Goal: Task Accomplishment & Management: Manage account settings

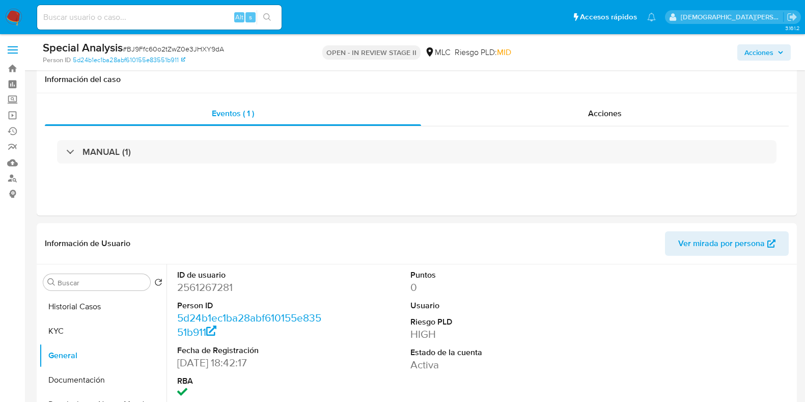
select select "10"
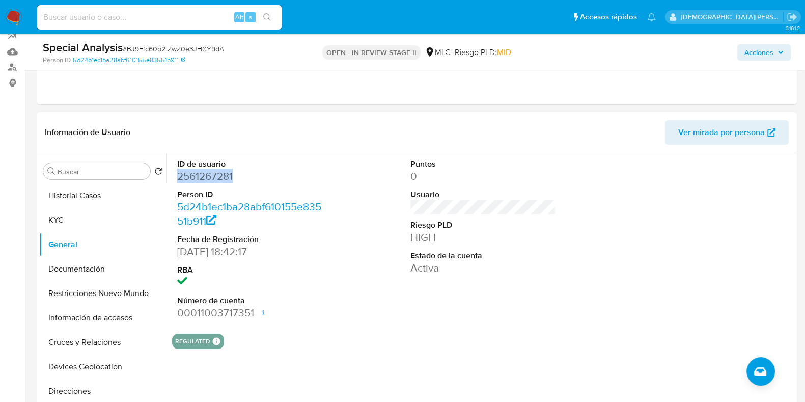
scroll to position [127, 0]
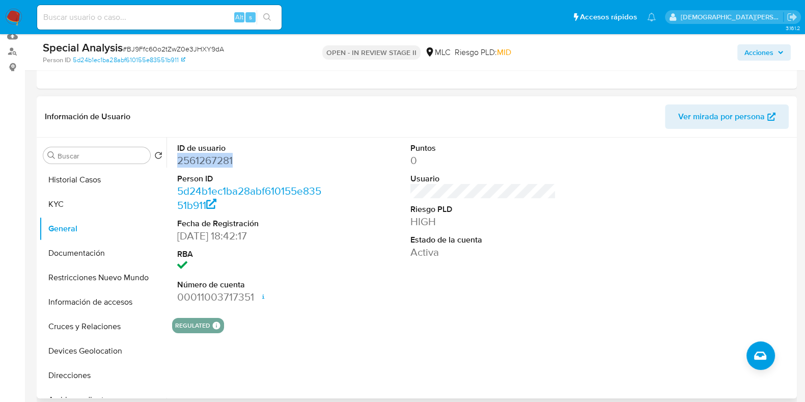
click at [202, 156] on dd "2561267281" at bounding box center [250, 160] width 146 height 14
click at [354, 268] on div "ID de usuario 2561267281 Person ID 5d24b1ec1ba28abf610155e83551b911 Fecha de Re…" at bounding box center [483, 224] width 622 height 172
click at [214, 155] on dd "2561267281" at bounding box center [250, 160] width 146 height 14
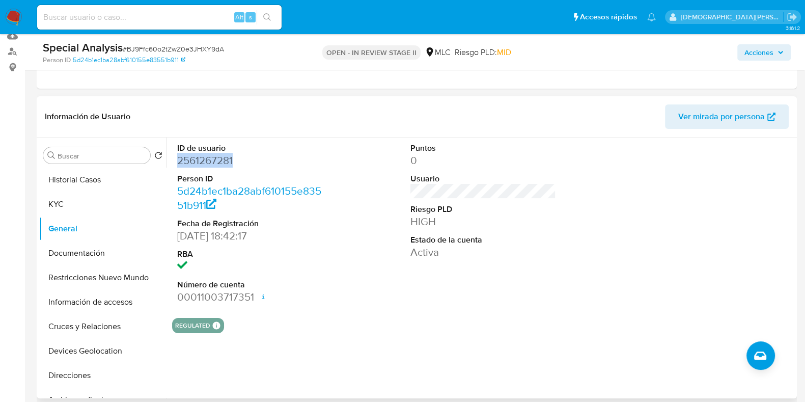
copy dd "2561267281"
click at [220, 159] on dd "2561267281" at bounding box center [250, 160] width 146 height 14
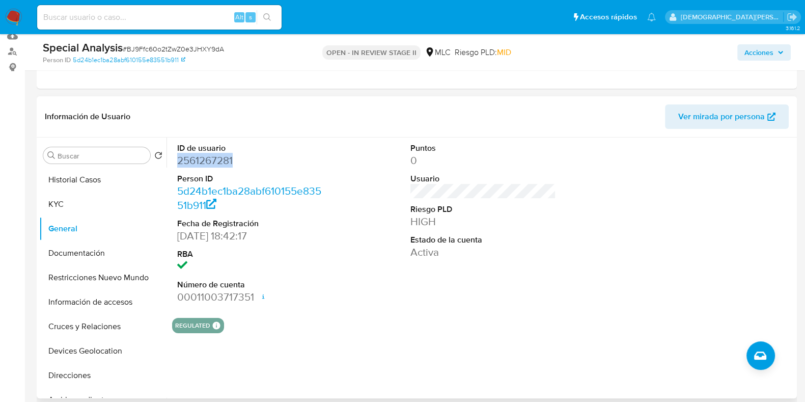
copy dd "2561267281"
click at [64, 205] on button "KYC" at bounding box center [98, 204] width 119 height 24
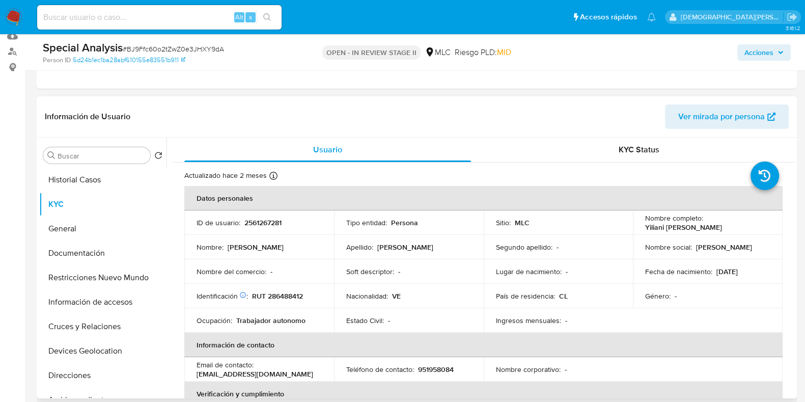
drag, startPoint x: 721, startPoint y: 225, endPoint x: 641, endPoint y: 217, distance: 80.4
click at [641, 217] on td "Nombre completo : Yiliani Daniela Lizcano" at bounding box center [708, 222] width 150 height 24
copy div "Nombre completo : Yiliani Daniela Lizcano"
drag, startPoint x: 252, startPoint y: 296, endPoint x: 303, endPoint y: 296, distance: 50.4
click at [303, 296] on p "RUT 286488412" at bounding box center [277, 295] width 51 height 9
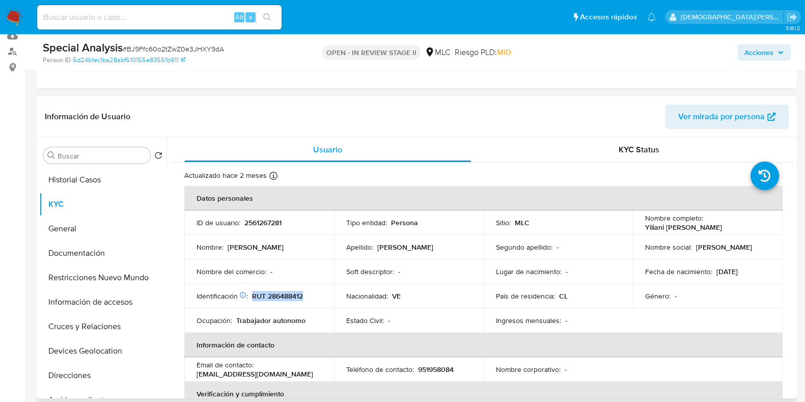
copy p "RUT 286488412"
click at [475, 130] on div "Información de Usuario Ver mirada por persona" at bounding box center [417, 116] width 760 height 41
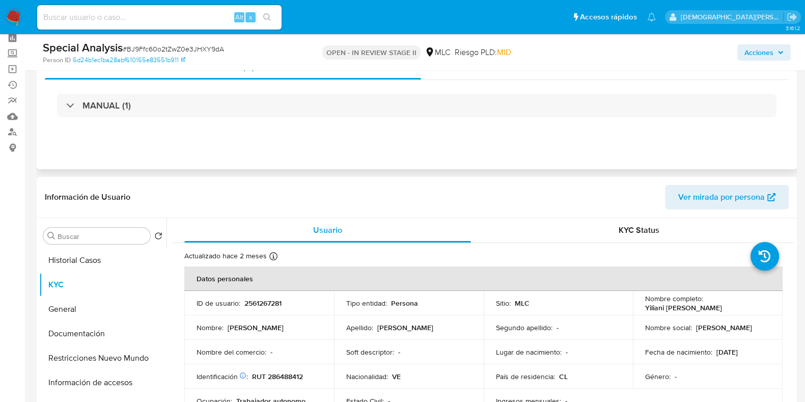
scroll to position [0, 0]
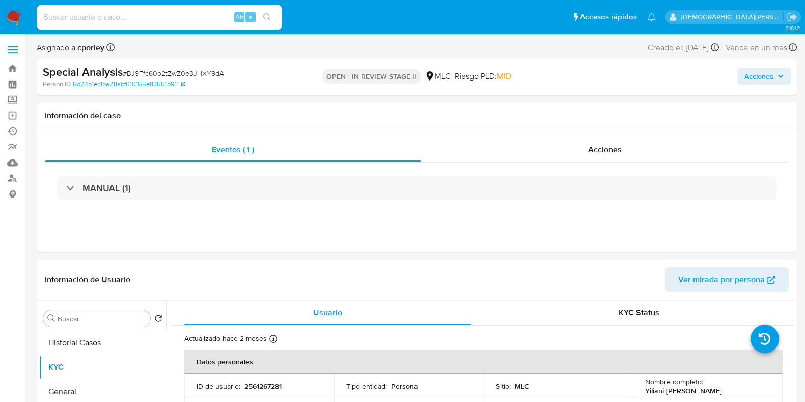
click at [764, 73] on span "Acciones" at bounding box center [759, 76] width 29 height 16
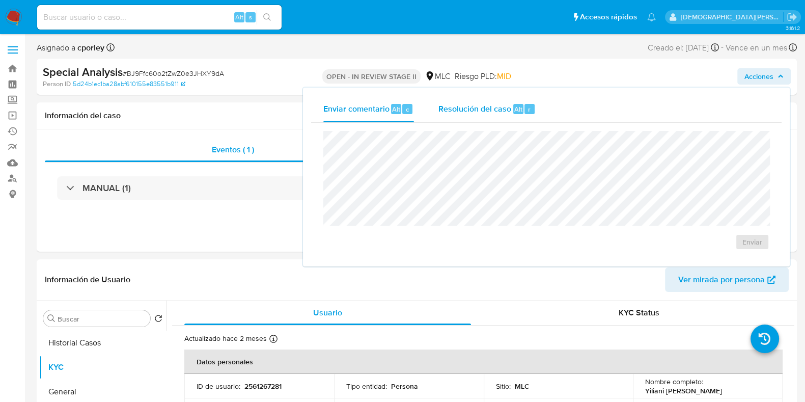
click at [481, 116] on div "Resolución del caso Alt r" at bounding box center [487, 109] width 97 height 26
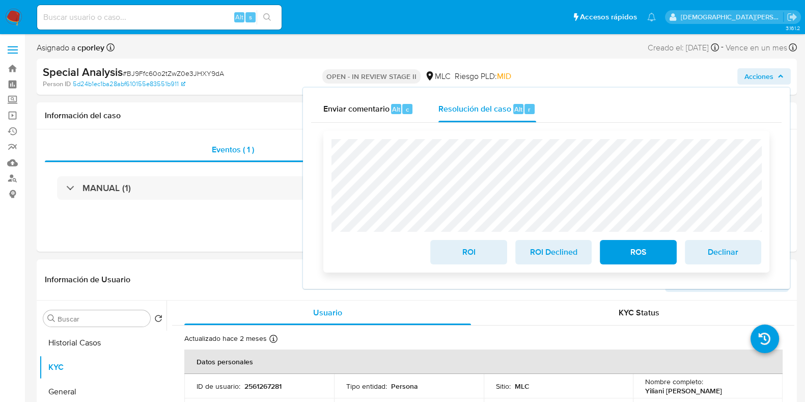
click at [654, 261] on span "ROS" at bounding box center [638, 252] width 50 height 22
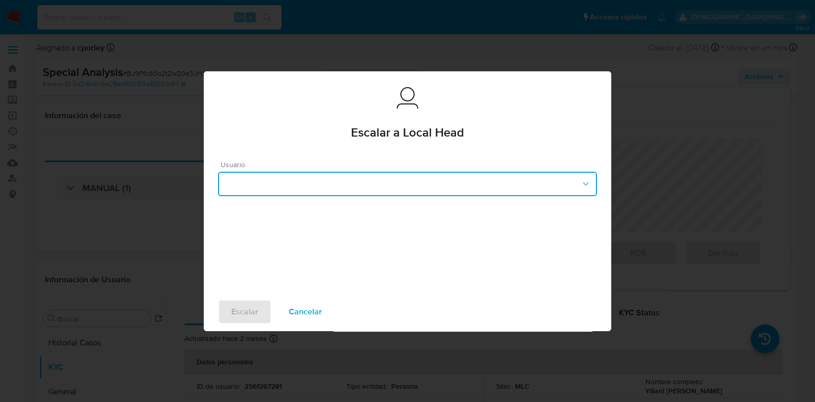
click at [418, 180] on button "button" at bounding box center [407, 184] width 379 height 24
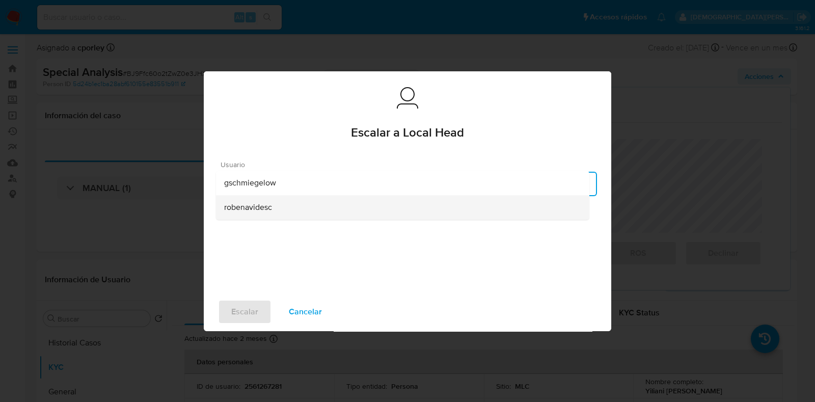
click at [279, 206] on div "robenavidesc" at bounding box center [402, 207] width 357 height 24
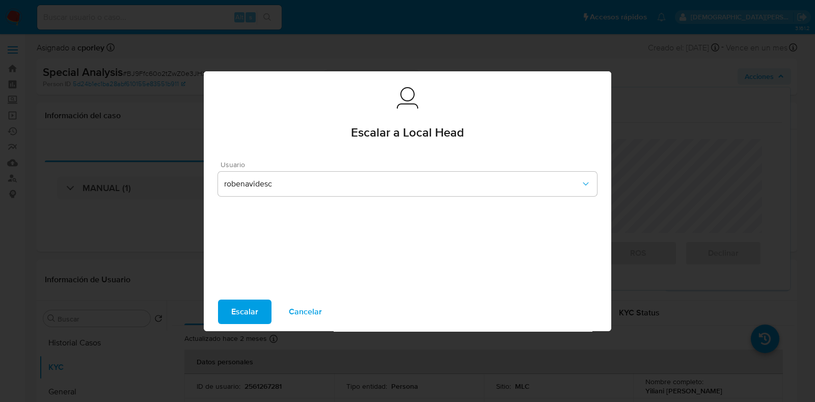
click at [256, 317] on span "Escalar" at bounding box center [244, 311] width 27 height 22
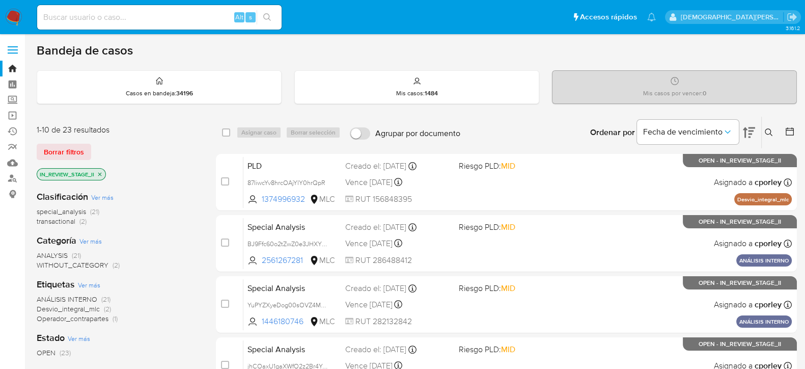
click at [193, 14] on input at bounding box center [159, 17] width 244 height 13
paste input "2351173648"
type input "2351173648"
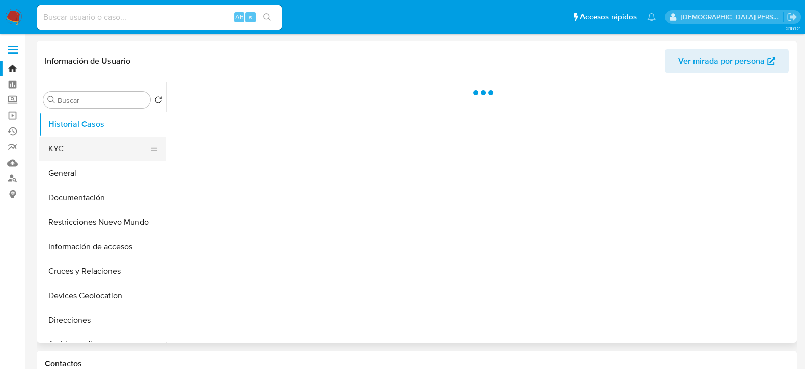
click at [97, 148] on button "KYC" at bounding box center [98, 148] width 119 height 24
select select "10"
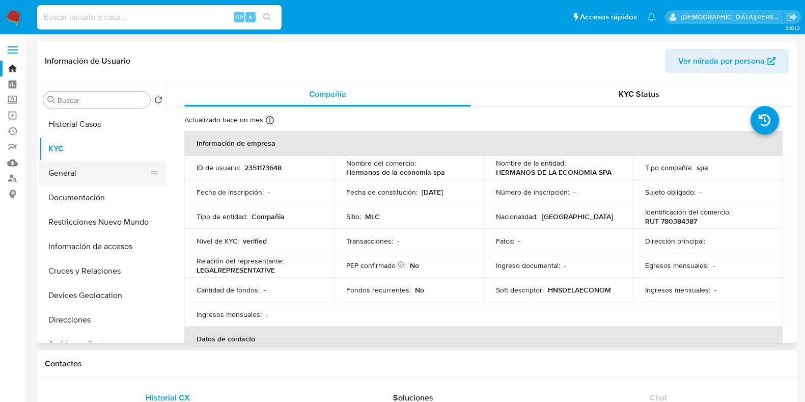
click at [78, 171] on button "General" at bounding box center [98, 173] width 119 height 24
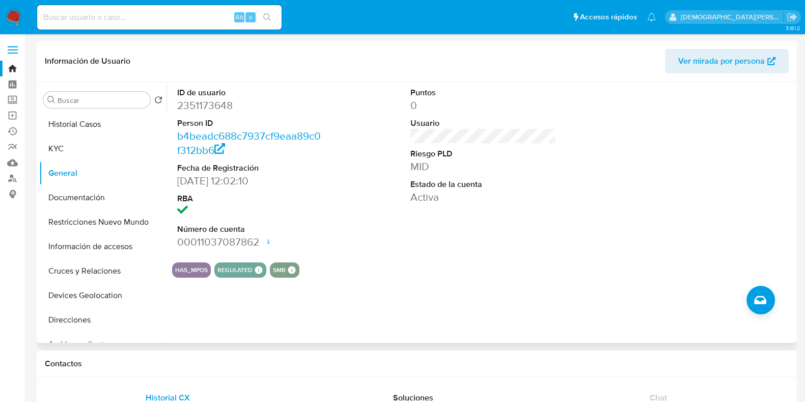
click at [204, 103] on dd "2351173648" at bounding box center [250, 105] width 146 height 14
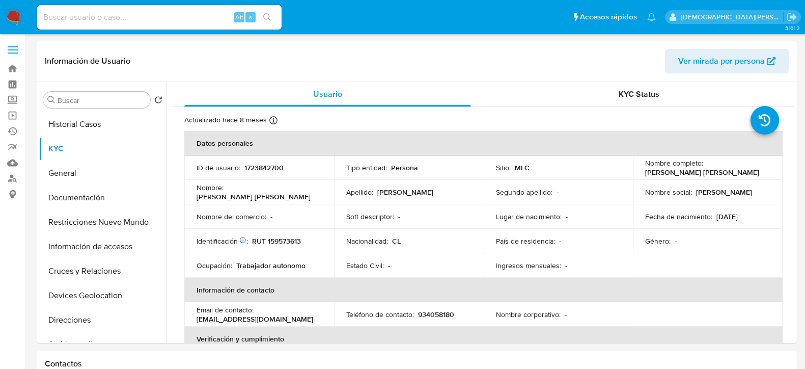
select select "10"
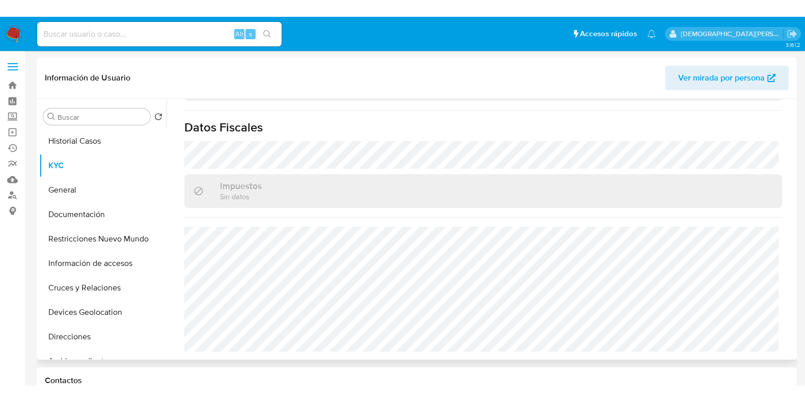
scroll to position [191, 0]
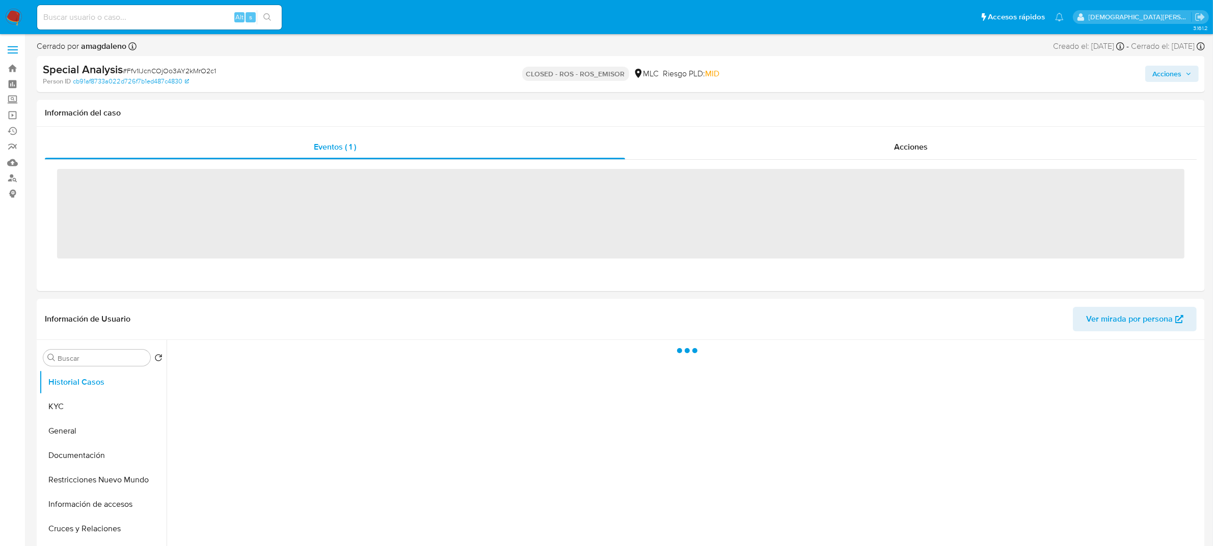
click at [152, 21] on input at bounding box center [159, 17] width 244 height 13
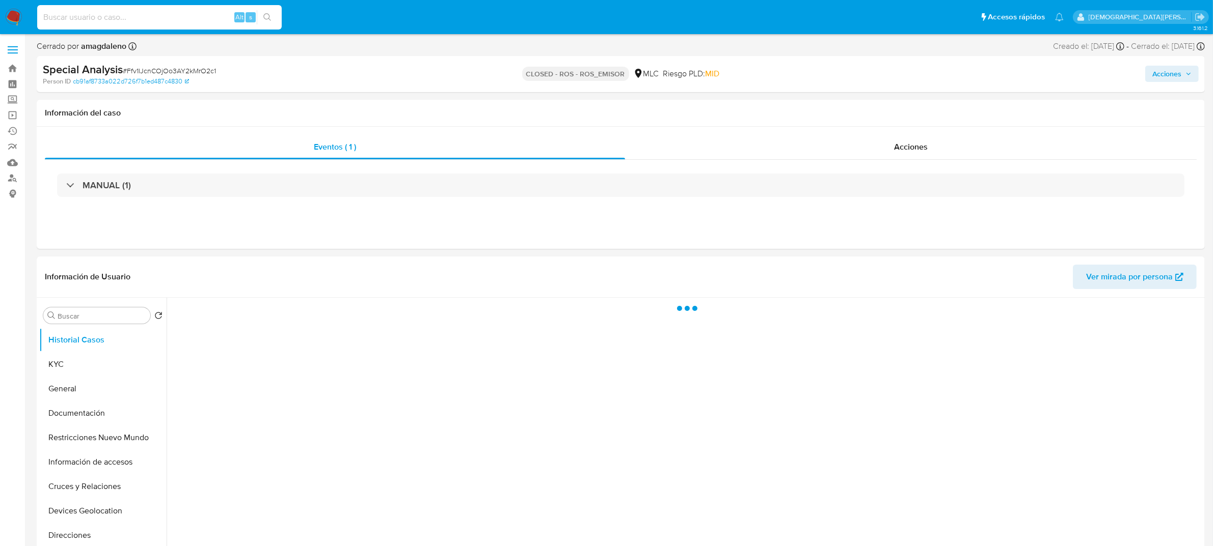
paste input "b864034c69058f4711be8e14f22f4e8f"
type input "b864034c69058f4711be8e14f22f4e8f"
click at [268, 13] on icon "search-icon" at bounding box center [267, 17] width 8 height 8
select select "10"
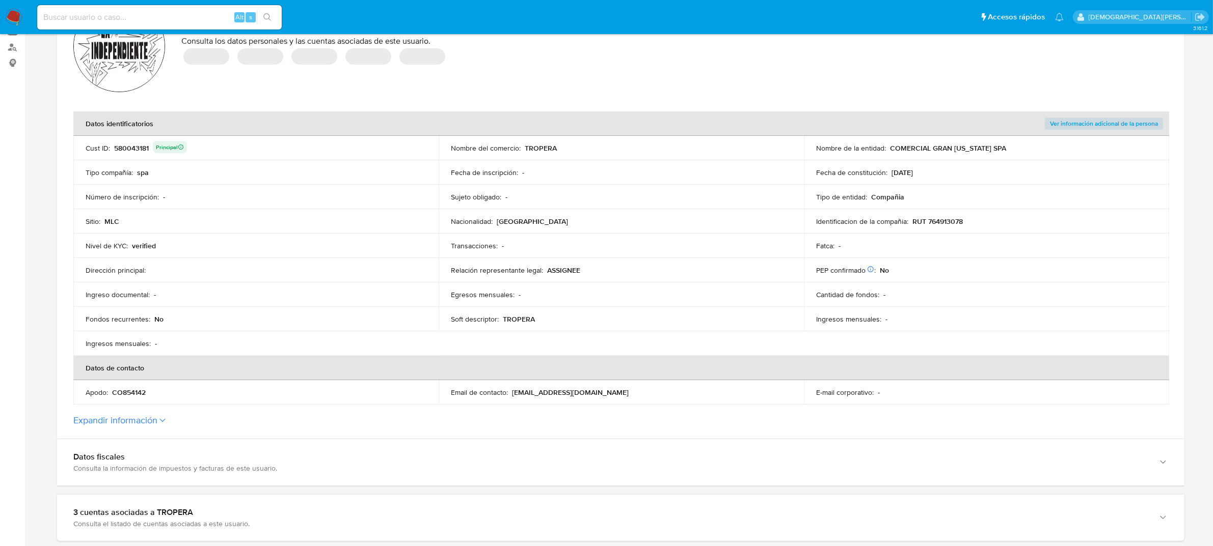
scroll to position [318, 0]
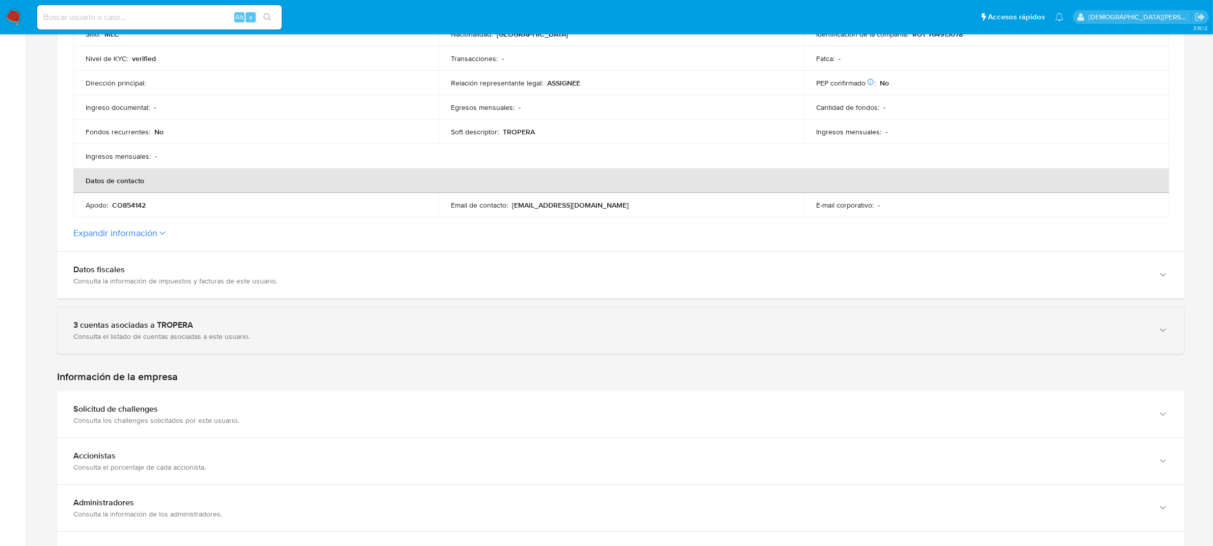
click at [251, 340] on div "Consulta el listado de cuentas asociadas a este usuario." at bounding box center [610, 336] width 1074 height 9
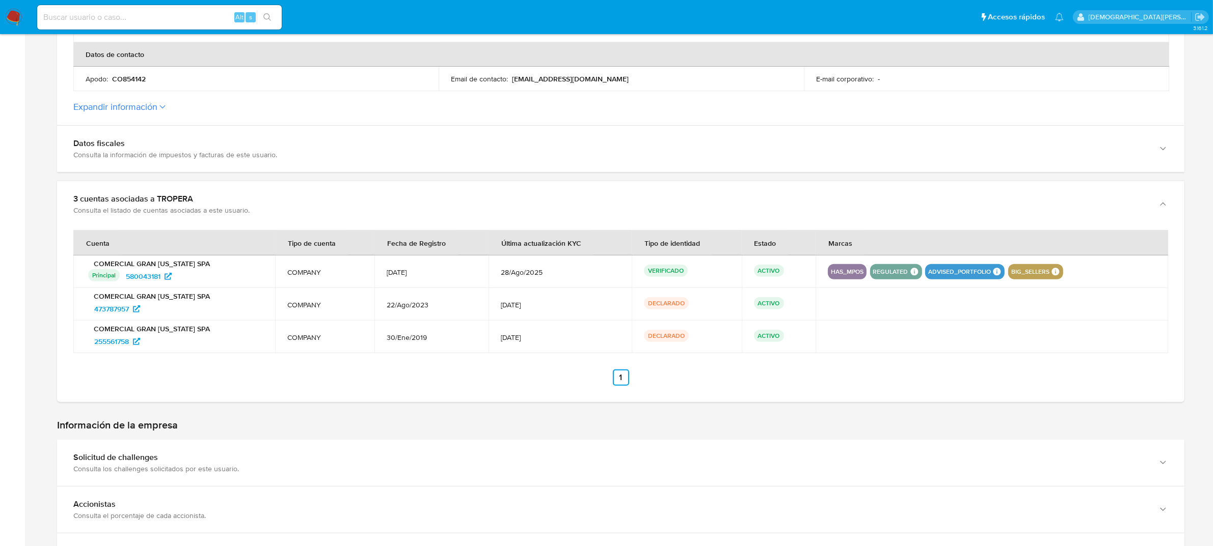
scroll to position [446, 0]
click at [413, 380] on ul "Anterior 1 Siguiente" at bounding box center [620, 377] width 1094 height 16
drag, startPoint x: 637, startPoint y: 300, endPoint x: 736, endPoint y: 351, distance: 112.1
click at [736, 351] on tbody "COMERCIAL GRAN COLORADO SPA Principal Identificado como usuario principal 58004…" at bounding box center [620, 304] width 1094 height 98
drag, startPoint x: 268, startPoint y: 390, endPoint x: 121, endPoint y: 344, distance: 154.0
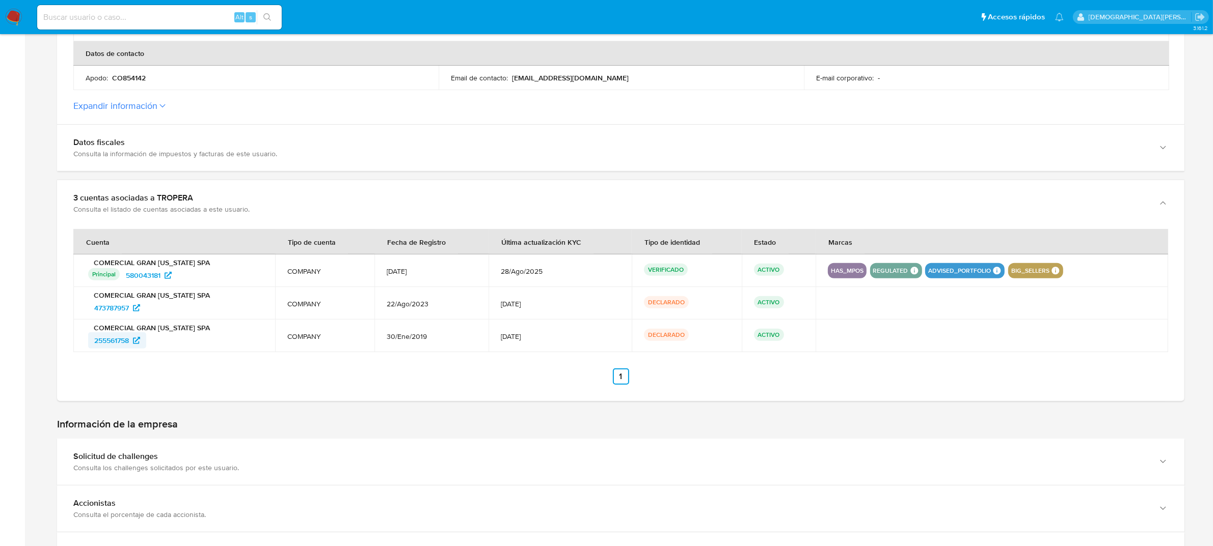
click at [268, 389] on div "Cuenta Tipo de cuenta Fecha de Registro Última actualización KYC Tipo de identi…" at bounding box center [620, 314] width 1127 height 175
drag, startPoint x: 80, startPoint y: 294, endPoint x: 789, endPoint y: 339, distance: 710.3
click at [789, 339] on tbody "COMERCIAL GRAN COLORADO SPA Principal Identificado como usuario principal 58004…" at bounding box center [620, 304] width 1094 height 98
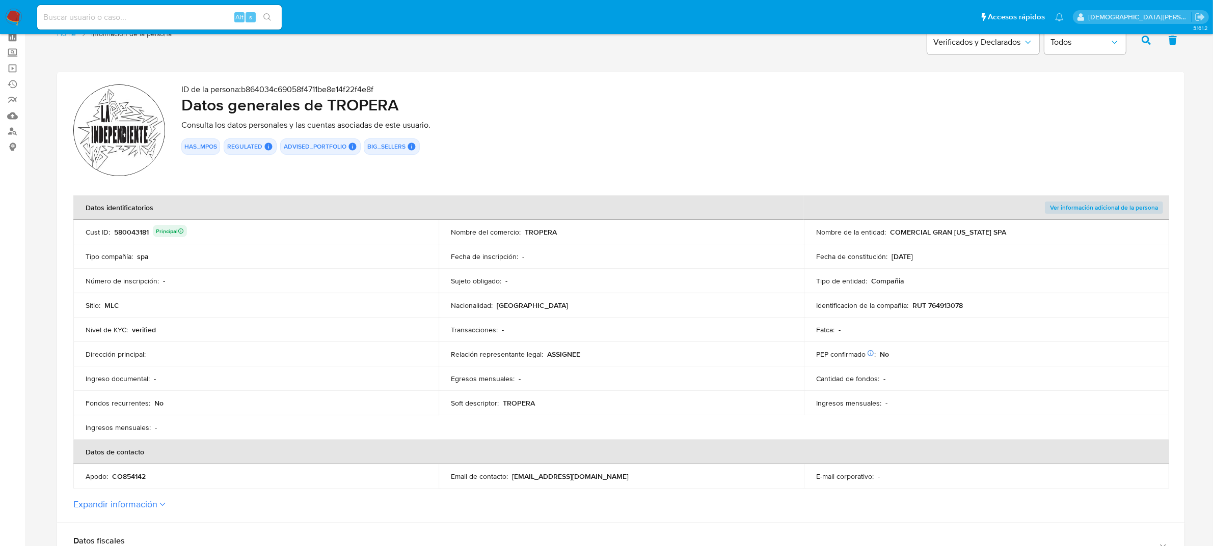
scroll to position [0, 0]
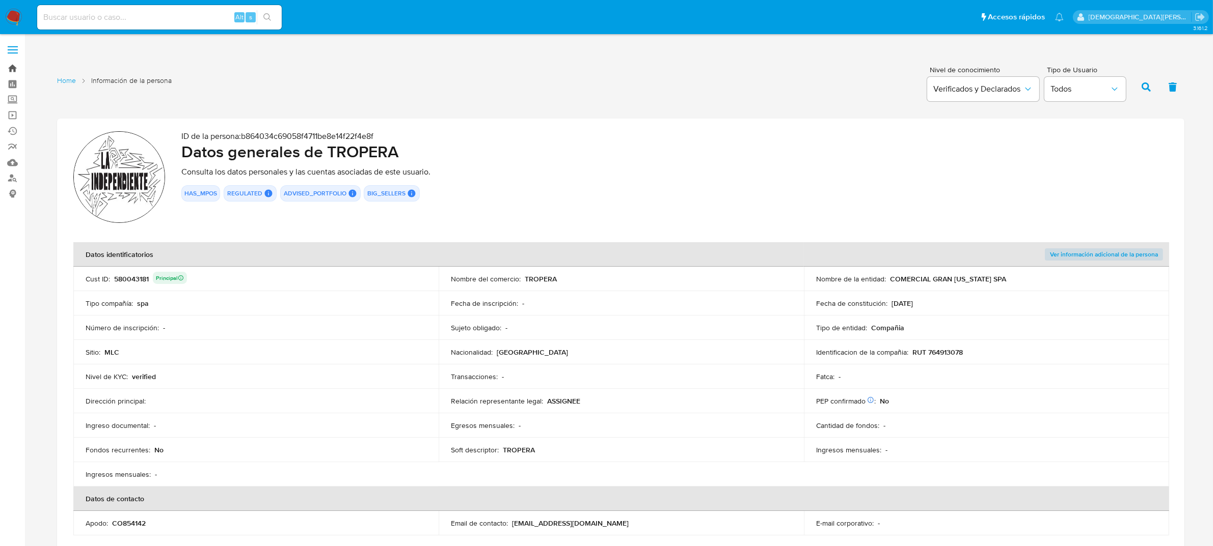
click at [13, 67] on link "Bandeja" at bounding box center [60, 69] width 121 height 16
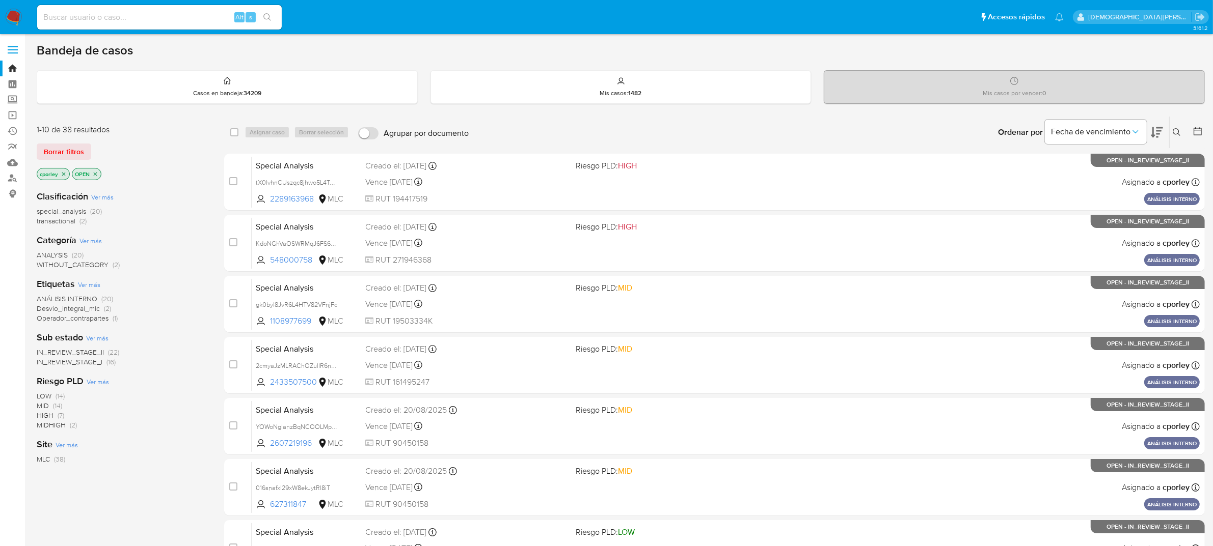
click at [1196, 126] on icon at bounding box center [1197, 131] width 10 height 10
click at [1198, 131] on icon at bounding box center [1197, 131] width 10 height 10
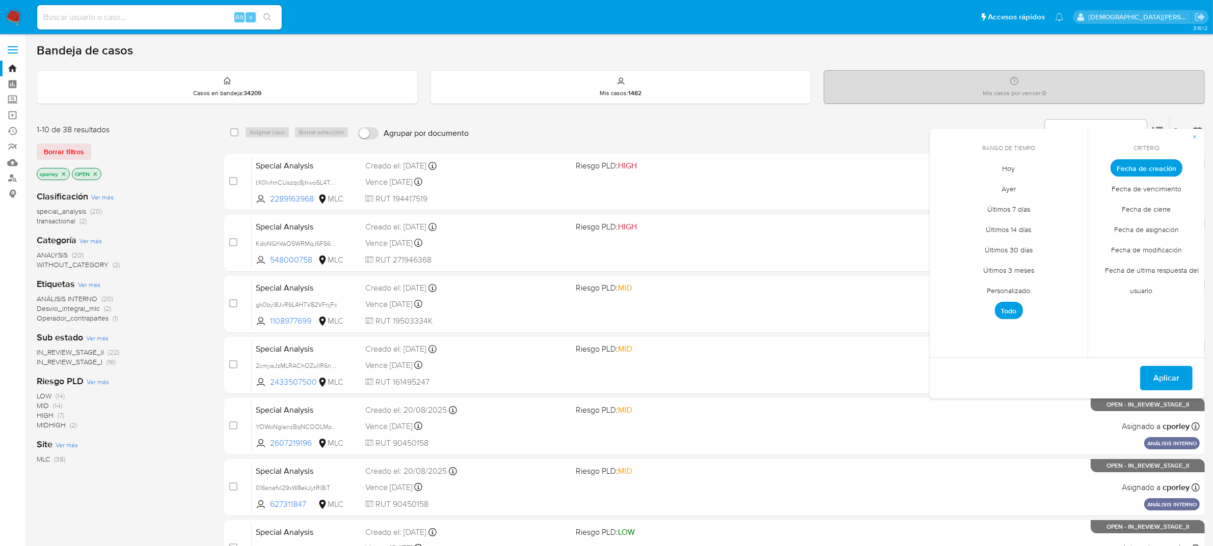
click at [1004, 293] on span "Personalizado" at bounding box center [1008, 291] width 65 height 21
click at [1154, 207] on span "Fecha de cierre" at bounding box center [1146, 209] width 70 height 21
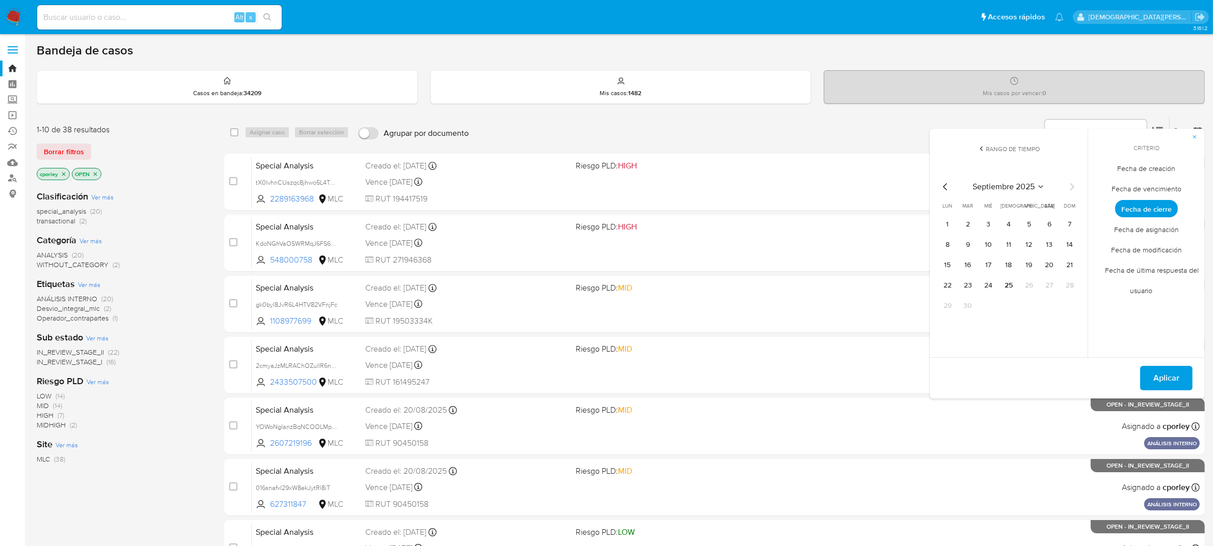
click at [947, 184] on icon "Mes anterior" at bounding box center [945, 187] width 12 height 12
click at [946, 183] on icon "Mes anterior" at bounding box center [945, 186] width 4 height 7
click at [946, 182] on icon "Mes anterior" at bounding box center [945, 187] width 12 height 12
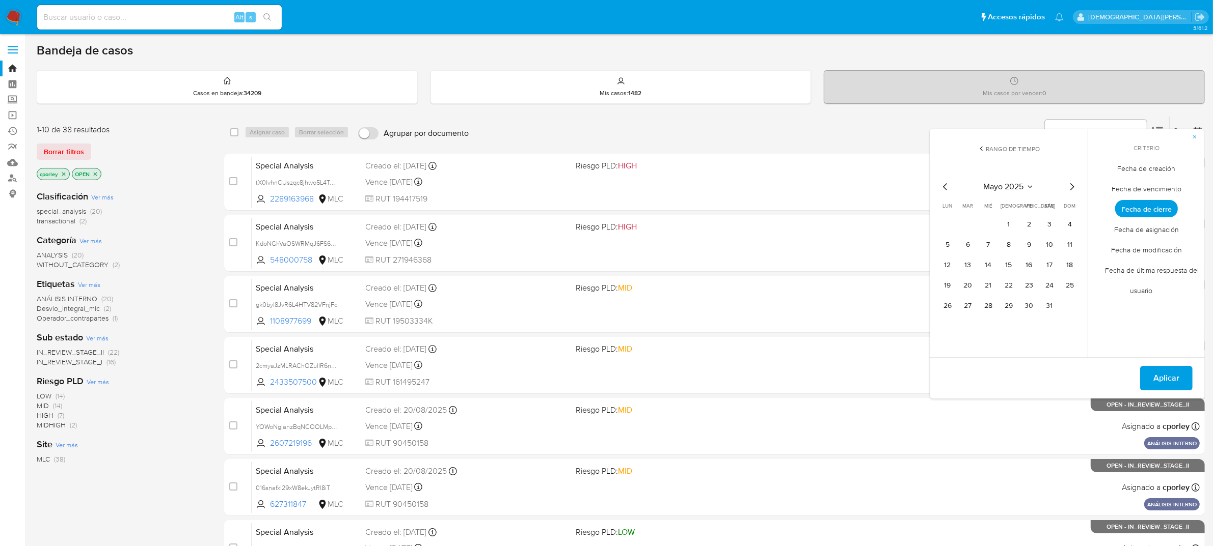
click at [946, 182] on icon "Mes anterior" at bounding box center [945, 187] width 12 height 12
click at [1070, 187] on icon "Mes siguiente" at bounding box center [1071, 187] width 12 height 12
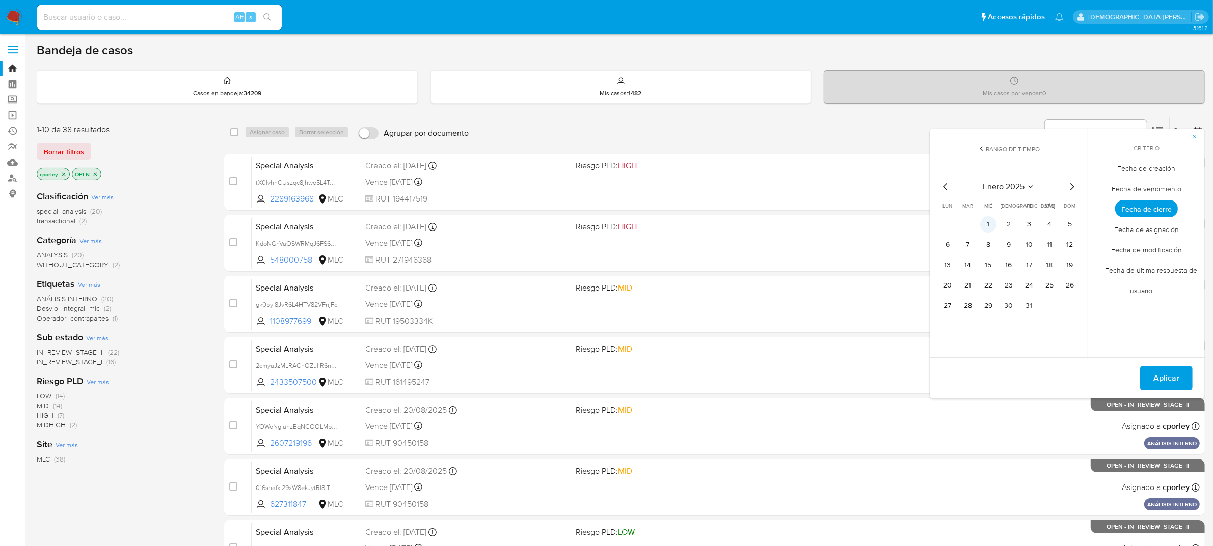
click at [986, 225] on button "1" at bounding box center [988, 224] width 16 height 16
click at [1066, 187] on icon "Mes siguiente" at bounding box center [1071, 187] width 12 height 12
click at [1067, 186] on icon "Mes siguiente" at bounding box center [1071, 187] width 12 height 12
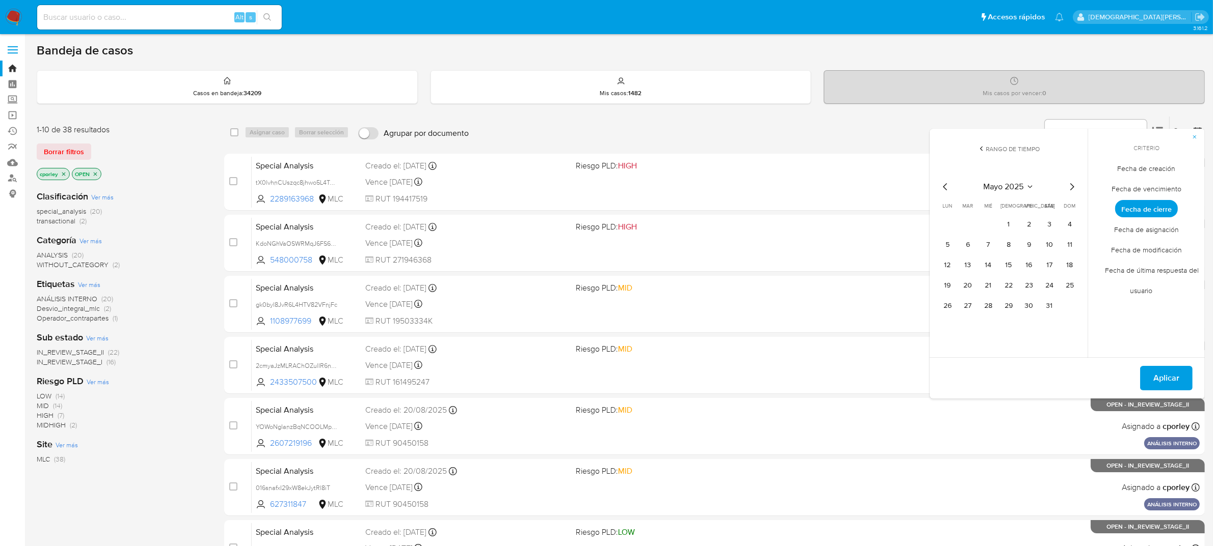
click at [1067, 186] on icon "Mes siguiente" at bounding box center [1071, 187] width 12 height 12
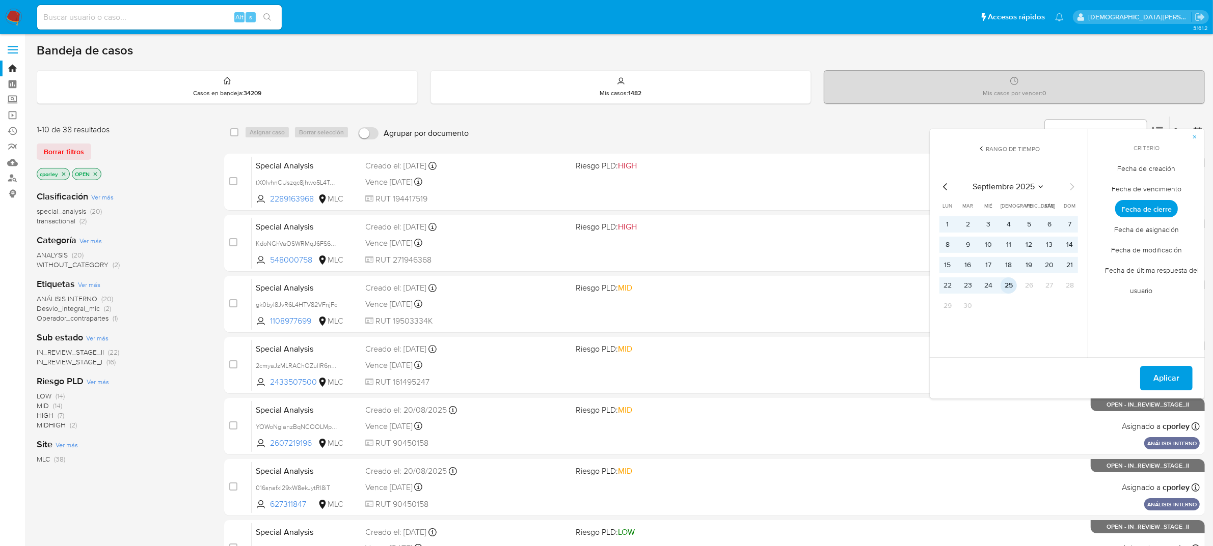
click at [1006, 288] on button "25" at bounding box center [1008, 286] width 16 height 16
click at [1157, 372] on span "Aplicar" at bounding box center [1166, 378] width 26 height 22
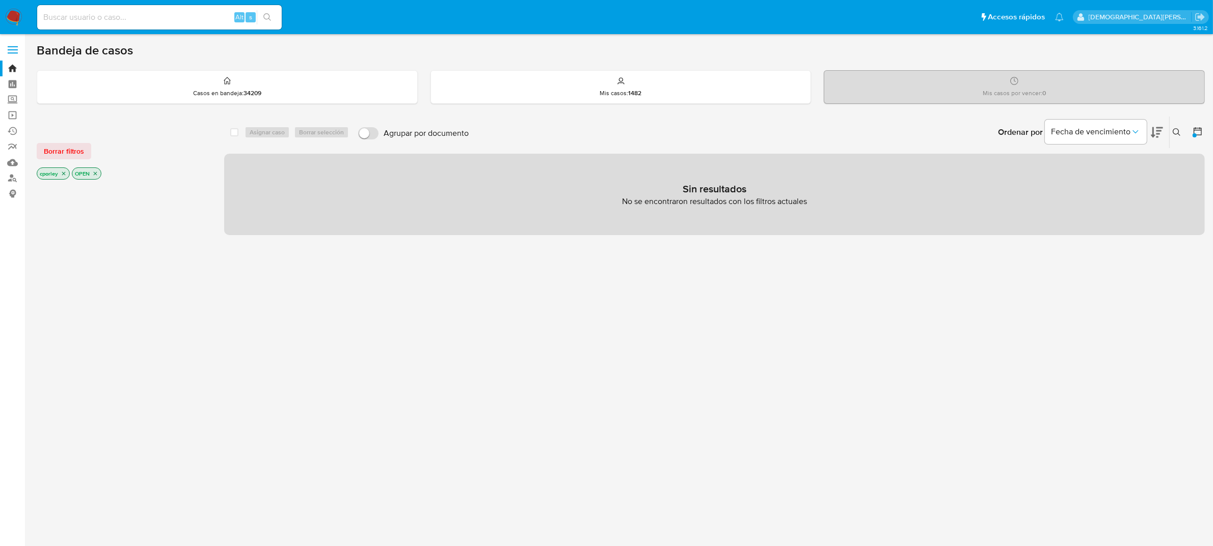
click at [96, 172] on icon "close-filter" at bounding box center [95, 174] width 6 height 6
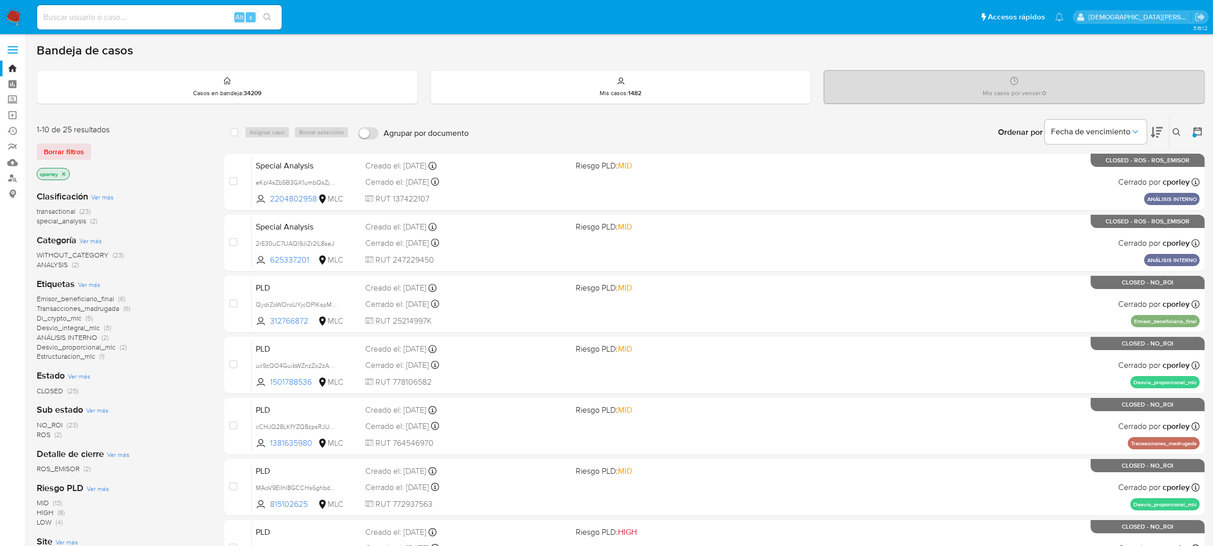
click at [64, 172] on icon "close-filter" at bounding box center [64, 174] width 6 height 6
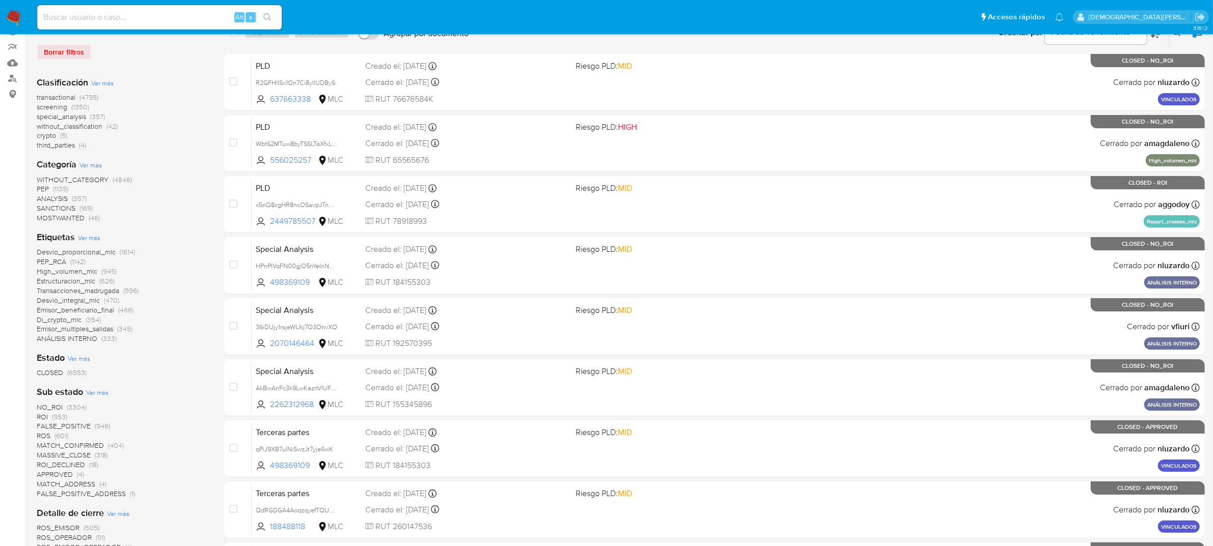
scroll to position [127, 0]
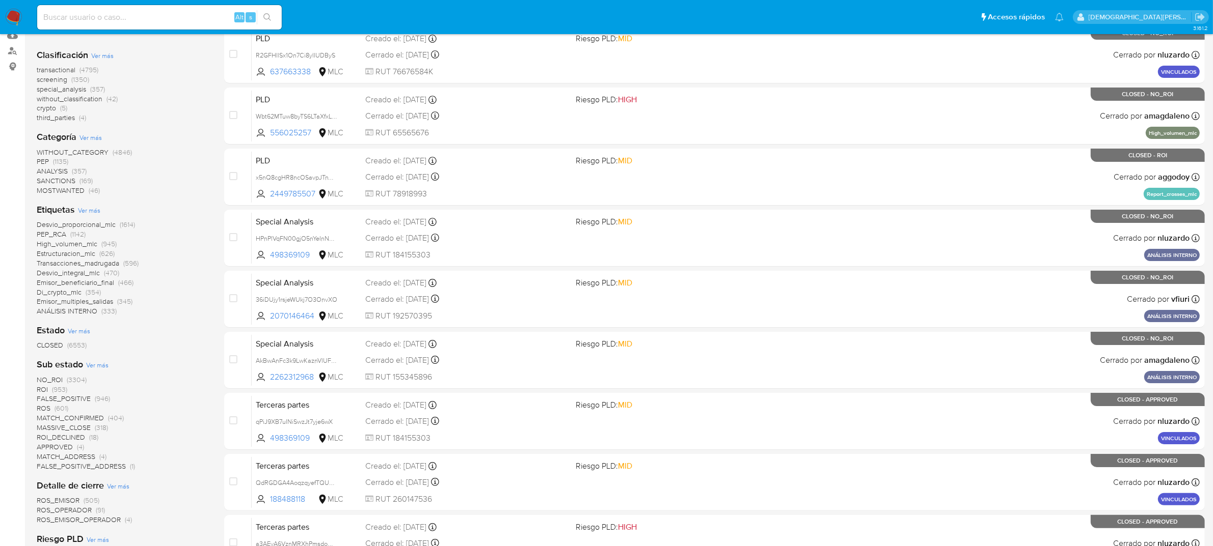
click at [50, 409] on span "ROS" at bounding box center [44, 408] width 14 height 10
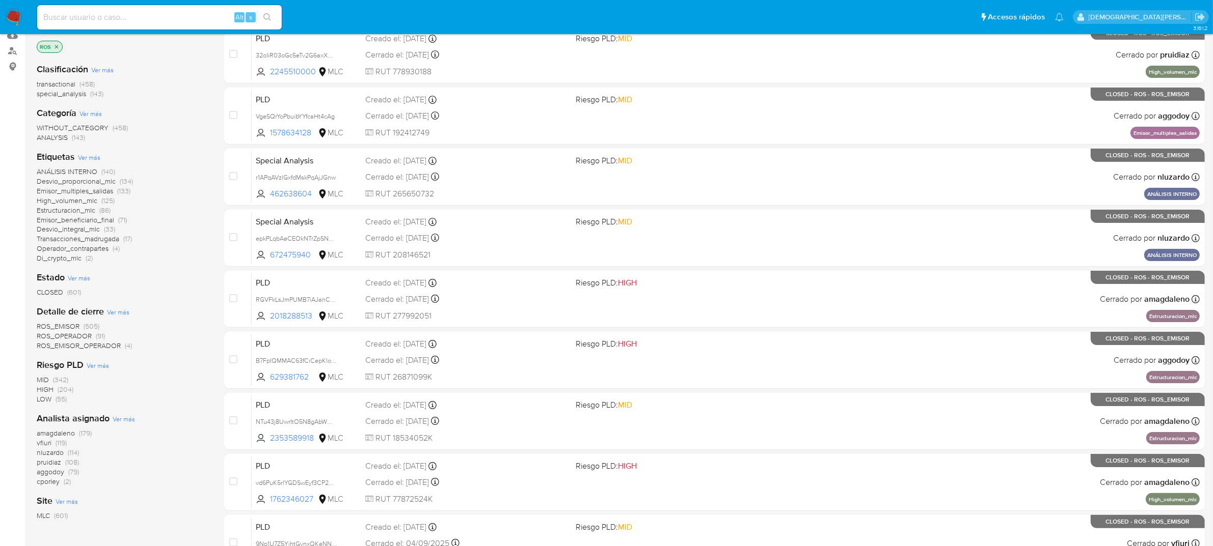
click at [86, 239] on span "Transacciones_madrugada" at bounding box center [78, 239] width 83 height 10
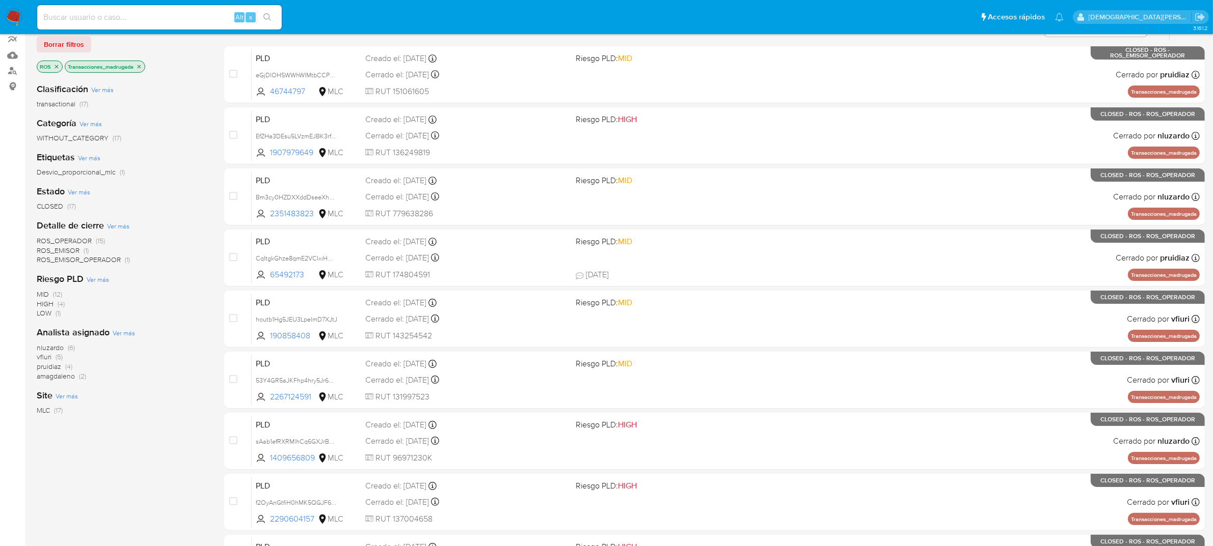
scroll to position [102, 0]
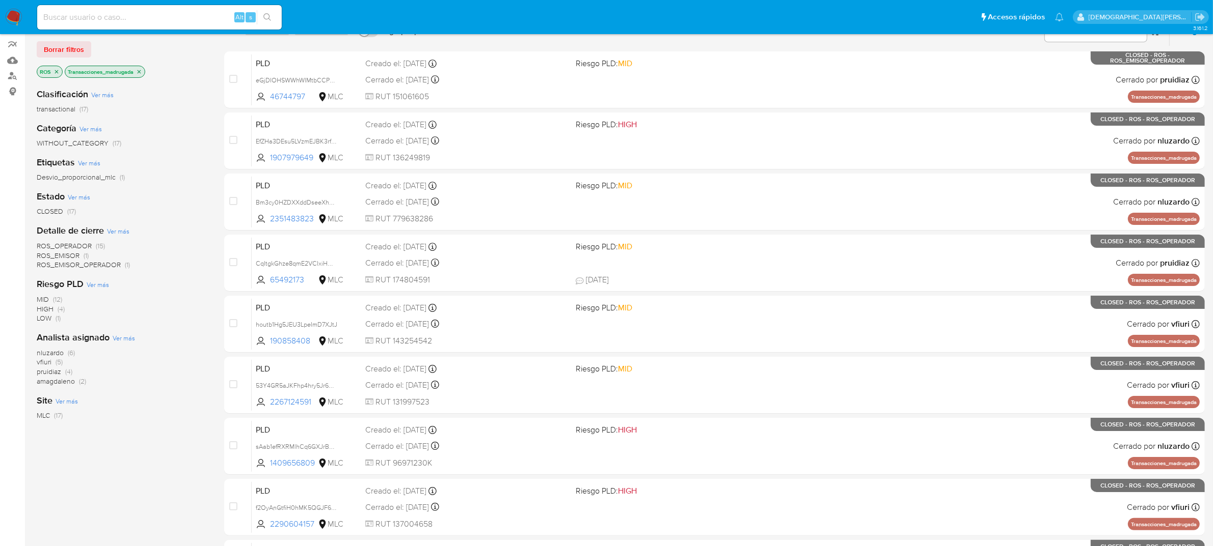
click at [141, 70] on icon "close-filter" at bounding box center [140, 72] width 4 height 4
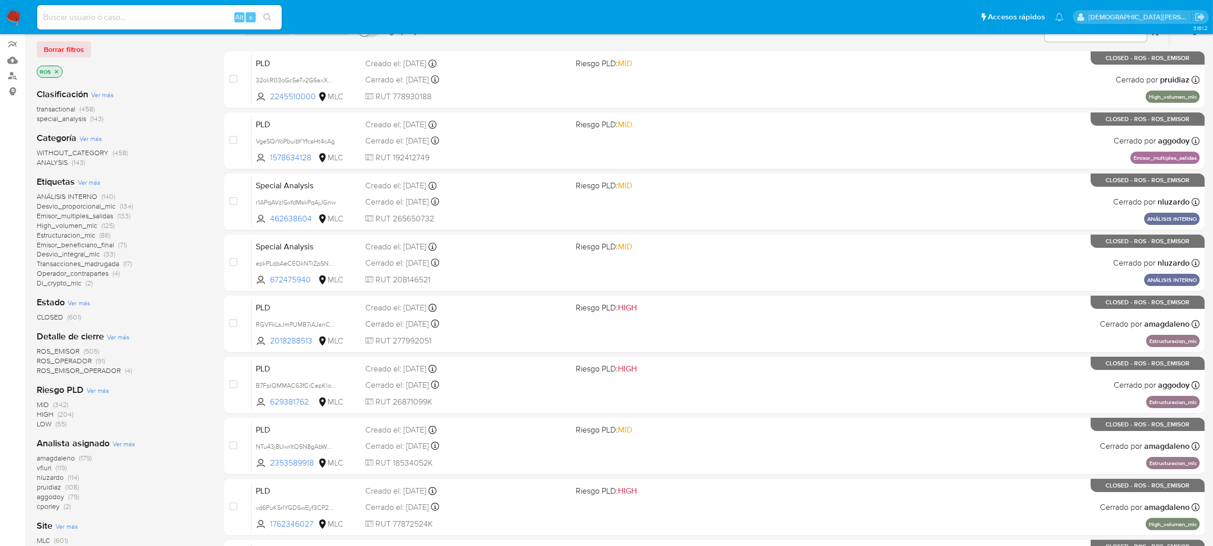
click at [58, 70] on icon "close-filter" at bounding box center [56, 72] width 6 height 6
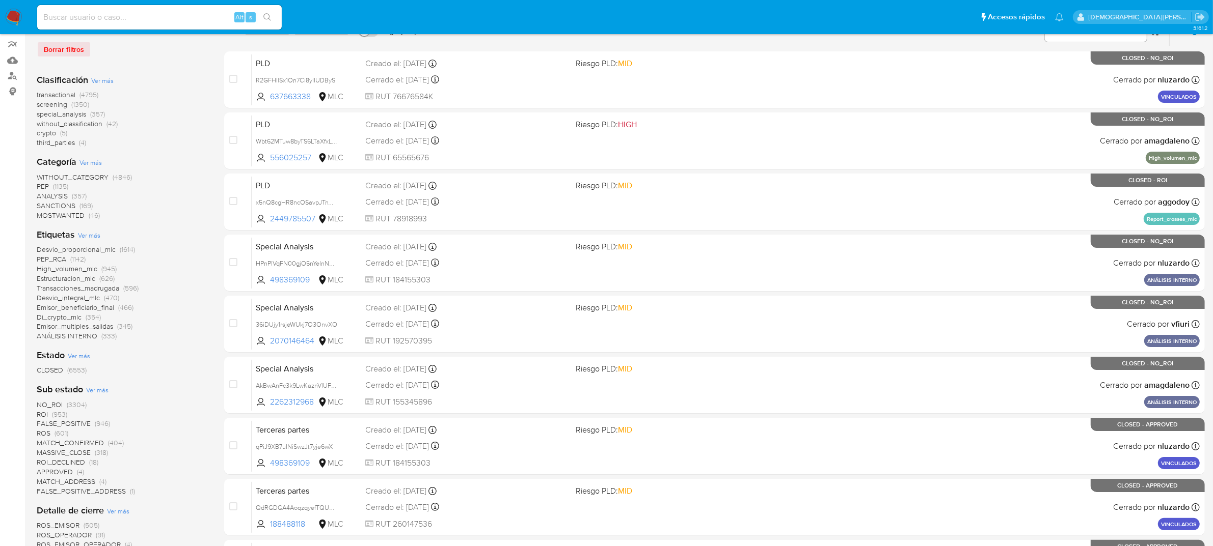
click at [91, 288] on span "Transacciones_madrugada" at bounding box center [78, 288] width 83 height 10
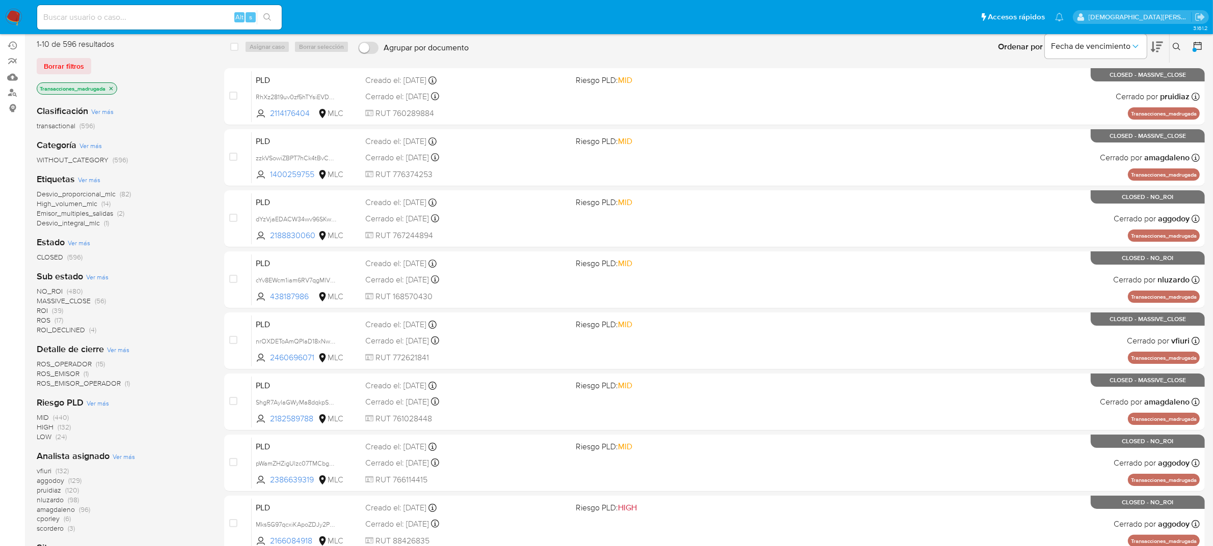
scroll to position [64, 0]
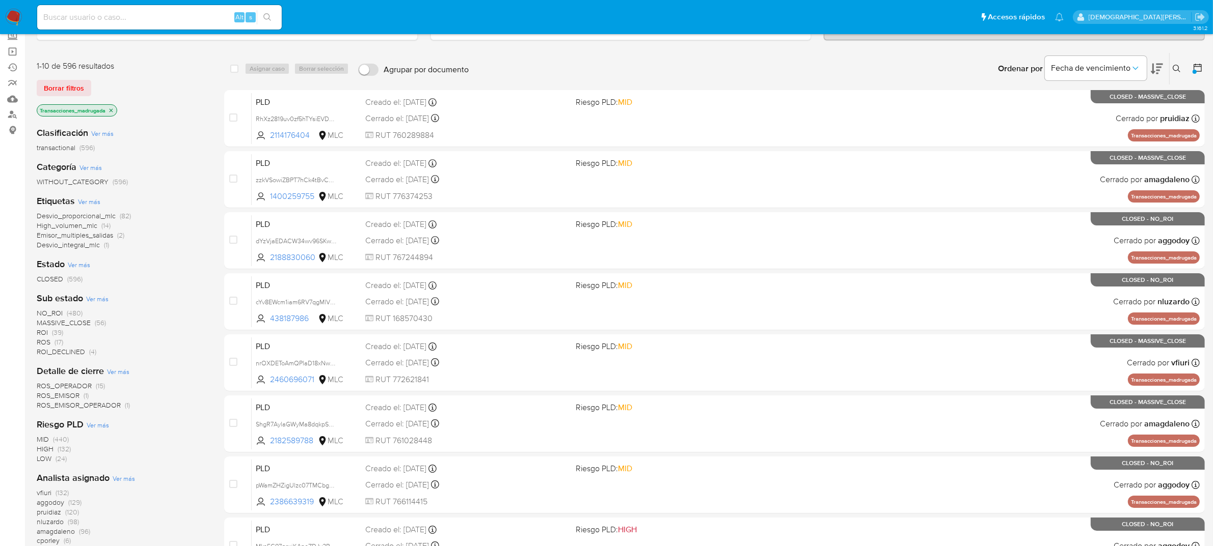
click at [48, 341] on span "ROS" at bounding box center [44, 342] width 14 height 10
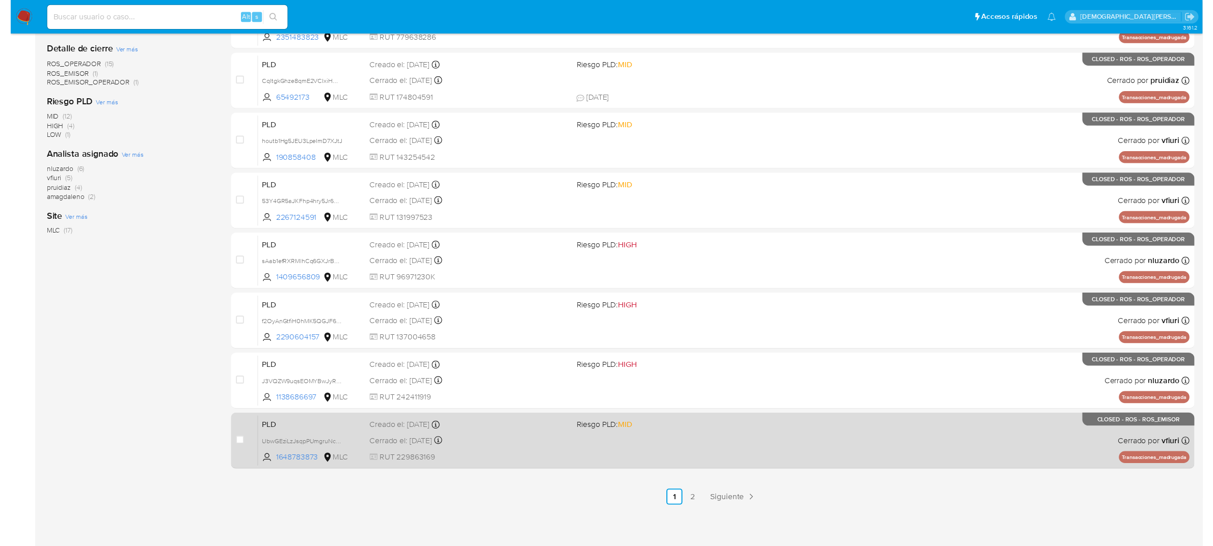
scroll to position [282, 0]
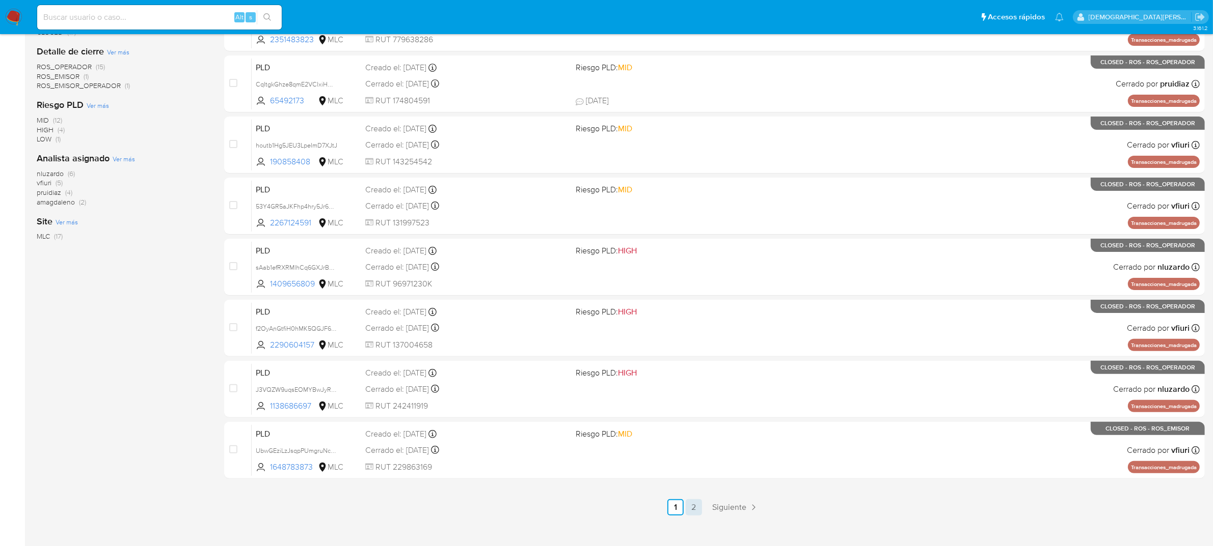
click at [698, 508] on link "2" at bounding box center [694, 508] width 16 height 16
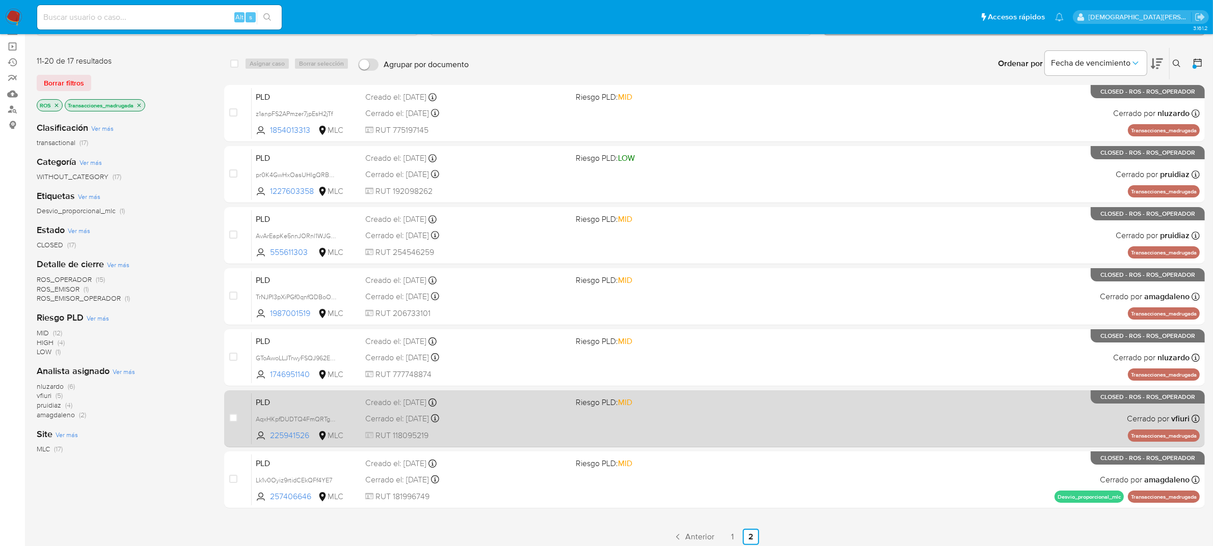
scroll to position [110, 0]
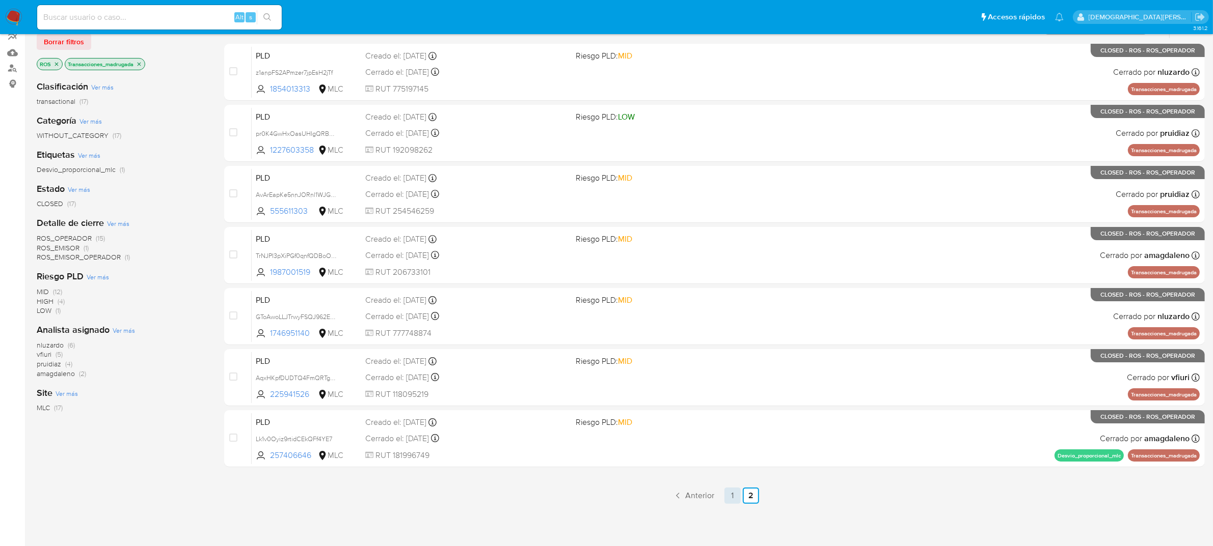
click at [734, 499] on link "1" at bounding box center [732, 496] width 16 height 16
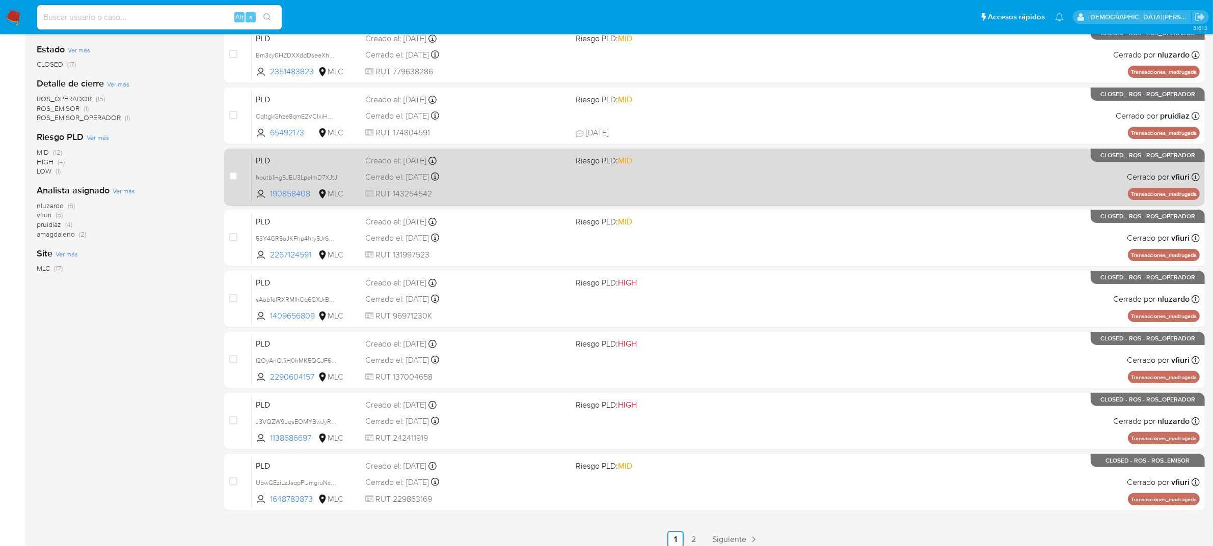
scroll to position [293, 0]
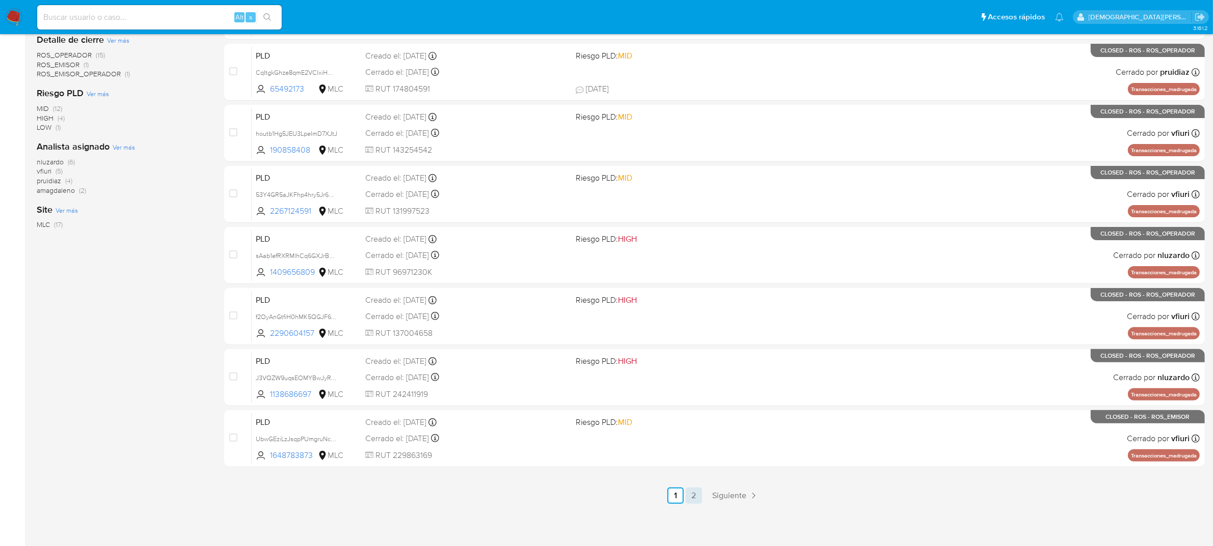
click at [691, 493] on link "2" at bounding box center [694, 496] width 16 height 16
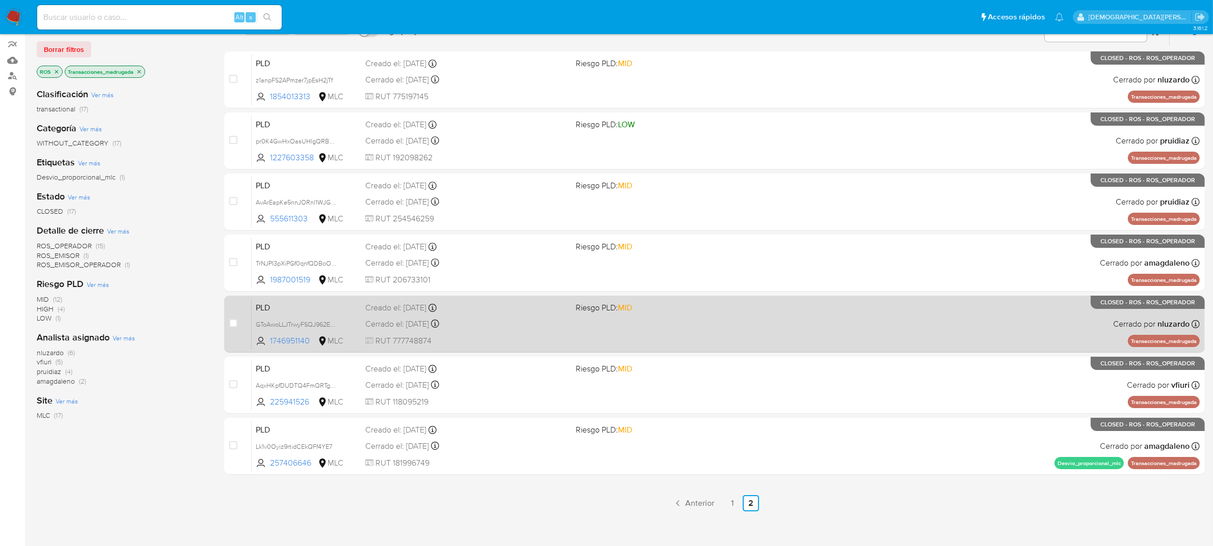
scroll to position [110, 0]
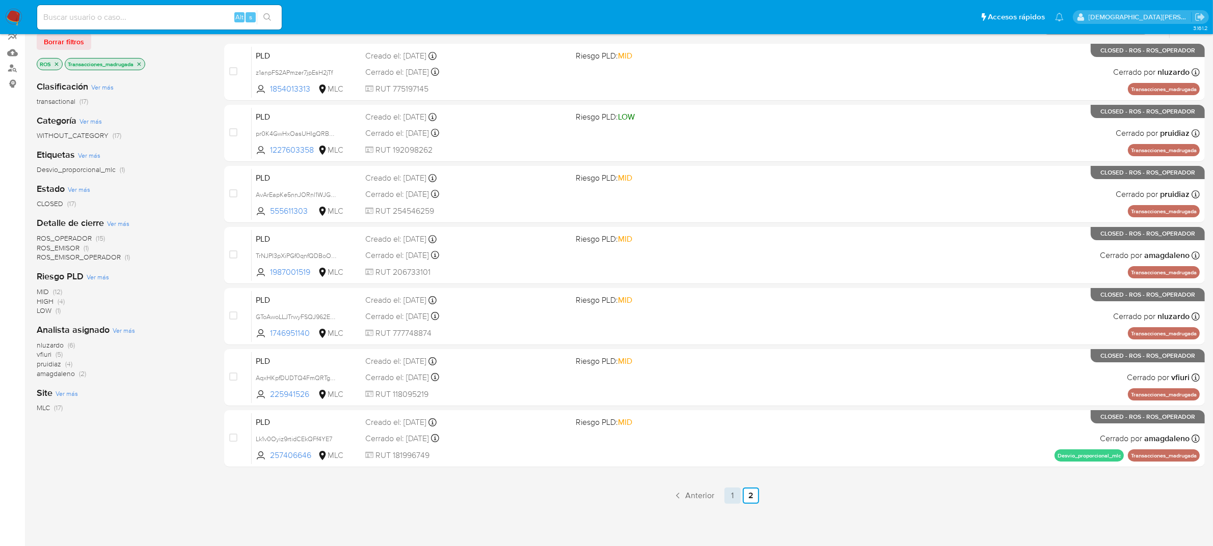
click at [734, 495] on link "1" at bounding box center [732, 496] width 16 height 16
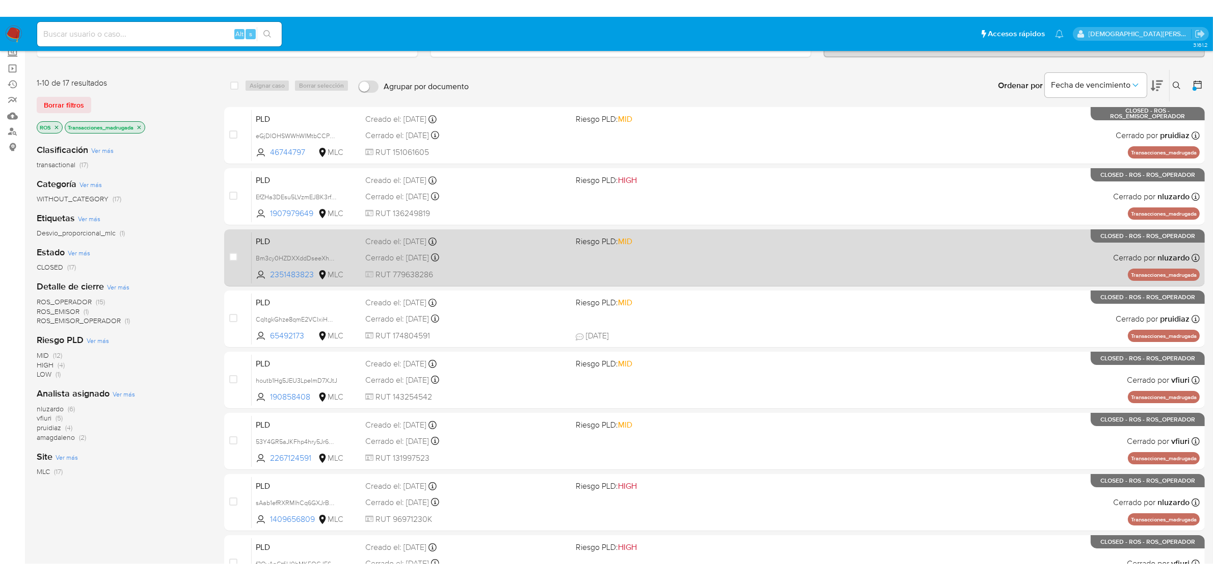
scroll to position [127, 0]
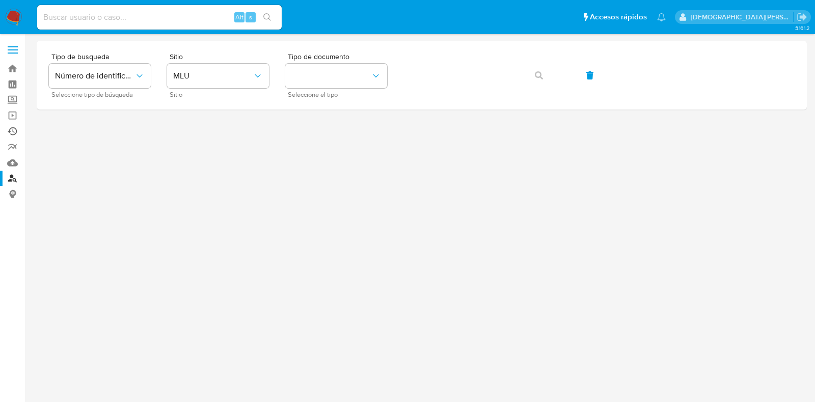
click at [12, 131] on link "Ejecuciones automáticas" at bounding box center [60, 131] width 121 height 16
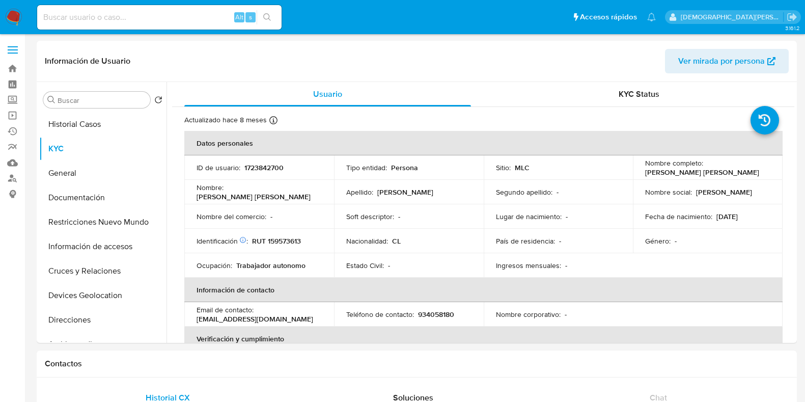
select select "10"
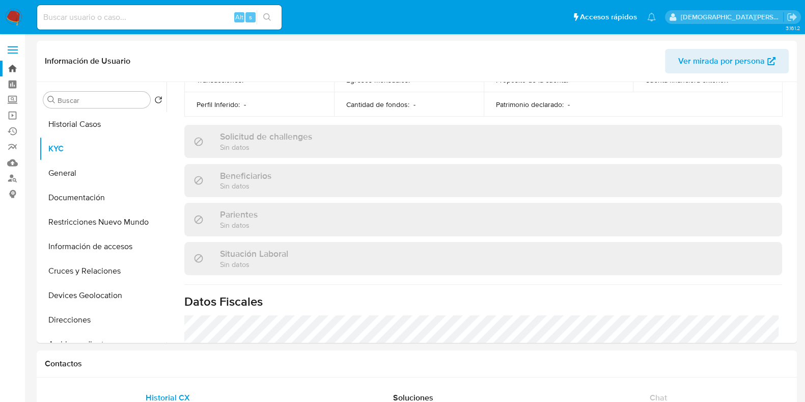
click at [10, 66] on link "Bandeja" at bounding box center [60, 69] width 121 height 16
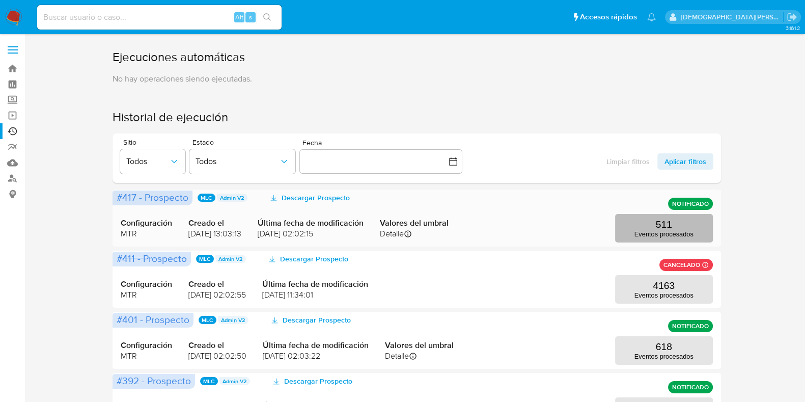
click at [690, 228] on button "511 Eventos procesados" at bounding box center [664, 228] width 98 height 29
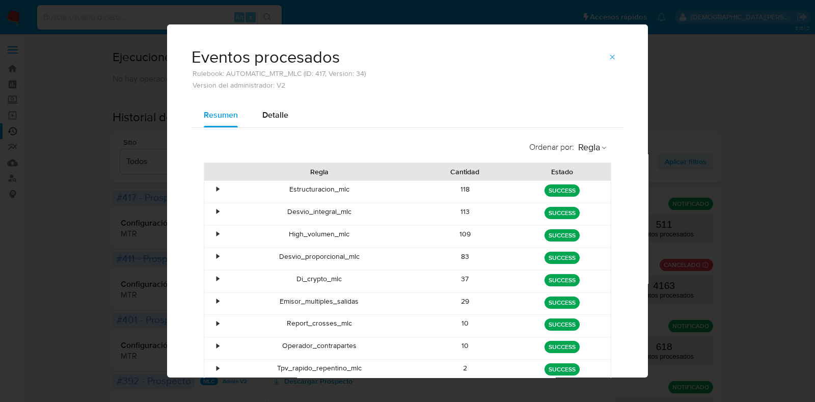
scroll to position [63, 0]
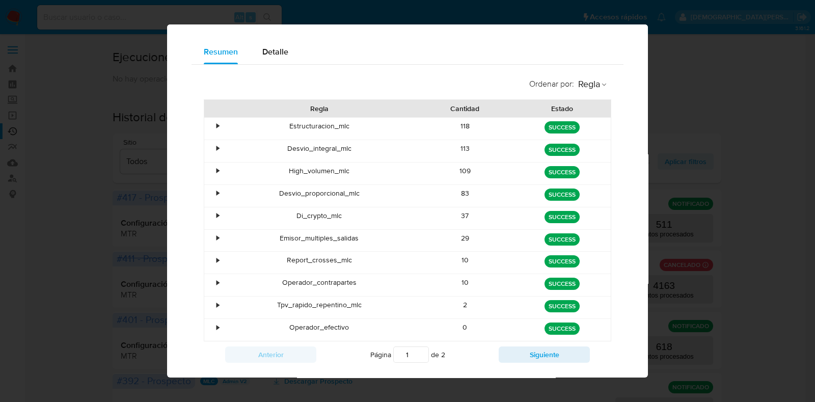
click at [216, 172] on div "•" at bounding box center [217, 171] width 3 height 10
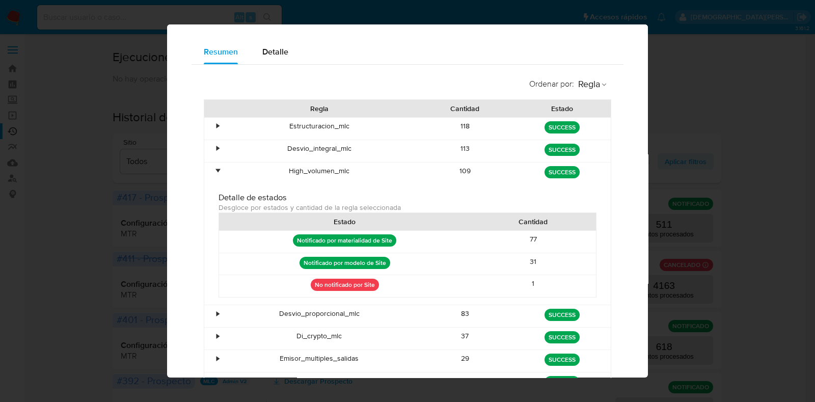
click at [731, 237] on div "Eventos procesados Rulebook: AUTOMATIC_MTR_MLC (ID: 417, Version: 34) Version d…" at bounding box center [407, 201] width 815 height 402
click at [743, 63] on div "Eventos procesados Rulebook: AUTOMATIC_MTR_MLC (ID: 417, Version: 34) Version d…" at bounding box center [407, 201] width 815 height 402
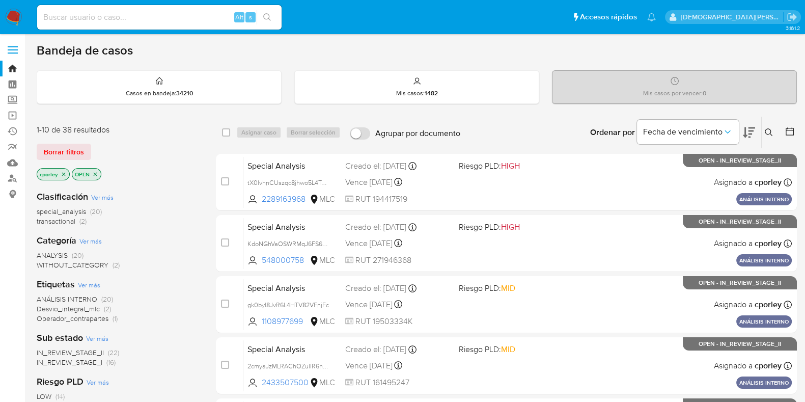
click at [790, 131] on icon at bounding box center [790, 131] width 10 height 10
click at [789, 132] on icon at bounding box center [790, 131] width 10 height 10
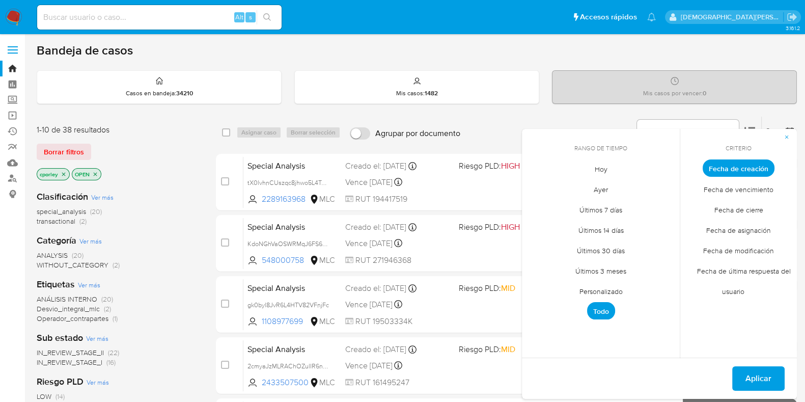
click at [617, 288] on span "Personalizado" at bounding box center [601, 291] width 65 height 21
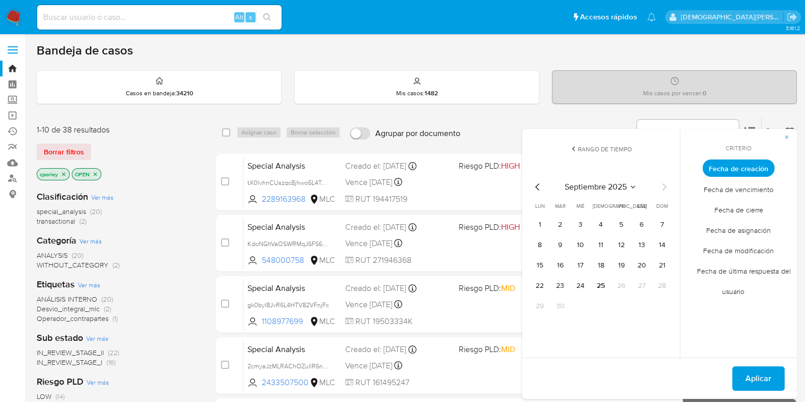
click at [738, 209] on span "Fecha de cierre" at bounding box center [739, 209] width 70 height 21
click at [538, 188] on icon "Mes anterior" at bounding box center [538, 187] width 12 height 12
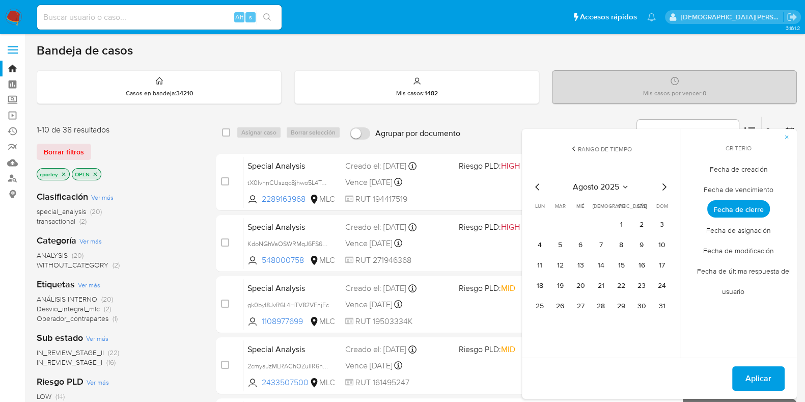
click at [538, 188] on icon "Mes anterior" at bounding box center [538, 187] width 12 height 12
click at [659, 225] on button "1" at bounding box center [662, 224] width 16 height 16
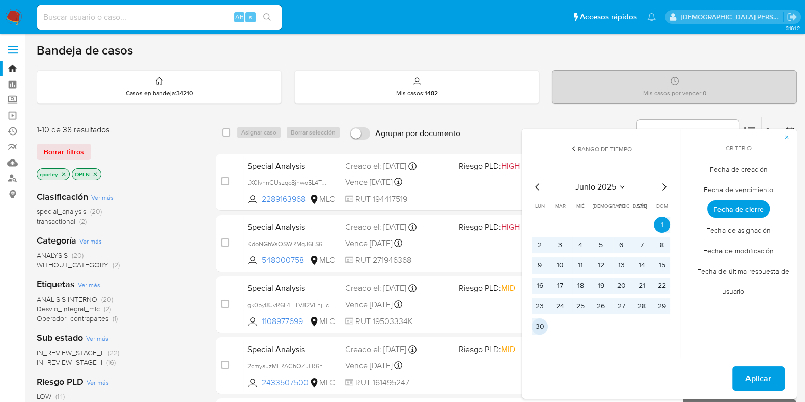
click at [545, 327] on button "30" at bounding box center [540, 326] width 16 height 16
click at [763, 371] on span "Aplicar" at bounding box center [759, 378] width 26 height 22
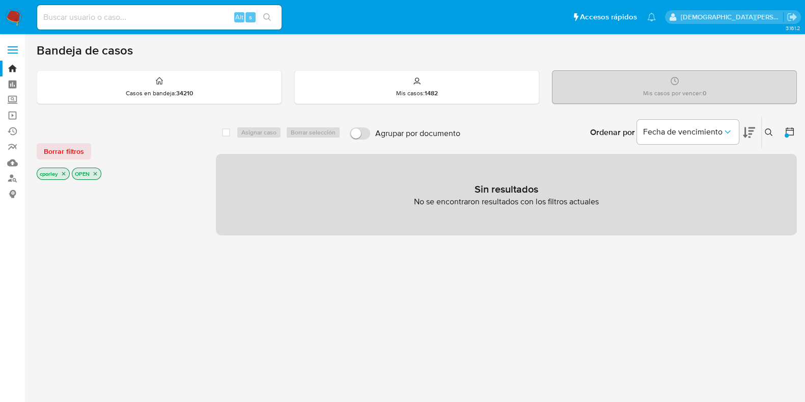
click at [97, 171] on icon "close-filter" at bounding box center [95, 174] width 6 height 6
click at [64, 171] on icon "close-filter" at bounding box center [64, 174] width 6 height 6
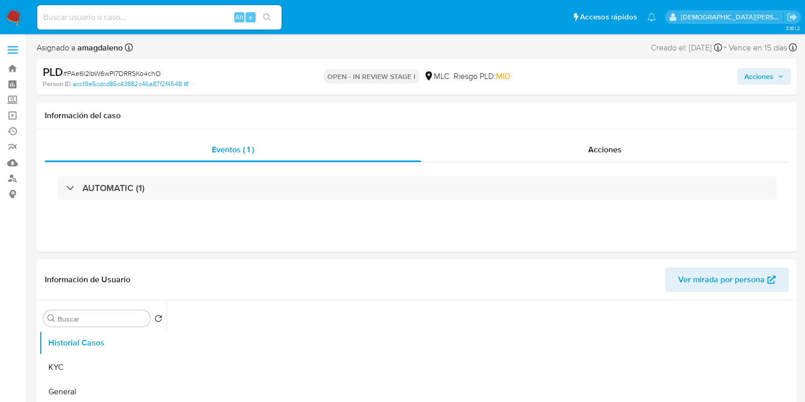
select select "10"
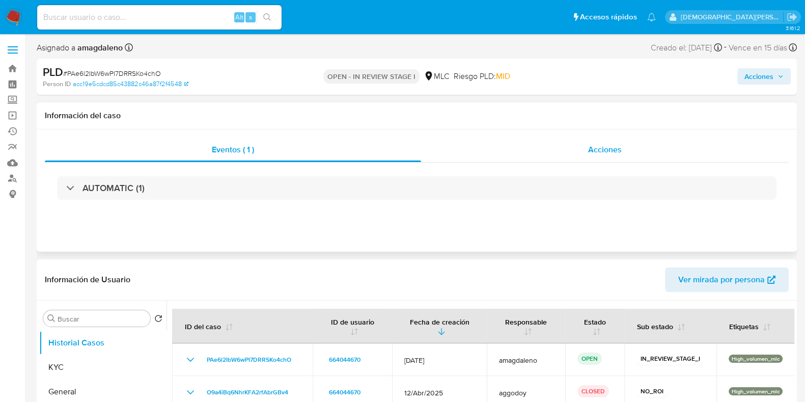
click at [640, 148] on div "Acciones" at bounding box center [605, 150] width 368 height 24
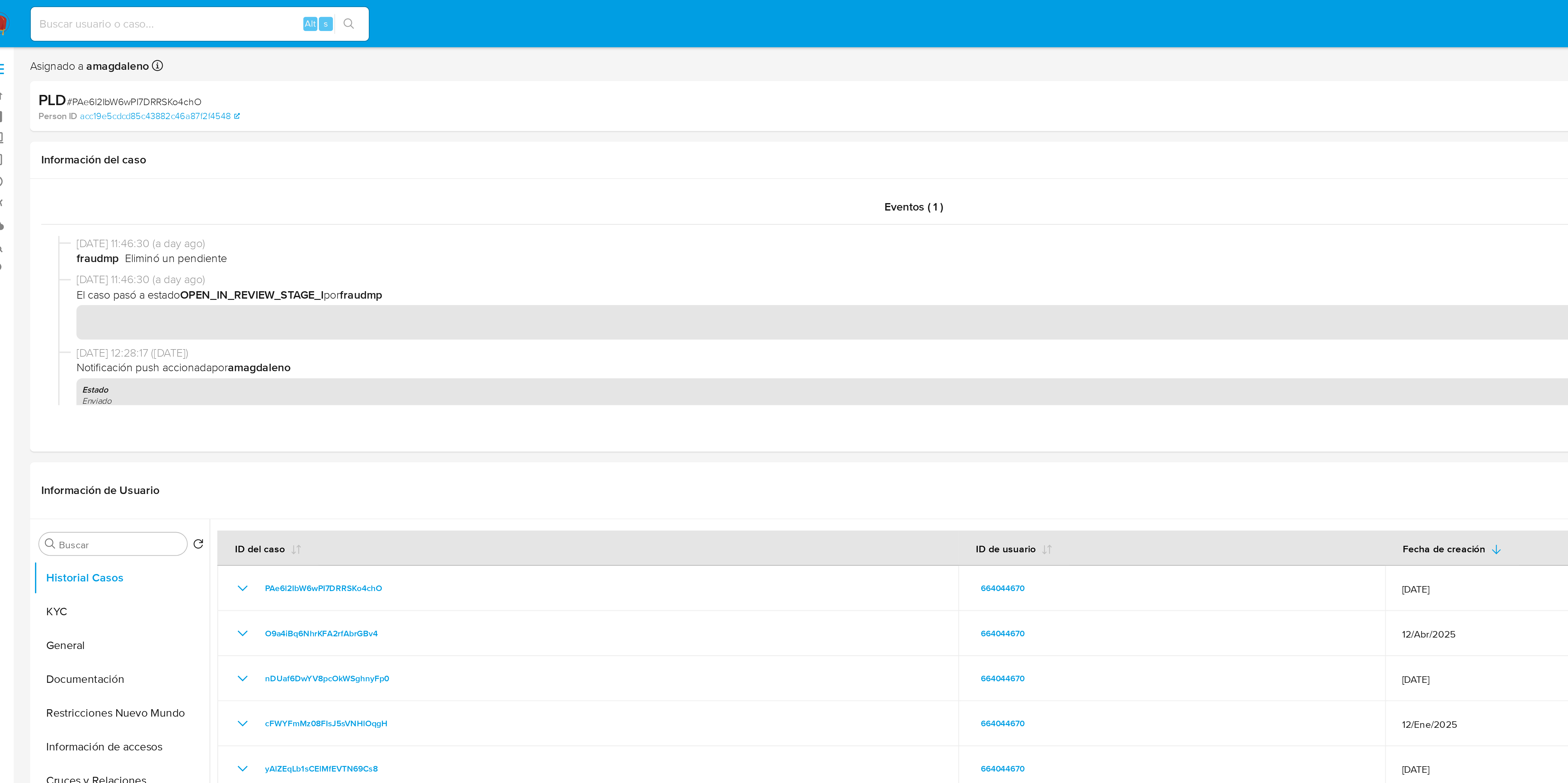
drag, startPoint x: 203, startPoint y: 137, endPoint x: 110, endPoint y: 32, distance: 140.3
click at [99, 0] on html "Pausado Ver notificaciones Alt s Accesos rápidos Presiona las siguientes teclas…" at bounding box center [784, 504] width 1568 height 1007
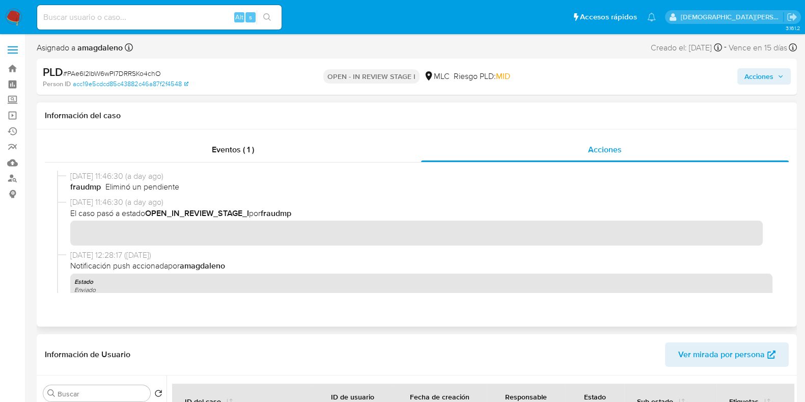
click at [438, 176] on span "24/09/2025 11:46:30 (a day ago)" at bounding box center [421, 176] width 702 height 11
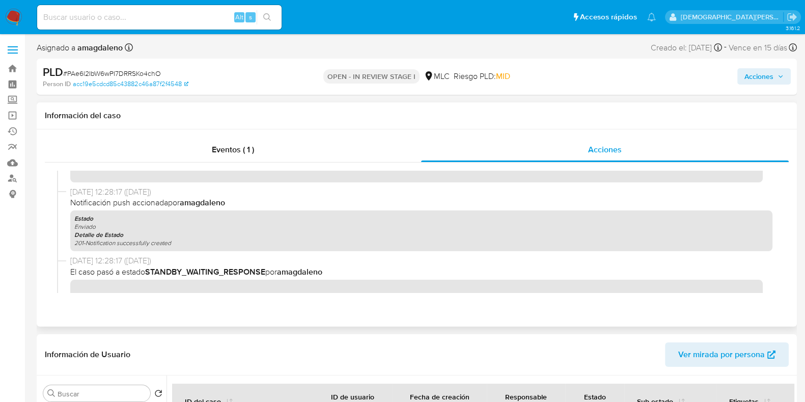
drag, startPoint x: 152, startPoint y: 272, endPoint x: 267, endPoint y: 270, distance: 115.1
click at [267, 270] on span "El caso pasó a estado STANDBY_WAITING_RESPONSE por amagdaleno" at bounding box center [421, 271] width 702 height 11
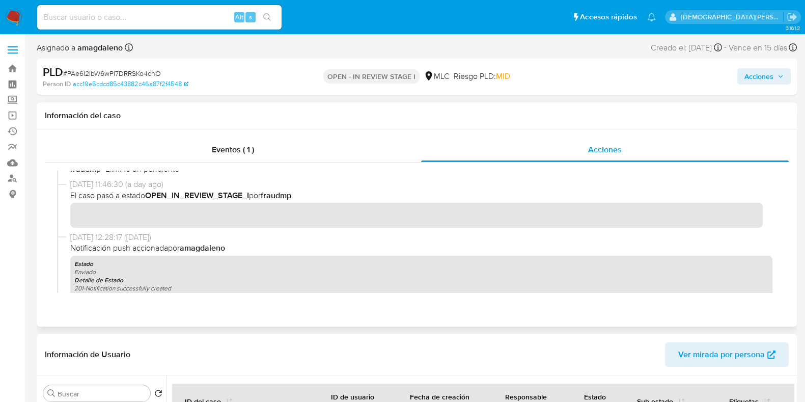
scroll to position [0, 0]
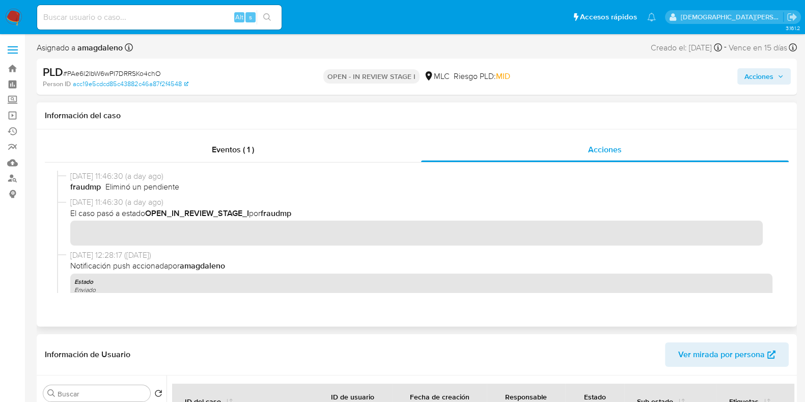
drag, startPoint x: 149, startPoint y: 215, endPoint x: 253, endPoint y: 213, distance: 103.9
click at [253, 213] on span "El caso pasó a estado OPEN_IN_REVIEW_STAGE_I por fraudmp" at bounding box center [421, 213] width 702 height 11
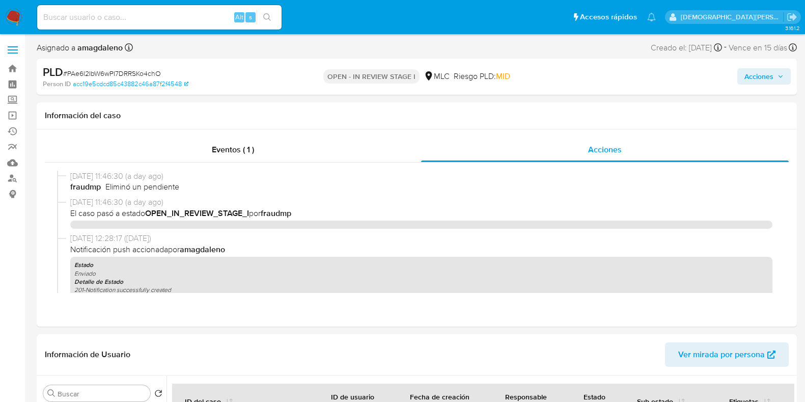
select select "10"
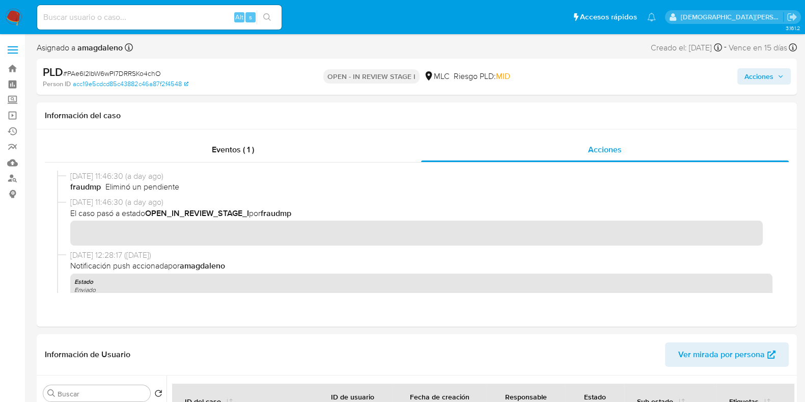
click at [13, 24] on img at bounding box center [13, 17] width 17 height 17
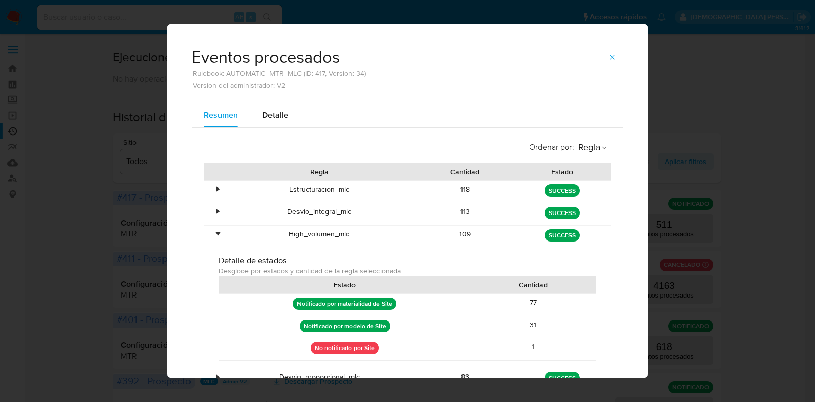
scroll to position [63, 0]
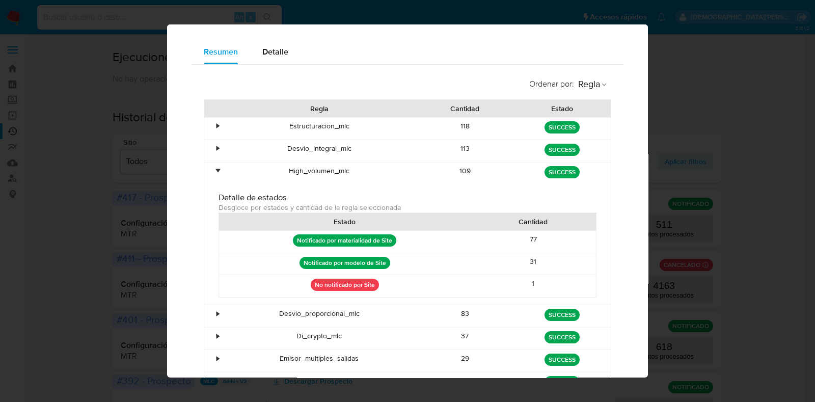
click at [729, 94] on div "Eventos procesados Rulebook: AUTOMATIC_MTR_MLC (ID: 417, Version: 34) Version d…" at bounding box center [407, 201] width 815 height 402
drag, startPoint x: 779, startPoint y: 96, endPoint x: 436, endPoint y: 70, distance: 344.3
click at [779, 96] on div "Eventos procesados Rulebook: AUTOMATIC_MTR_MLC (ID: 417, Version: 34) Version d…" at bounding box center [407, 201] width 815 height 402
drag, startPoint x: 116, startPoint y: 144, endPoint x: 628, endPoint y: 39, distance: 522.4
click at [117, 141] on div "Eventos procesados Rulebook: AUTOMATIC_MTR_MLC (ID: 417, Version: 34) Version d…" at bounding box center [407, 201] width 815 height 402
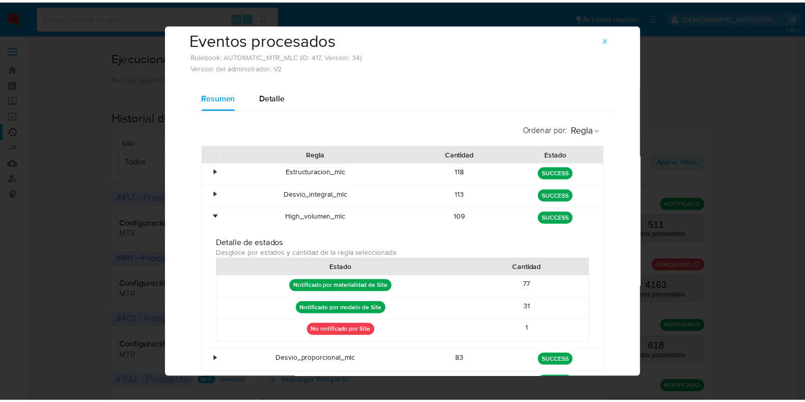
scroll to position [0, 0]
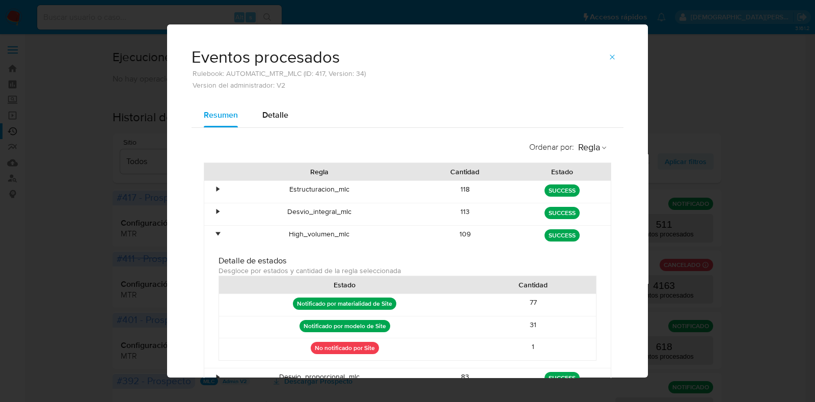
click at [610, 57] on icon "button" at bounding box center [612, 56] width 5 height 5
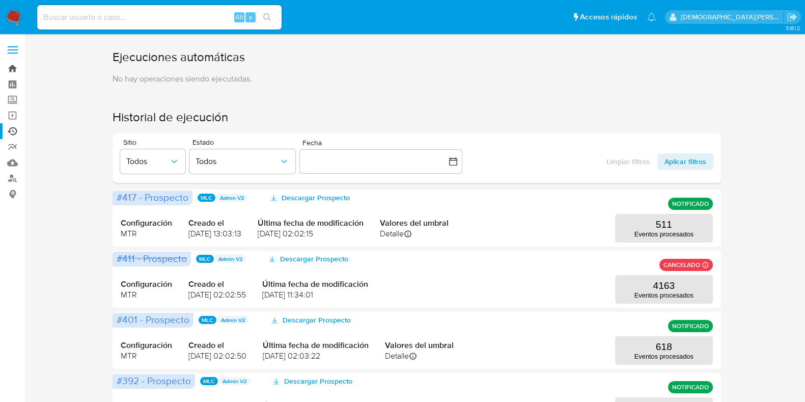
click at [15, 69] on link "Bandeja" at bounding box center [60, 69] width 121 height 16
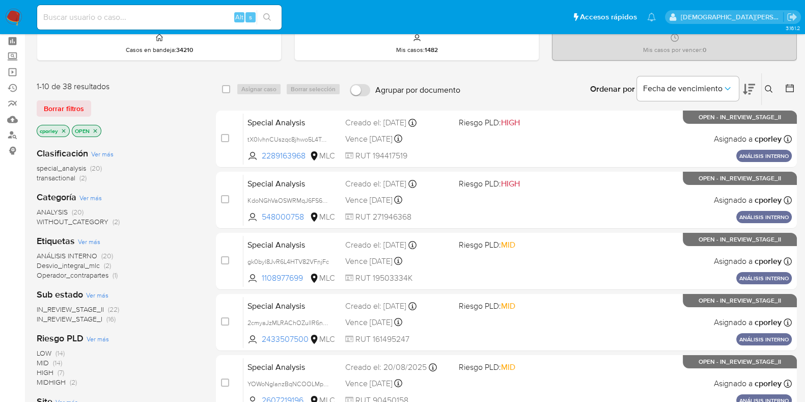
scroll to position [63, 0]
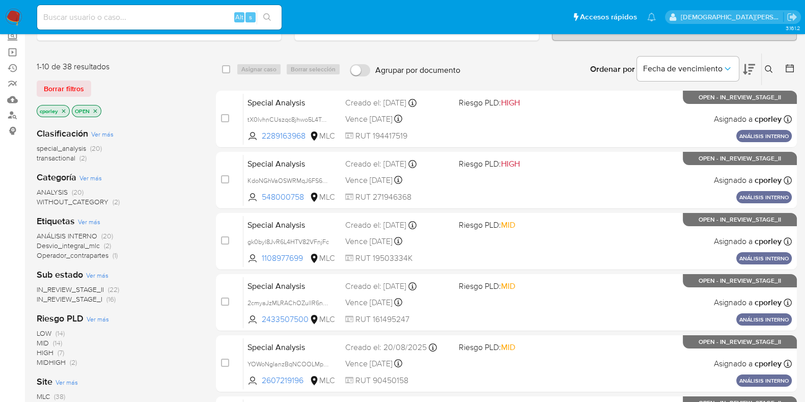
click at [97, 111] on icon "close-filter" at bounding box center [95, 111] width 6 height 6
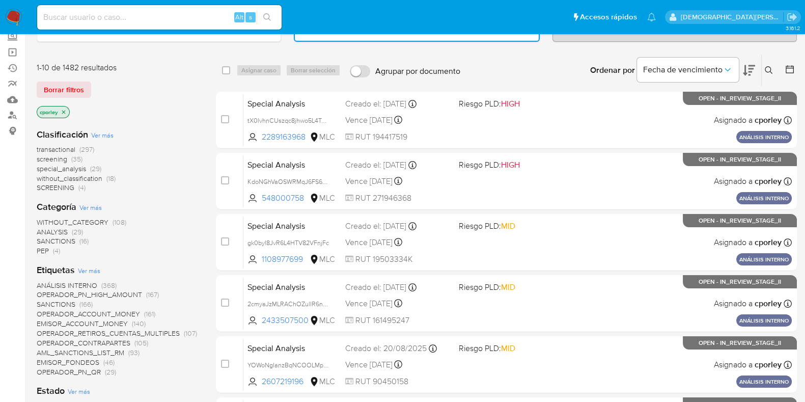
click at [62, 111] on icon "close-filter" at bounding box center [64, 112] width 6 height 6
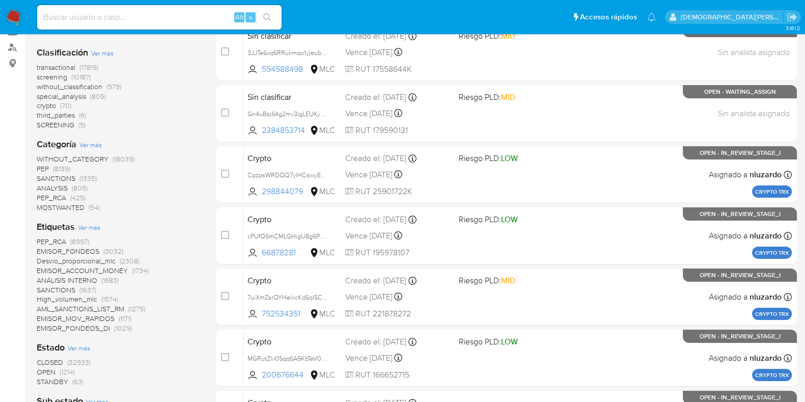
scroll to position [191, 0]
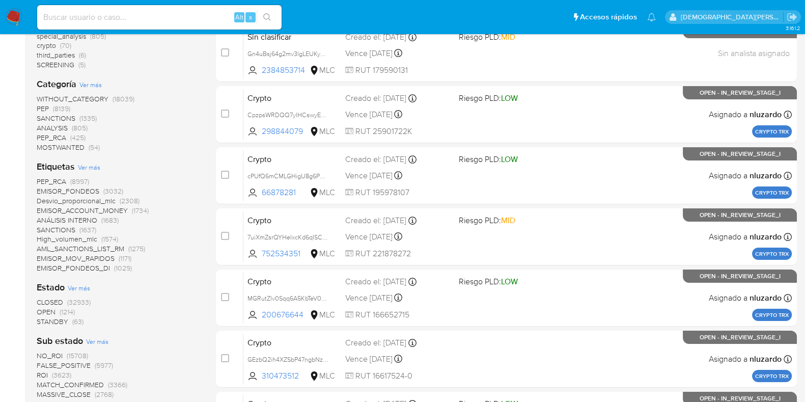
click at [59, 321] on span "STANDBY" at bounding box center [53, 321] width 32 height 10
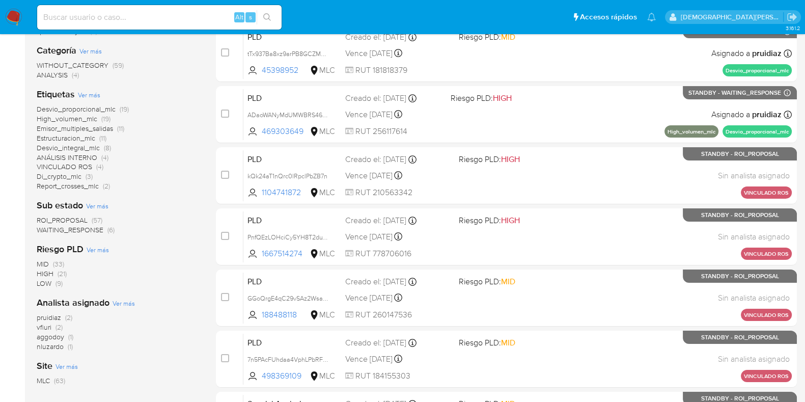
click at [64, 220] on span "ROI_PROPOSAL" at bounding box center [62, 220] width 51 height 10
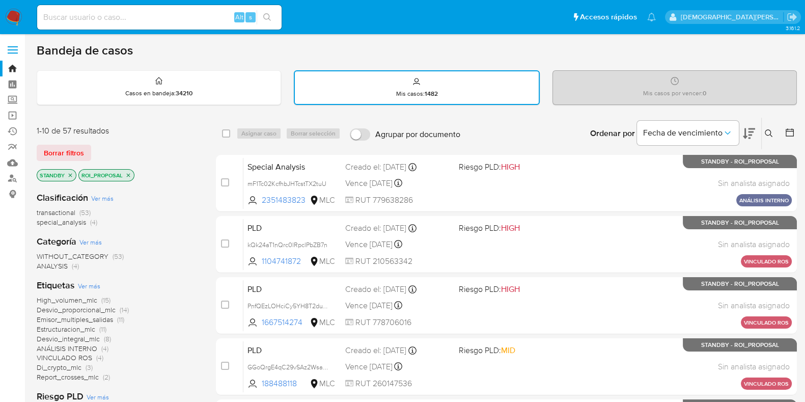
click at [792, 135] on icon at bounding box center [790, 132] width 8 height 8
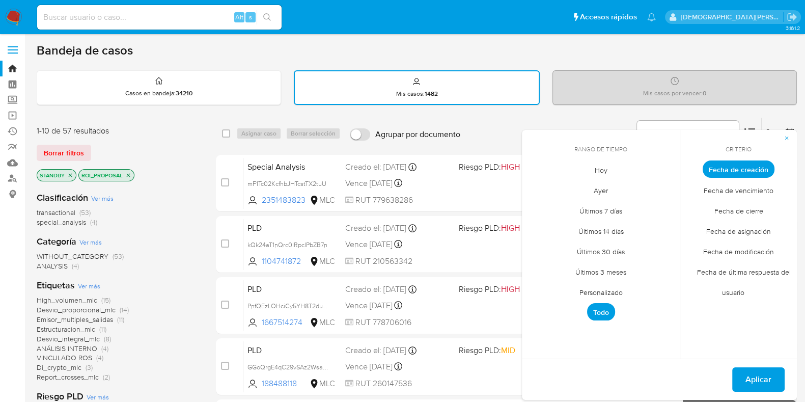
click at [602, 293] on span "Personalizado" at bounding box center [601, 292] width 65 height 21
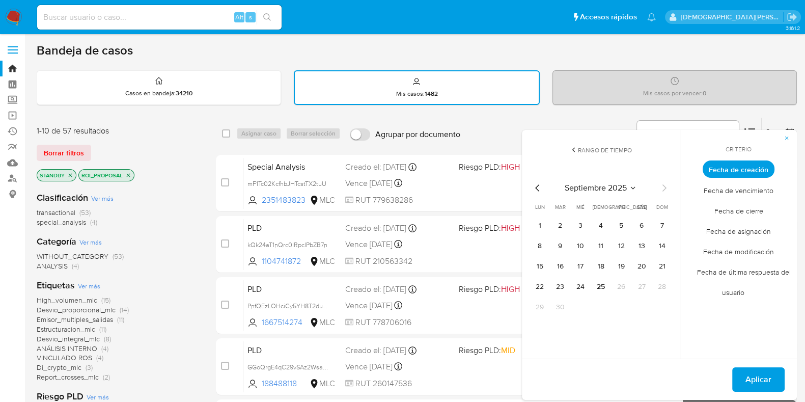
click at [535, 185] on icon "Mes anterior" at bounding box center [538, 188] width 12 height 12
click at [660, 185] on icon "Mes siguiente" at bounding box center [664, 188] width 12 height 12
click at [643, 242] on button "12" at bounding box center [642, 246] width 16 height 16
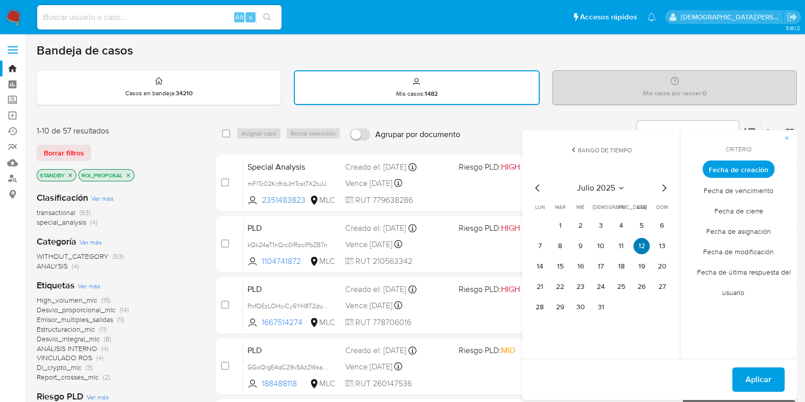
click at [643, 242] on button "12" at bounding box center [642, 246] width 16 height 16
click at [764, 383] on span "Aplicar" at bounding box center [759, 379] width 26 height 22
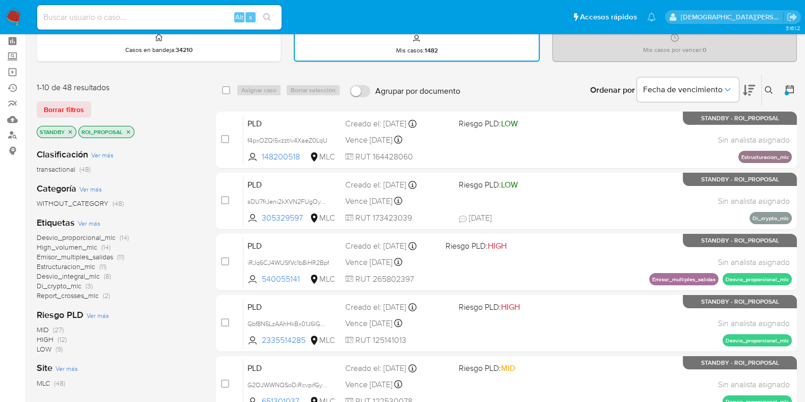
scroll to position [63, 0]
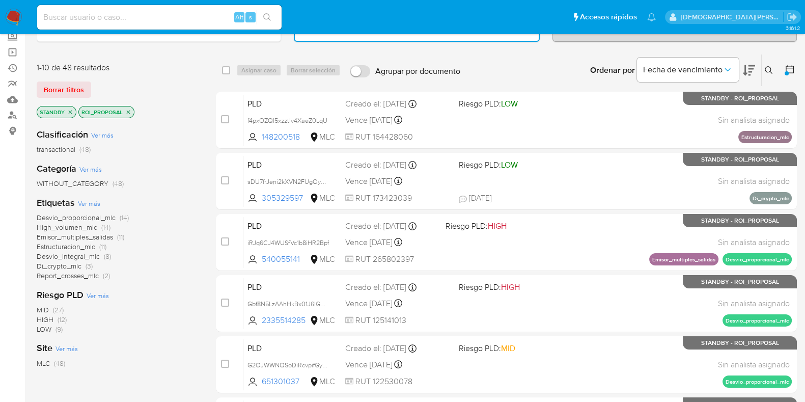
click at [76, 247] on span "Estructuracion_mlc" at bounding box center [66, 246] width 59 height 10
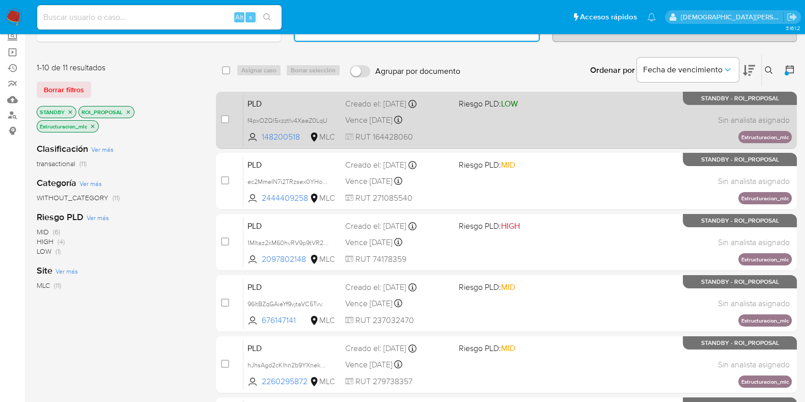
click at [553, 128] on div "PLD f4pxOZQl5xzztlv4XaeZ0LqU 148200518 MLC Riesgo PLD: LOW Creado el: 12/07/202…" at bounding box center [517, 119] width 549 height 51
click at [225, 117] on input "checkbox" at bounding box center [225, 119] width 8 height 8
checkbox input "true"
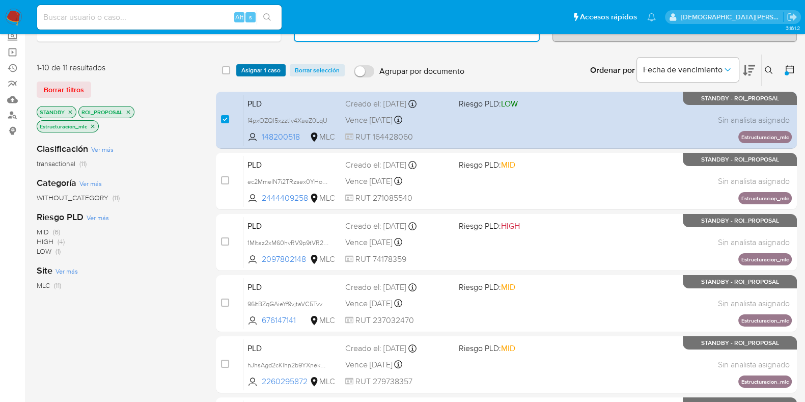
click at [260, 70] on span "Asignar 1 caso" at bounding box center [260, 70] width 39 height 10
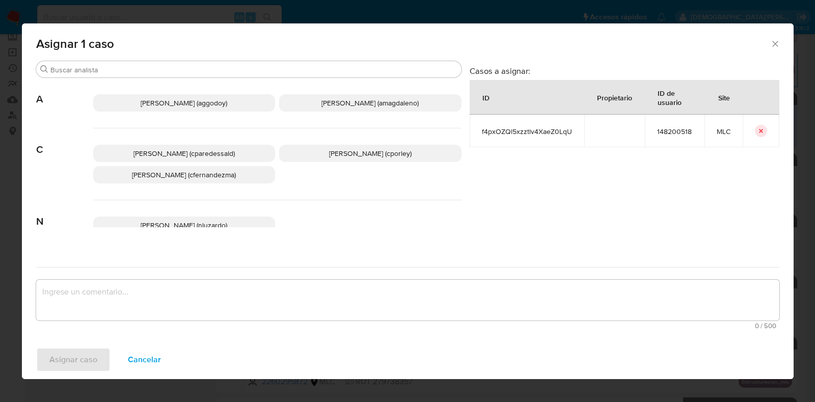
click at [306, 154] on p "Christian Porley (cporley)" at bounding box center [370, 153] width 182 height 17
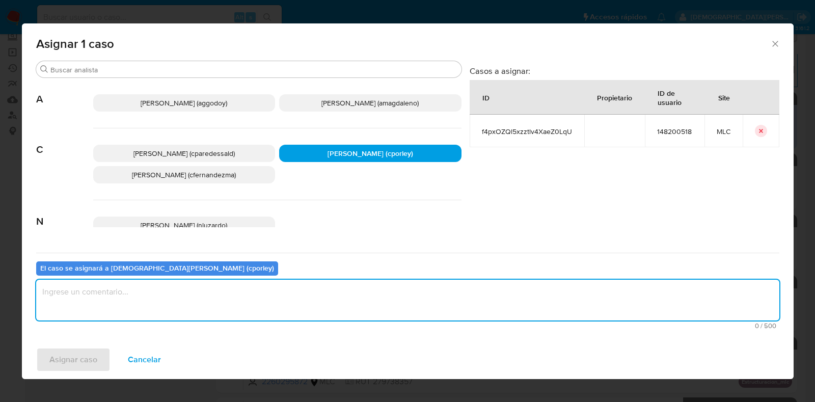
click at [284, 292] on textarea "assign-modal" at bounding box center [407, 300] width 743 height 41
type textarea "-"
click at [85, 361] on span "Asignar caso" at bounding box center [73, 359] width 48 height 22
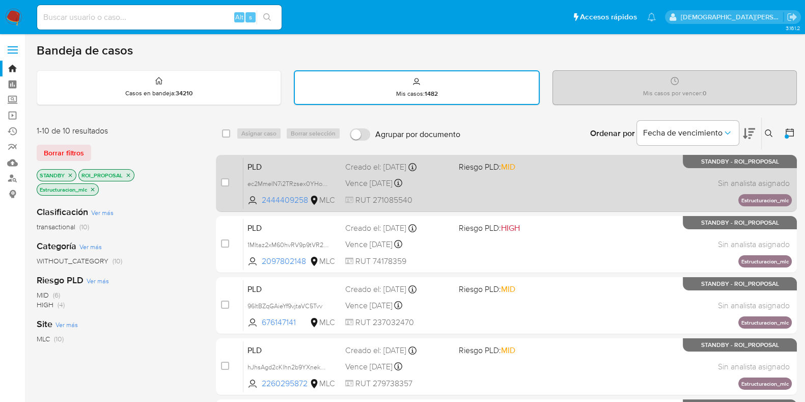
click at [579, 192] on div "PLD ec2MmeIN7i2TRzsex0YHoRJ1 2444409258 MLC Riesgo PLD: MID Creado el: 12/07/20…" at bounding box center [517, 182] width 549 height 51
click at [223, 183] on input "checkbox" at bounding box center [225, 182] width 8 height 8
checkbox input "true"
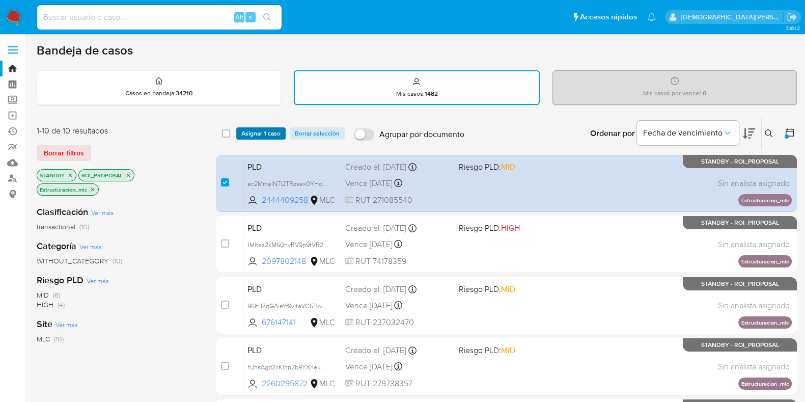
click at [262, 128] on span "Asignar 1 caso" at bounding box center [260, 133] width 39 height 10
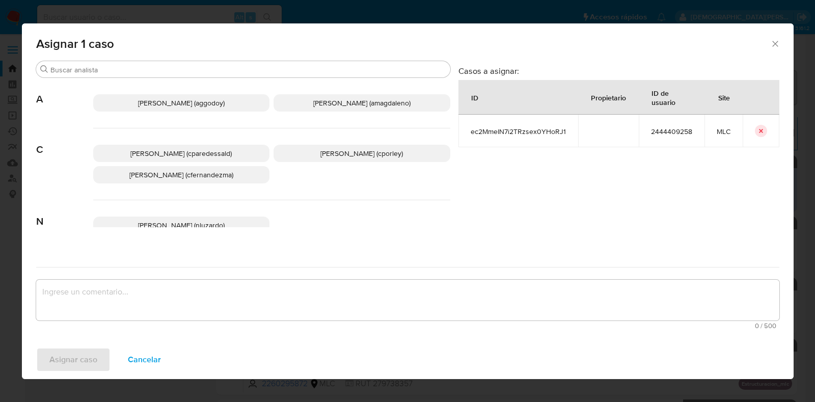
click at [359, 158] on p "Christian Porley (cporley)" at bounding box center [361, 153] width 177 height 17
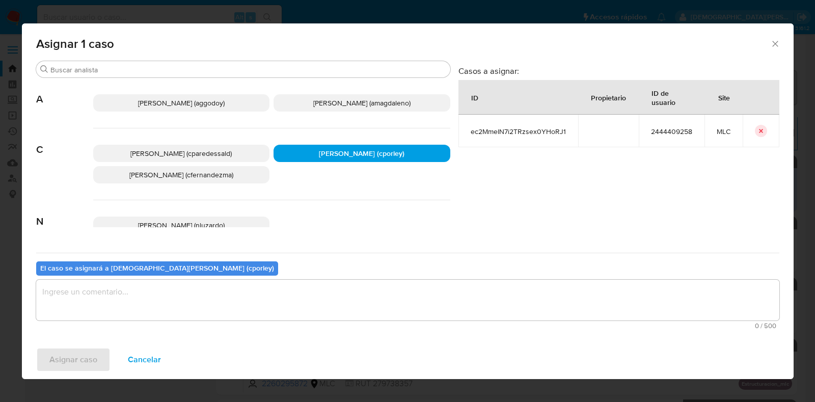
click at [286, 295] on textarea "assign-modal" at bounding box center [407, 300] width 743 height 41
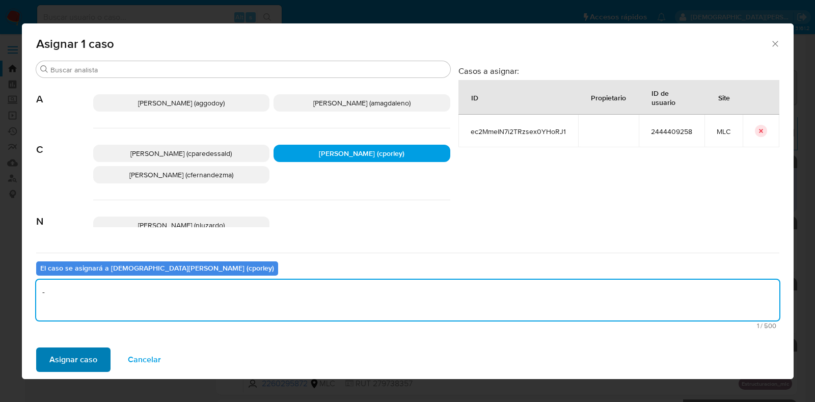
type textarea "-"
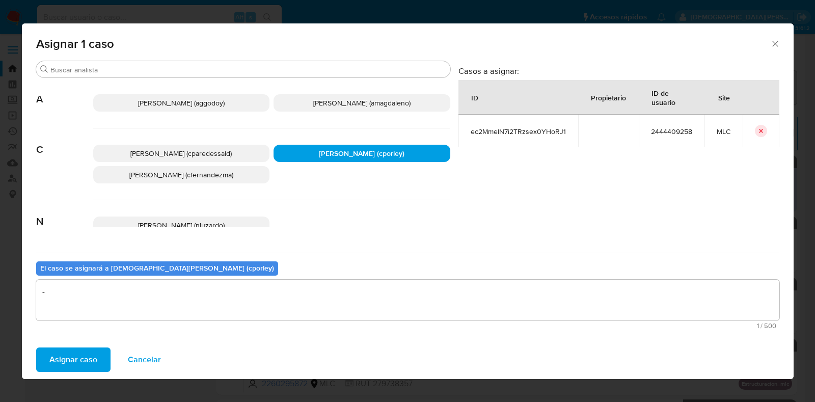
click at [76, 354] on span "Asignar caso" at bounding box center [73, 359] width 48 height 22
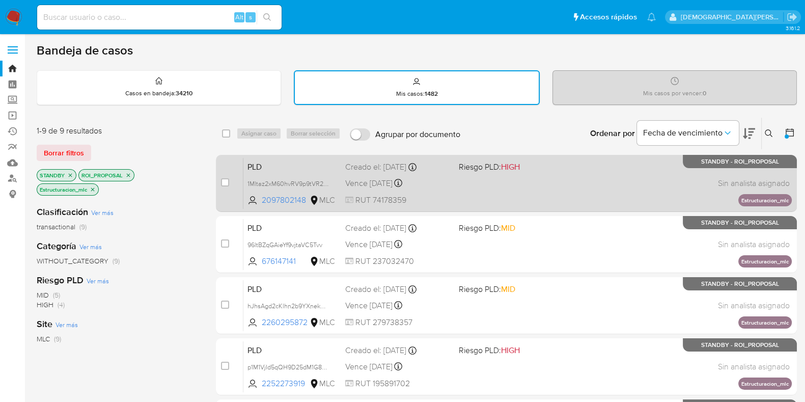
click at [550, 182] on span at bounding box center [511, 183] width 105 height 2
click at [221, 179] on input "checkbox" at bounding box center [225, 182] width 8 height 8
checkbox input "true"
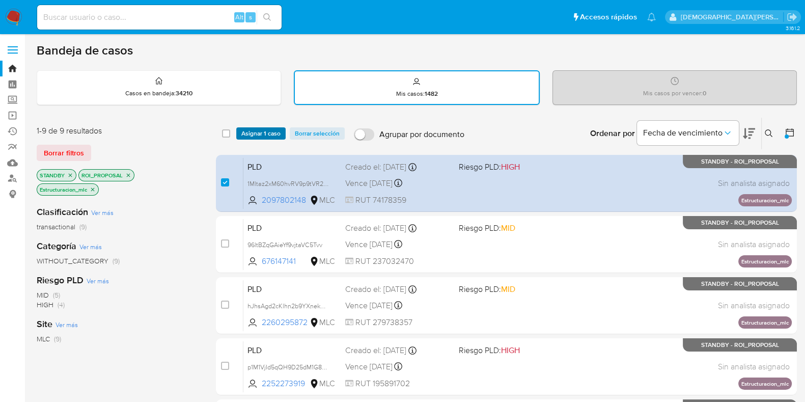
click at [259, 133] on span "Asignar 1 caso" at bounding box center [260, 133] width 39 height 10
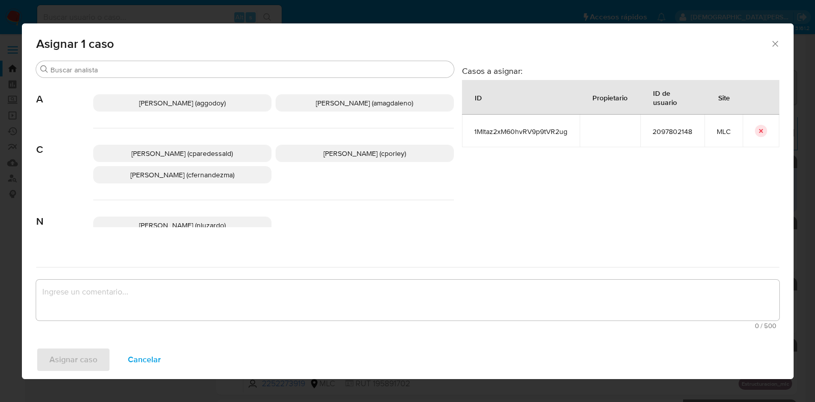
click at [323, 157] on span "Christian Porley (cporley)" at bounding box center [364, 153] width 83 height 10
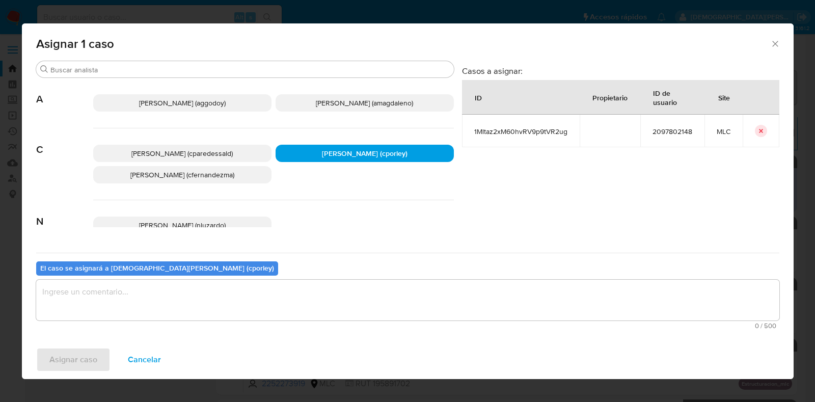
click at [260, 292] on textarea "assign-modal" at bounding box center [407, 300] width 743 height 41
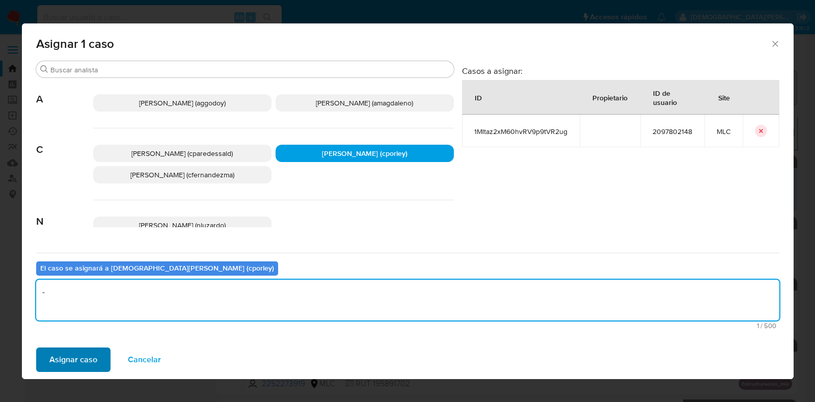
type textarea "-"
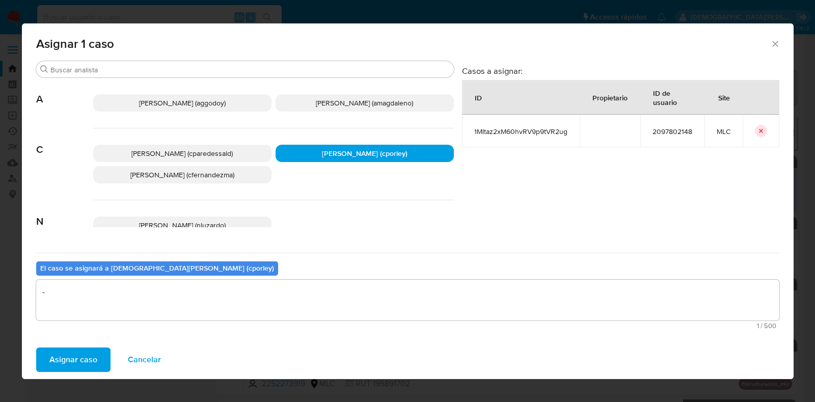
click at [88, 353] on span "Asignar caso" at bounding box center [73, 359] width 48 height 22
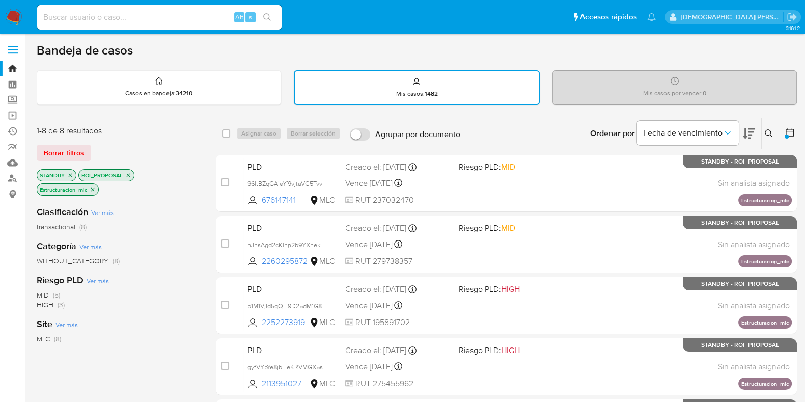
click at [92, 189] on icon "close-filter" at bounding box center [93, 189] width 4 height 4
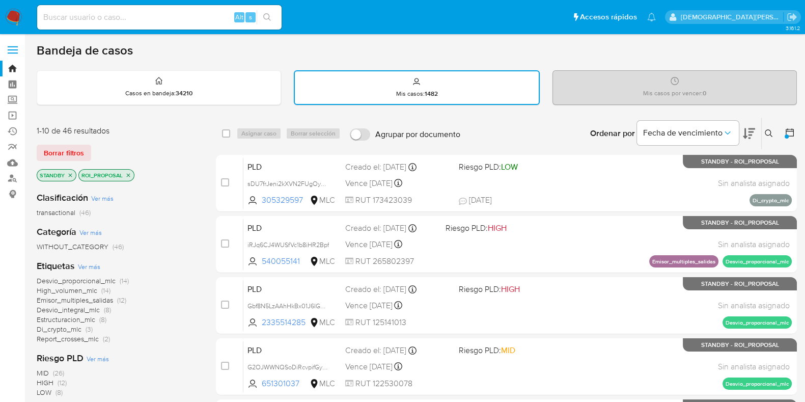
click at [128, 173] on icon "close-filter" at bounding box center [129, 175] width 4 height 4
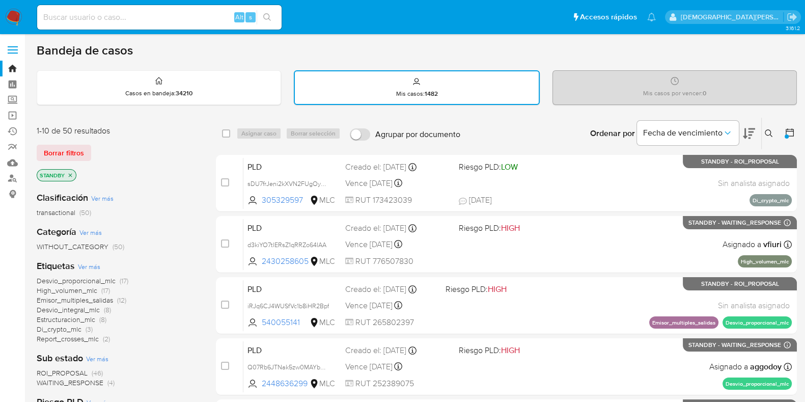
click at [69, 173] on icon "close-filter" at bounding box center [70, 175] width 6 height 6
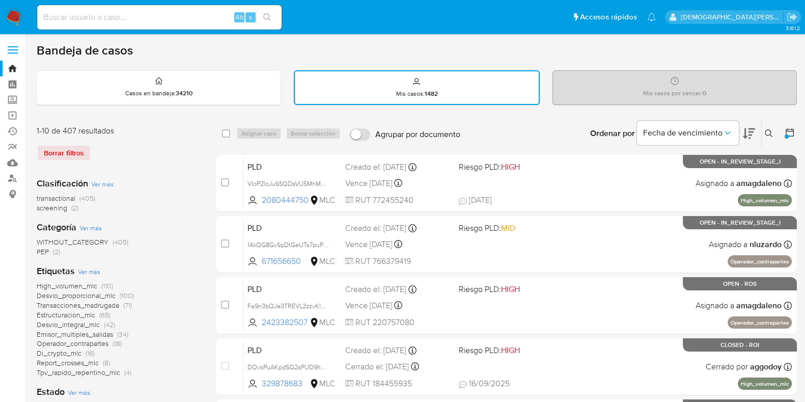
click at [792, 131] on icon at bounding box center [790, 132] width 10 height 10
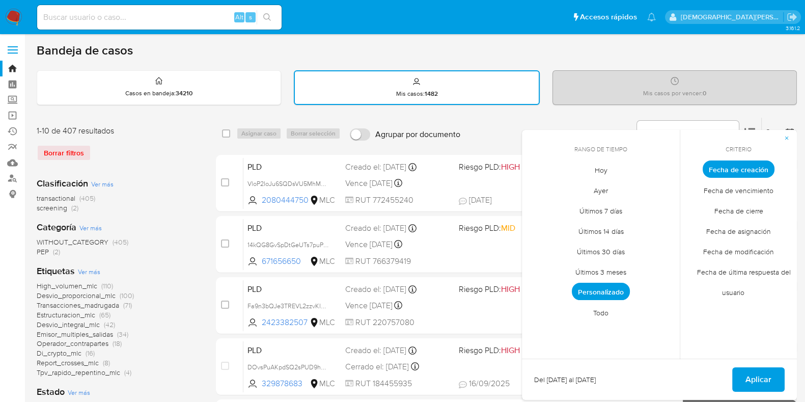
click at [605, 309] on span "Todo" at bounding box center [601, 312] width 37 height 21
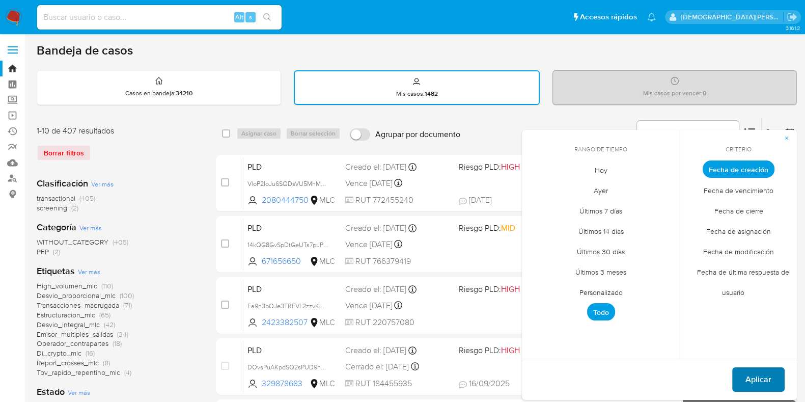
click at [749, 373] on span "Aplicar" at bounding box center [759, 379] width 26 height 22
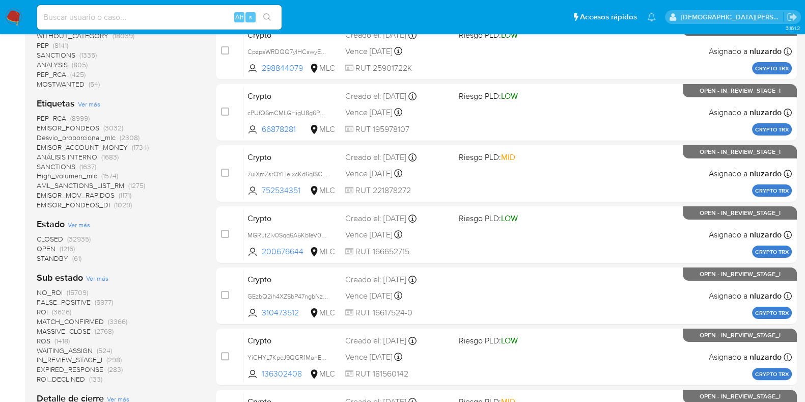
scroll to position [445, 0]
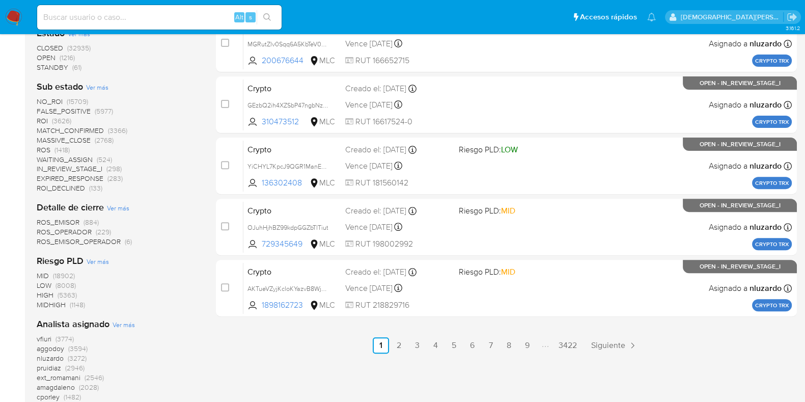
click at [47, 147] on span "ROS" at bounding box center [44, 150] width 14 height 10
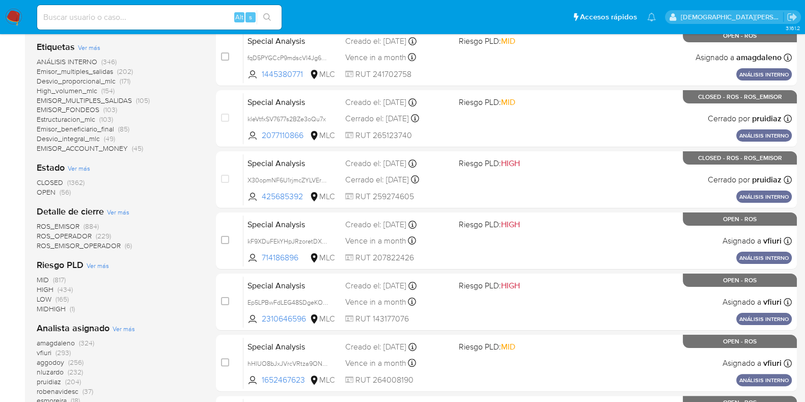
scroll to position [248, 0]
click at [48, 190] on span "OPEN" at bounding box center [46, 192] width 19 height 10
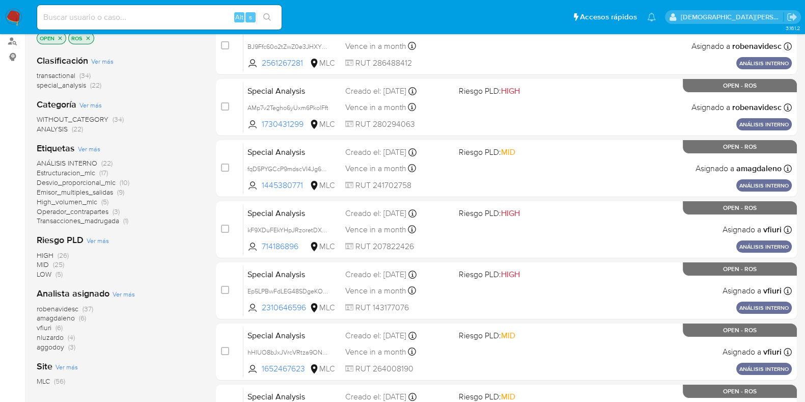
scroll to position [120, 0]
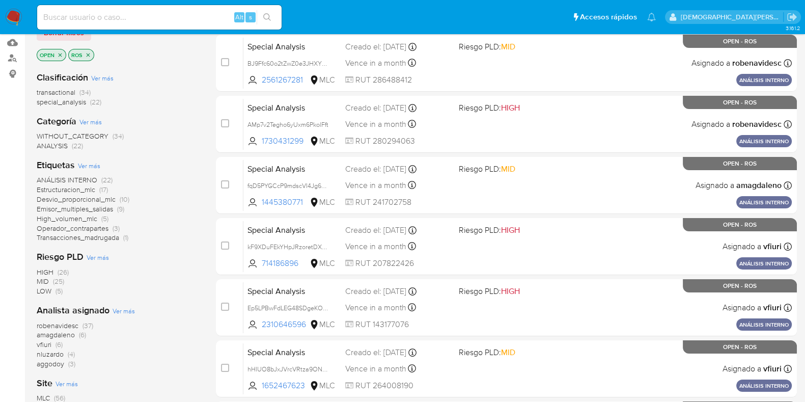
click at [60, 102] on span "special_analysis" at bounding box center [61, 102] width 49 height 10
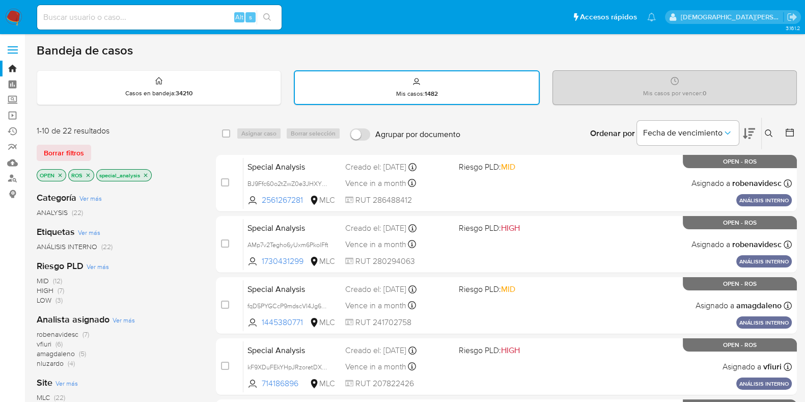
click at [88, 175] on icon "close-filter" at bounding box center [88, 175] width 6 height 6
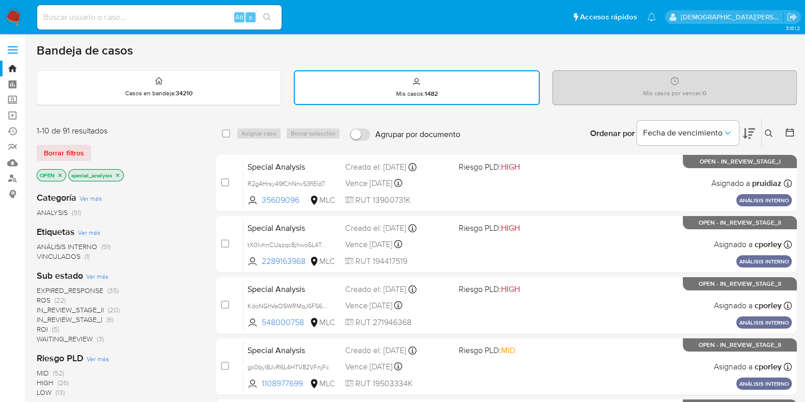
click at [118, 174] on icon "close-filter" at bounding box center [118, 175] width 4 height 4
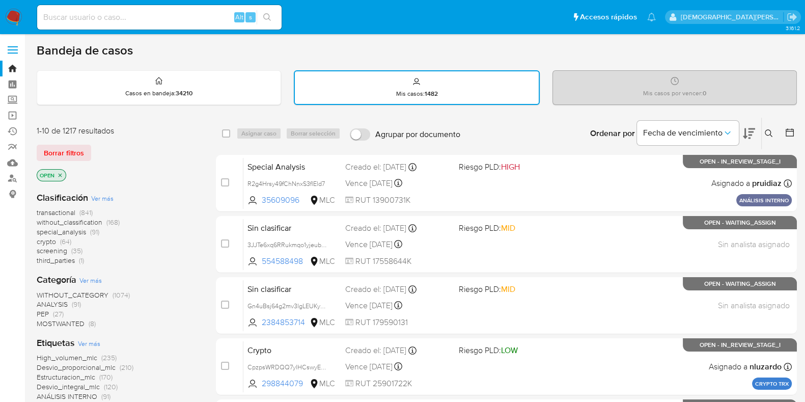
click at [62, 172] on icon "close-filter" at bounding box center [60, 175] width 6 height 6
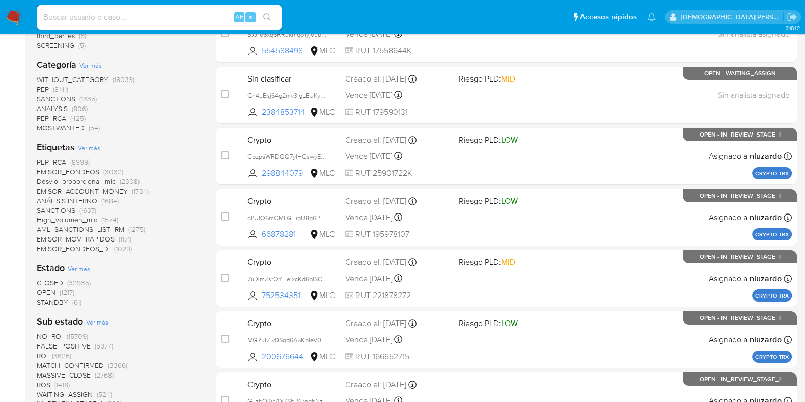
scroll to position [254, 0]
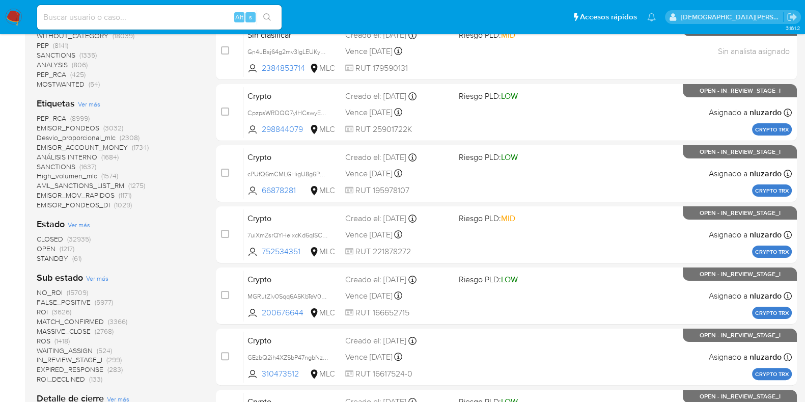
click at [40, 312] on span "ROI" at bounding box center [42, 312] width 11 height 10
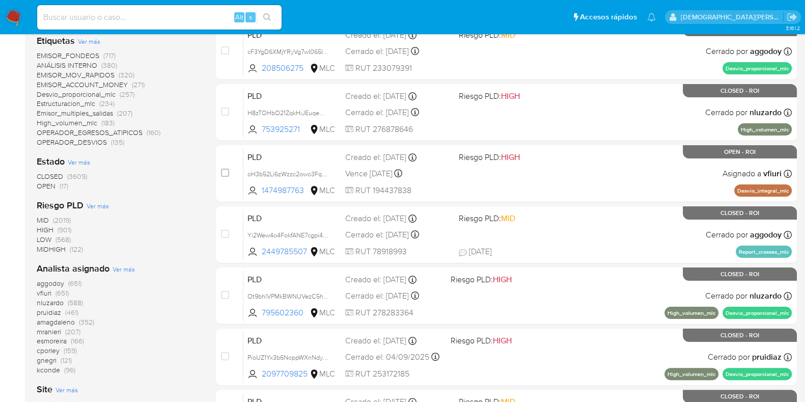
click at [51, 186] on span "OPEN" at bounding box center [46, 186] width 19 height 10
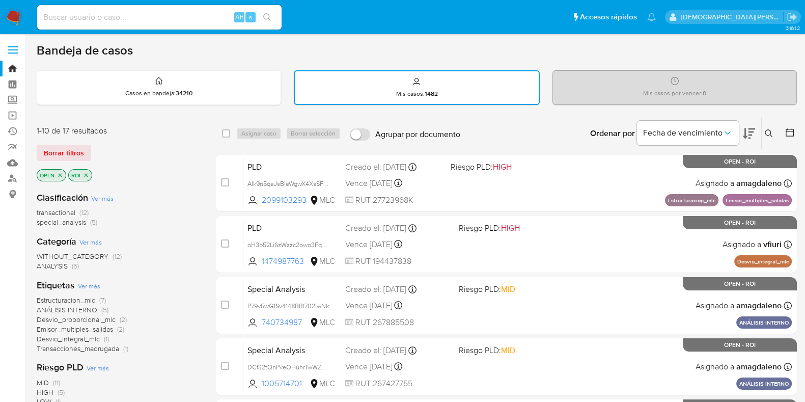
click at [781, 129] on div at bounding box center [788, 134] width 18 height 32
click at [789, 129] on icon at bounding box center [790, 132] width 10 height 10
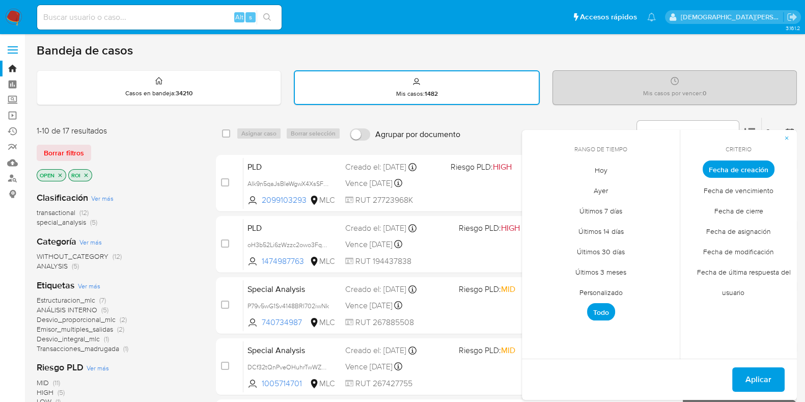
click at [593, 289] on span "Personalizado" at bounding box center [601, 292] width 65 height 21
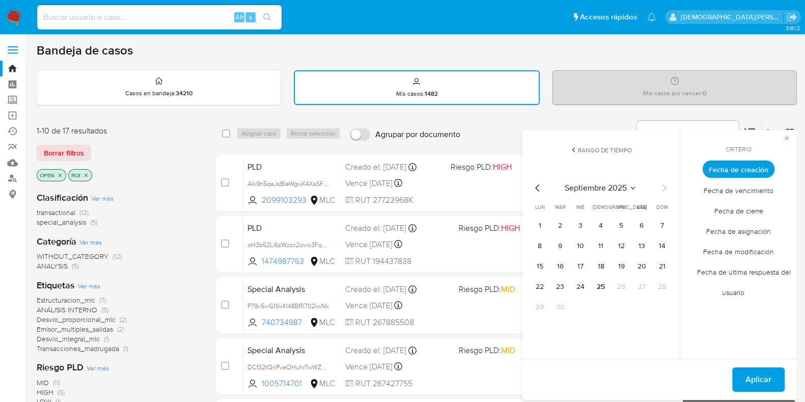
click at [537, 188] on icon "Mes anterior" at bounding box center [538, 188] width 12 height 12
click at [644, 243] on button "12" at bounding box center [642, 246] width 16 height 16
click at [769, 375] on span "Aplicar" at bounding box center [759, 379] width 26 height 22
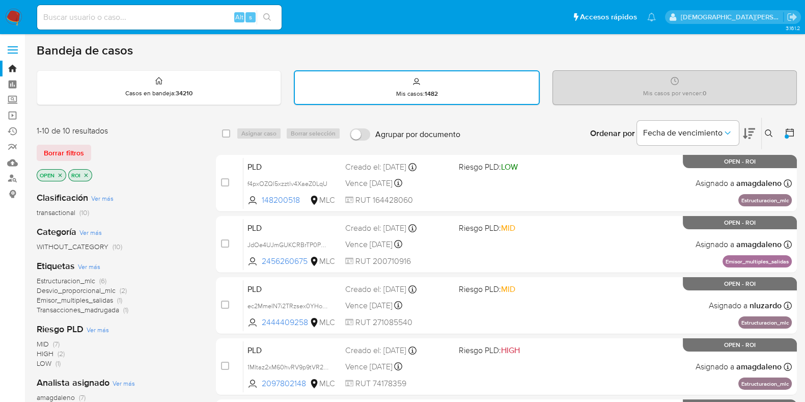
click at [790, 133] on icon at bounding box center [790, 132] width 10 height 10
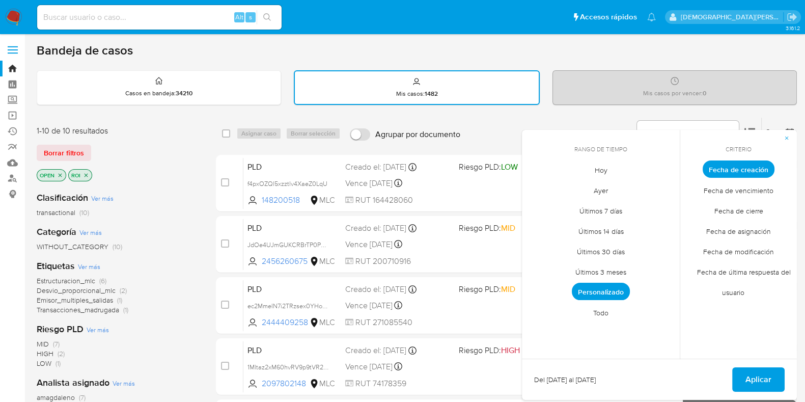
click at [618, 289] on span "Personalizado" at bounding box center [601, 291] width 58 height 17
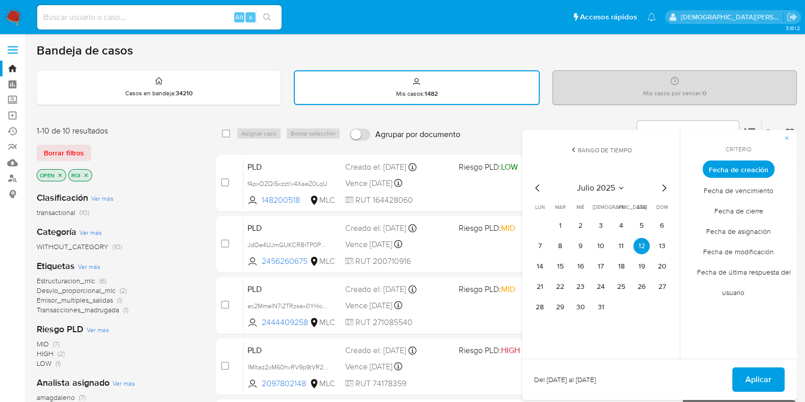
click at [748, 375] on span "Aplicar" at bounding box center [759, 379] width 26 height 22
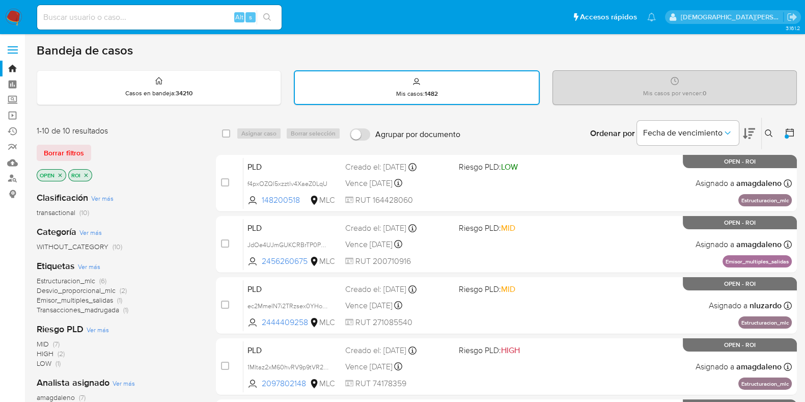
click at [86, 174] on icon "close-filter" at bounding box center [87, 175] width 4 height 4
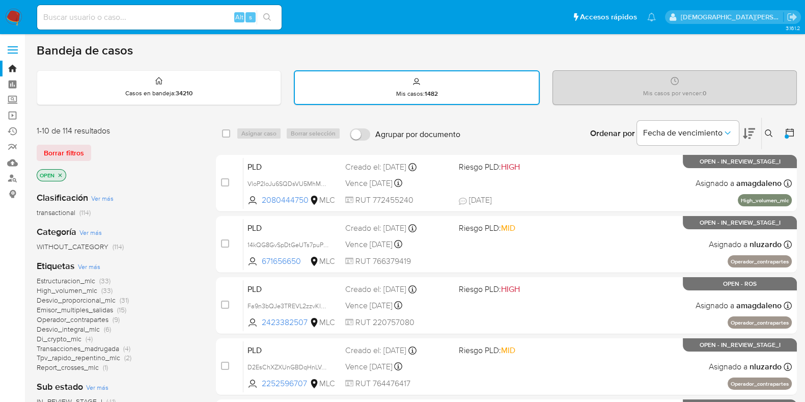
click at [60, 175] on icon "close-filter" at bounding box center [60, 175] width 6 height 6
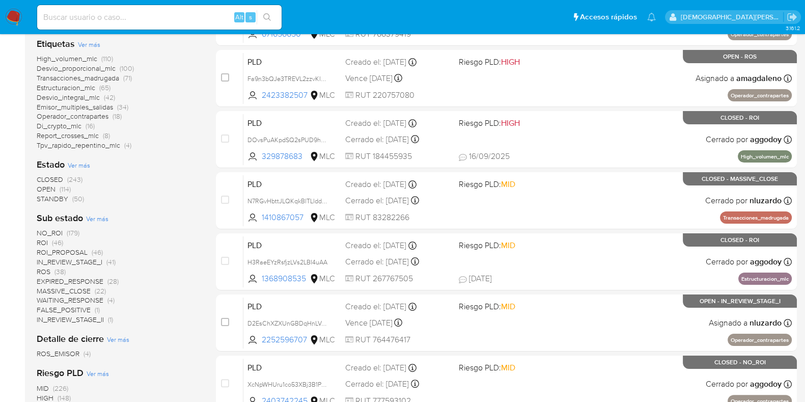
scroll to position [254, 0]
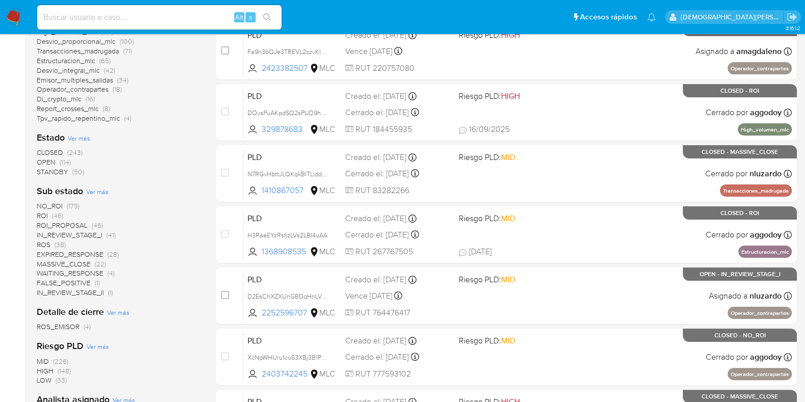
click at [41, 213] on span "ROI" at bounding box center [42, 215] width 11 height 10
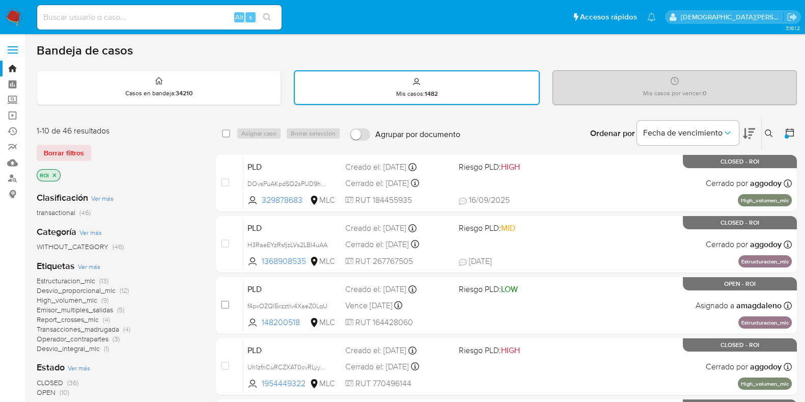
scroll to position [63, 0]
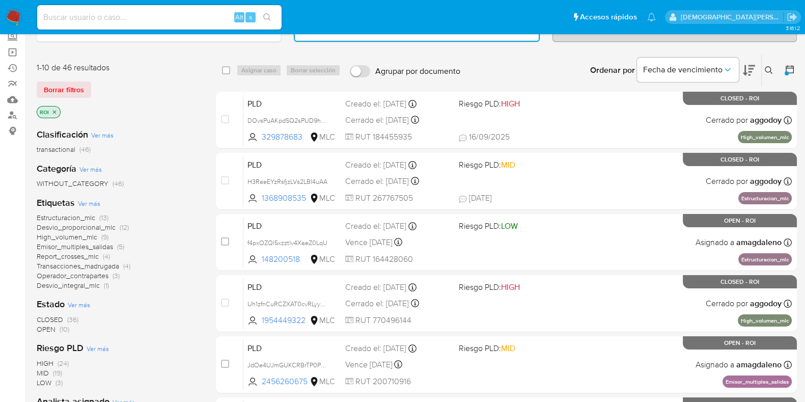
click at [46, 327] on span "OPEN" at bounding box center [46, 329] width 19 height 10
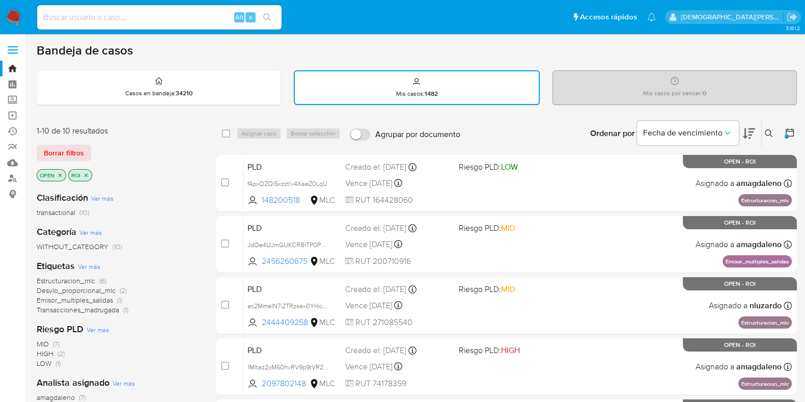
click at [85, 174] on icon "close-filter" at bounding box center [86, 175] width 6 height 6
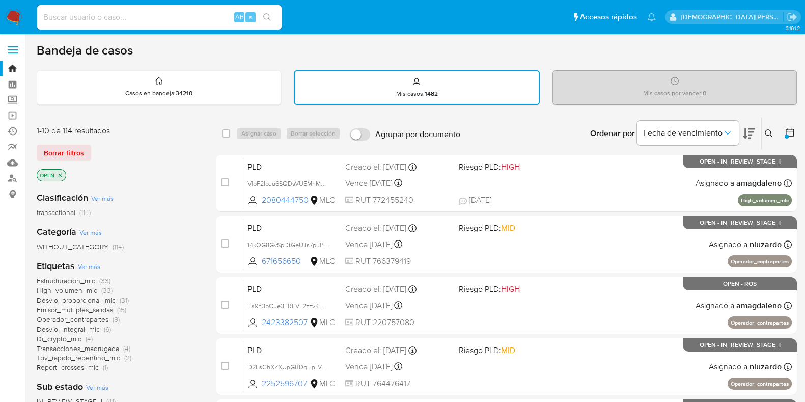
click at [61, 173] on icon "close-filter" at bounding box center [60, 175] width 6 height 6
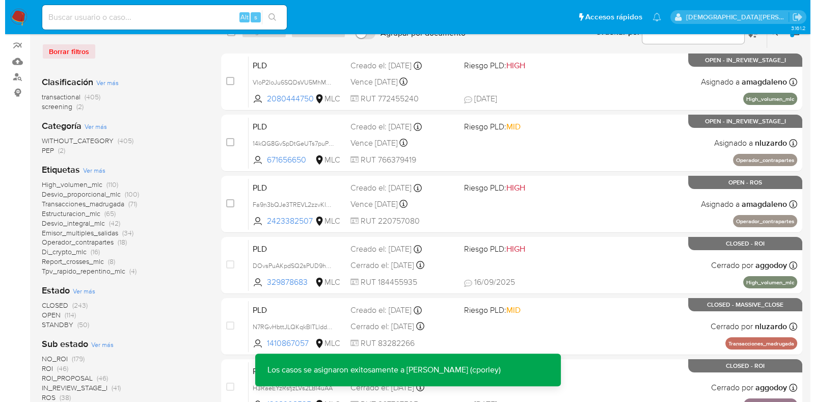
scroll to position [127, 0]
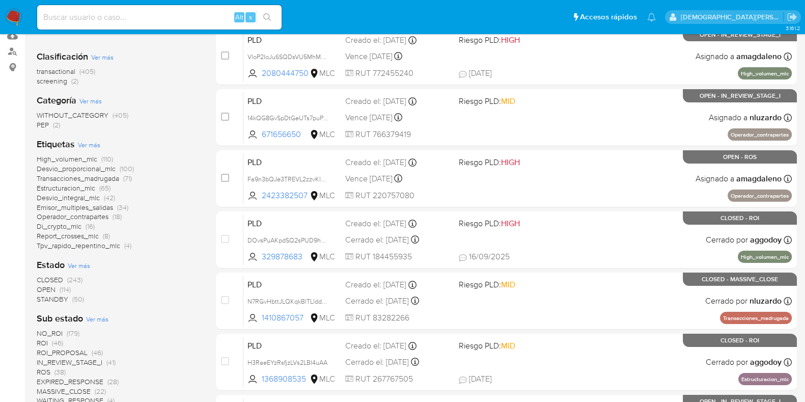
click at [75, 265] on span "Ver más" at bounding box center [79, 265] width 22 height 9
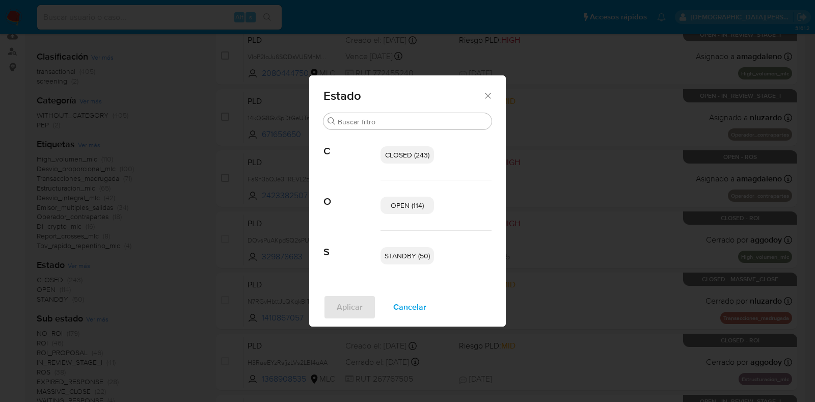
click at [392, 210] on p "OPEN (114)" at bounding box center [406, 205] width 53 height 17
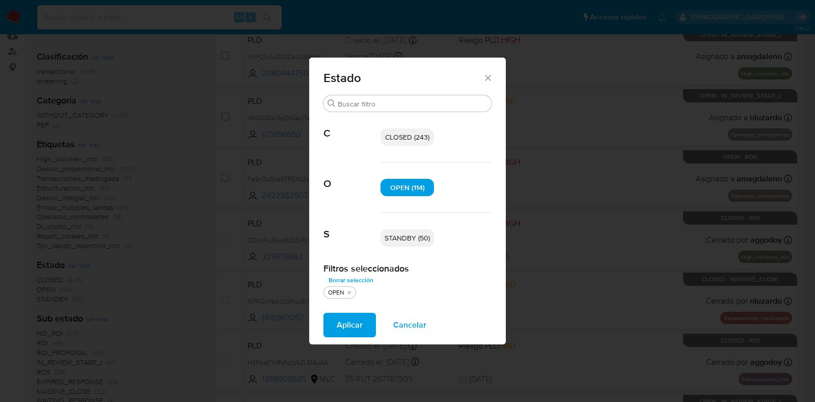
click at [393, 232] on p "STANDBY (50)" at bounding box center [406, 237] width 53 height 17
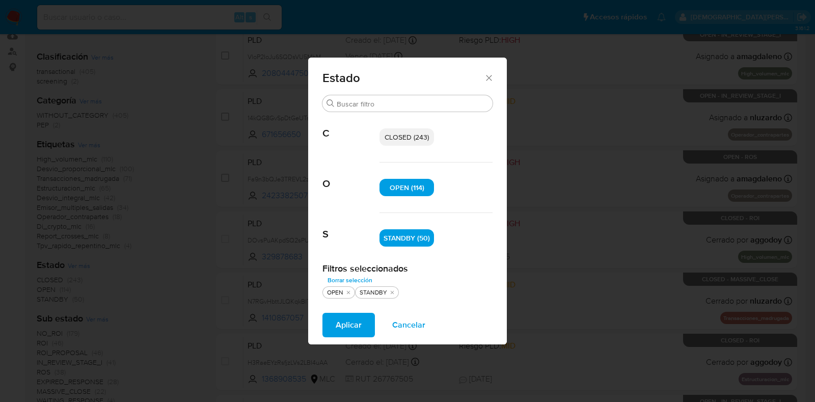
click at [344, 317] on span "Aplicar" at bounding box center [349, 325] width 26 height 22
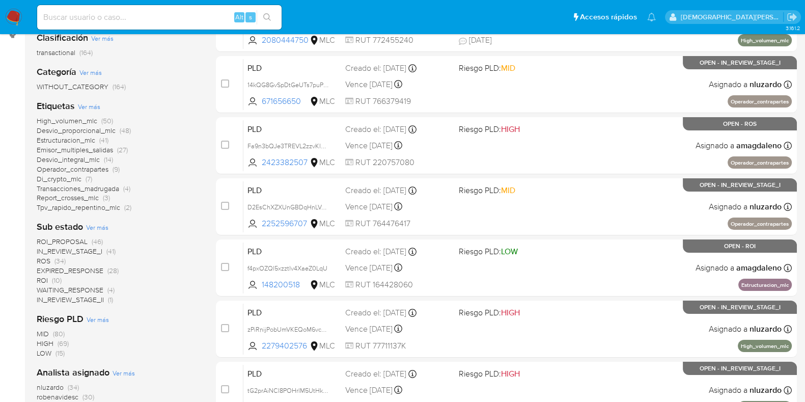
scroll to position [191, 0]
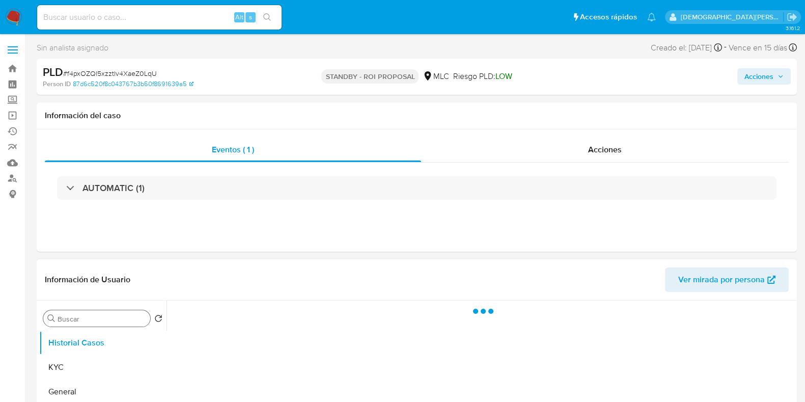
select select "10"
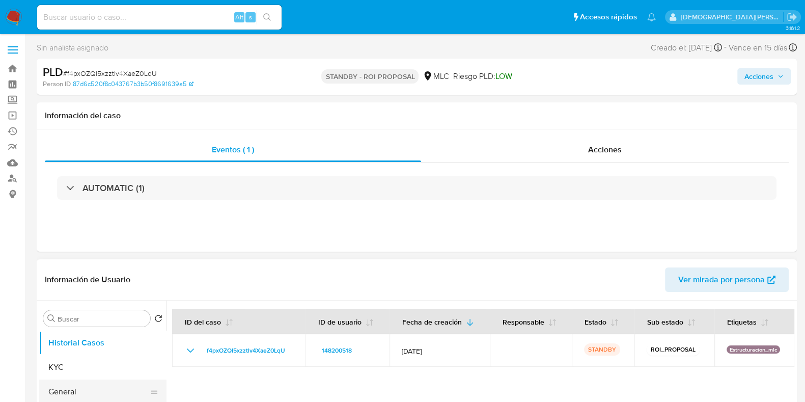
click at [79, 385] on button "General" at bounding box center [98, 391] width 119 height 24
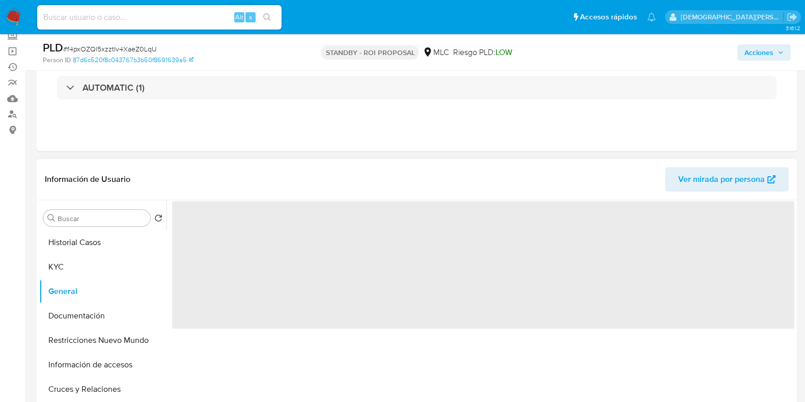
scroll to position [127, 0]
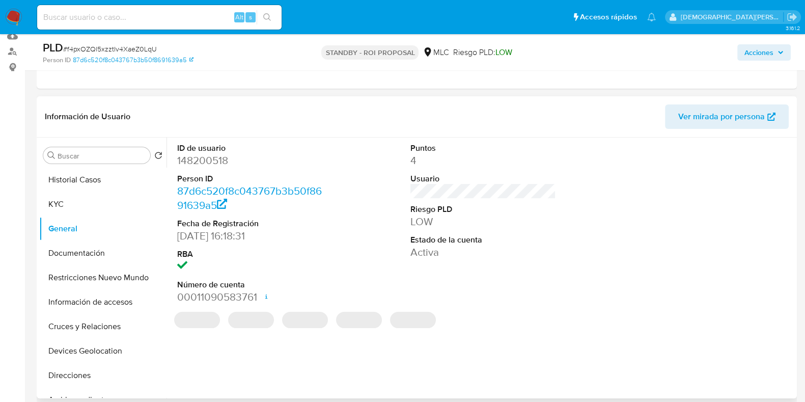
click at [210, 156] on dd "148200518" at bounding box center [250, 160] width 146 height 14
copy dd "148200518"
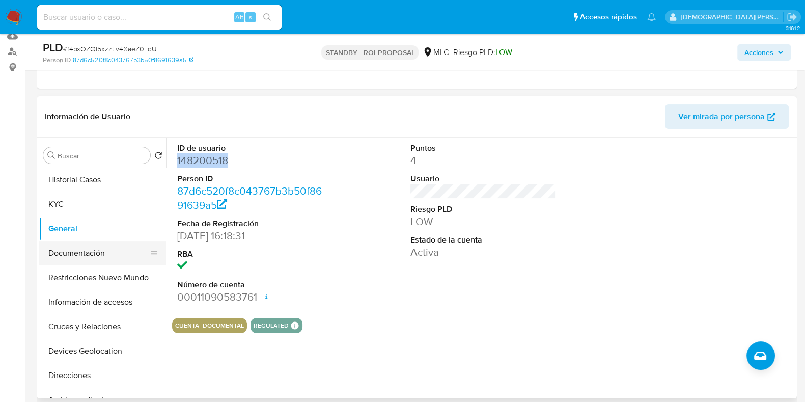
click at [56, 244] on button "Documentación" at bounding box center [98, 253] width 119 height 24
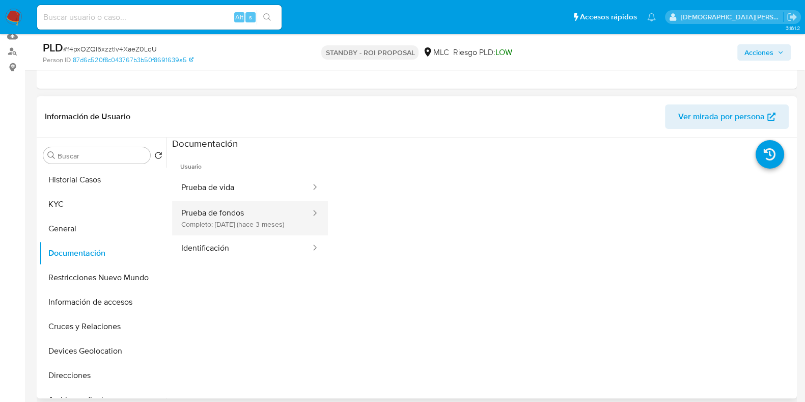
click at [248, 222] on button "Prueba de fondos Completo: [DATE] (hace 3 meses)" at bounding box center [242, 218] width 140 height 35
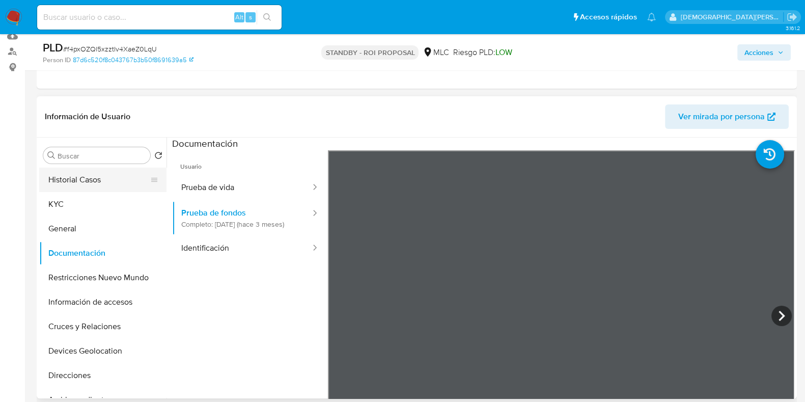
click at [89, 187] on button "Historial Casos" at bounding box center [98, 180] width 119 height 24
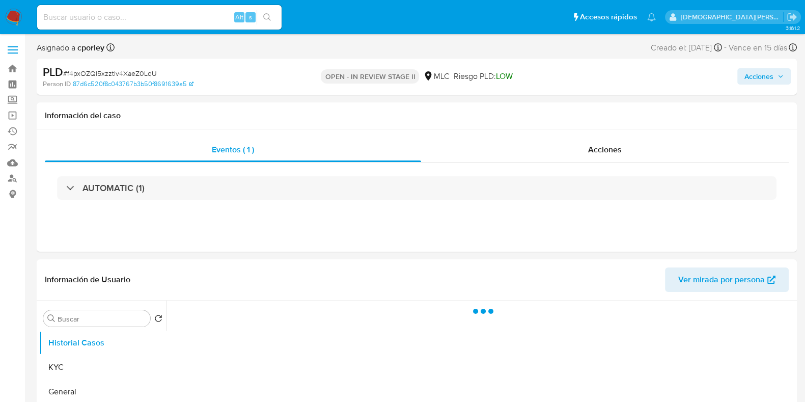
click at [749, 81] on span "Acciones" at bounding box center [759, 76] width 29 height 16
select select "10"
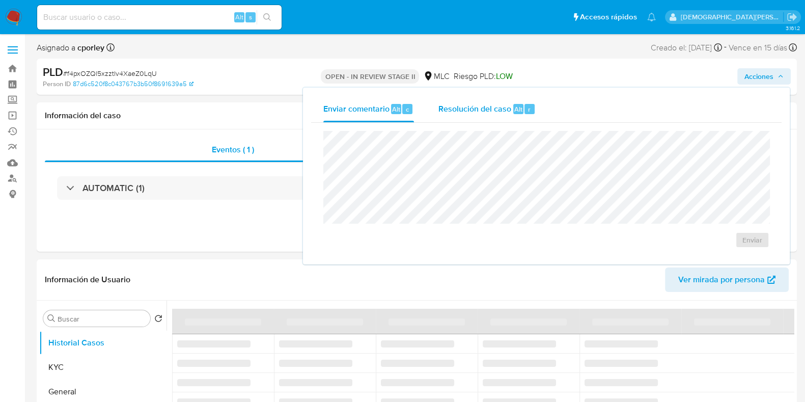
drag, startPoint x: 473, startPoint y: 102, endPoint x: 468, endPoint y: 112, distance: 10.9
click at [471, 106] on span "Resolución del caso" at bounding box center [475, 109] width 73 height 12
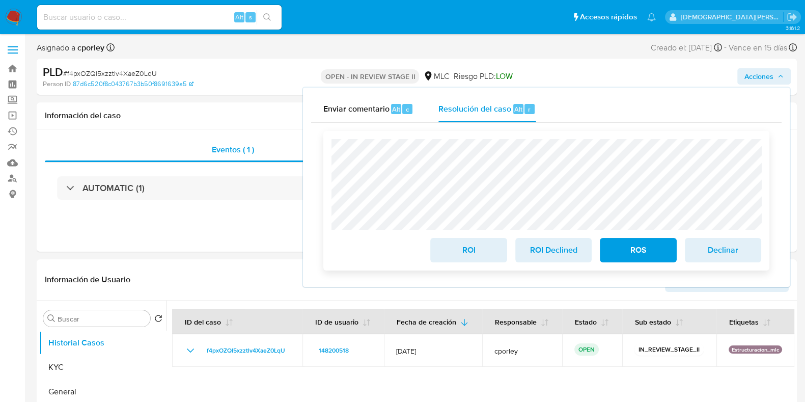
click at [473, 246] on span "ROI" at bounding box center [469, 250] width 50 height 22
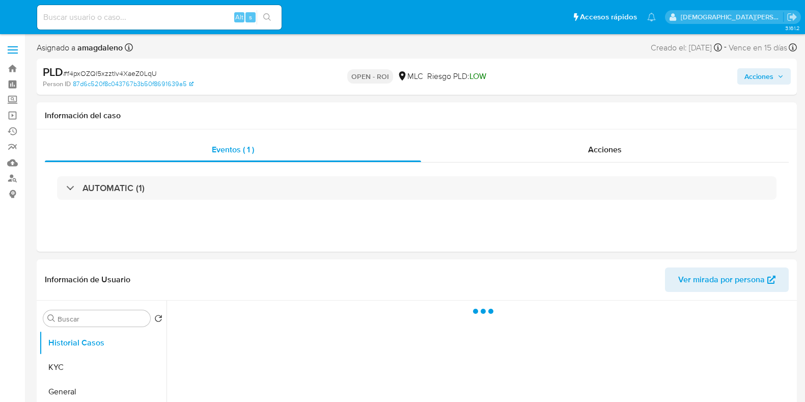
select select "10"
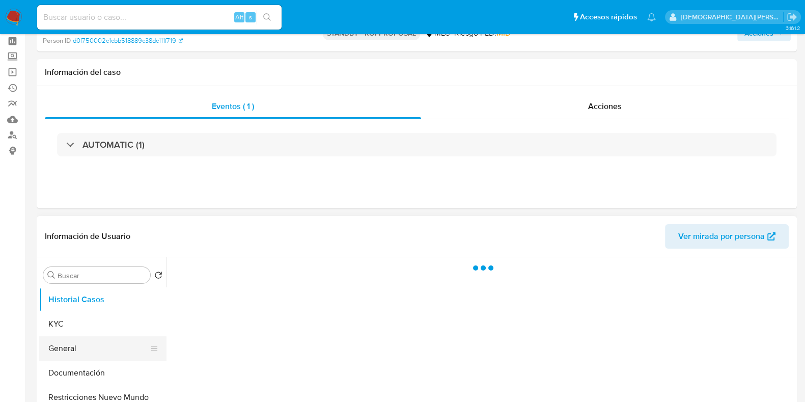
scroll to position [63, 0]
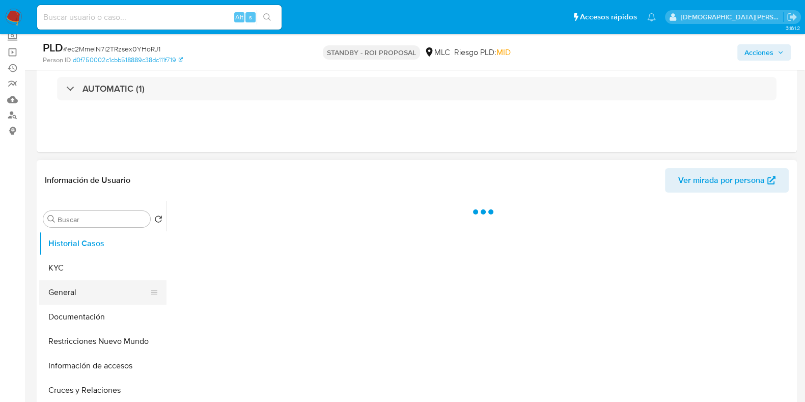
select select "10"
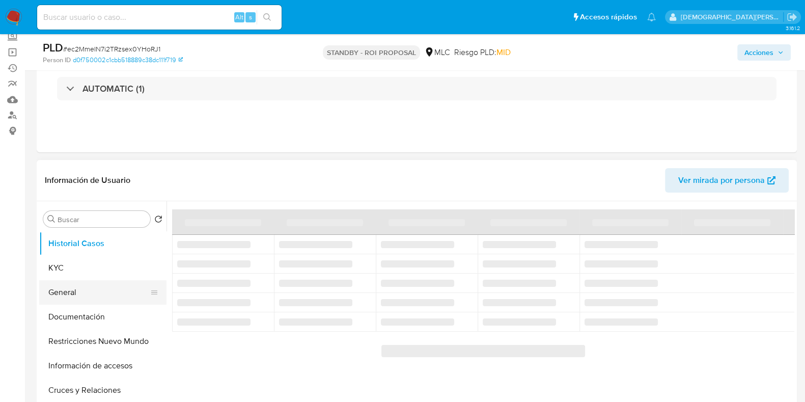
click at [61, 298] on button "General" at bounding box center [98, 292] width 119 height 24
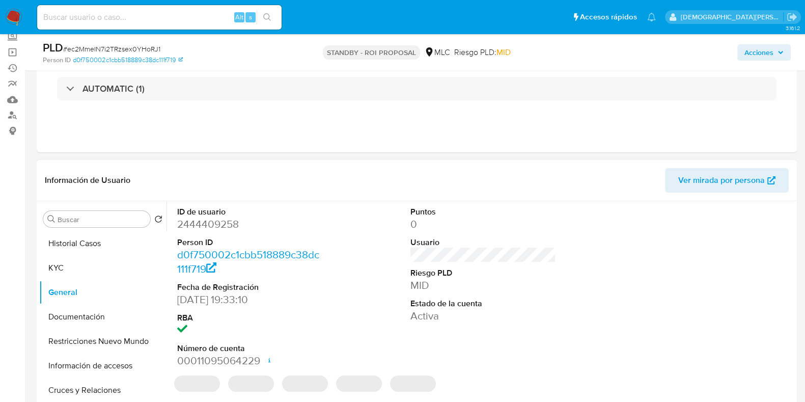
click at [224, 225] on dd "2444409258" at bounding box center [250, 224] width 146 height 14
copy dd "2444409258"
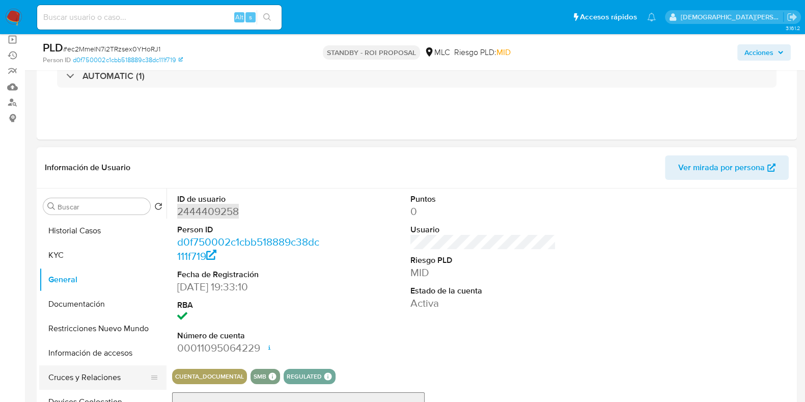
scroll to position [191, 0]
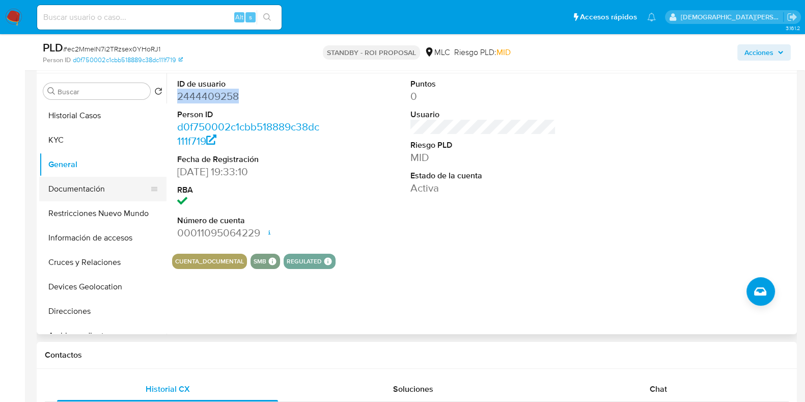
click at [102, 190] on button "Documentación" at bounding box center [98, 189] width 119 height 24
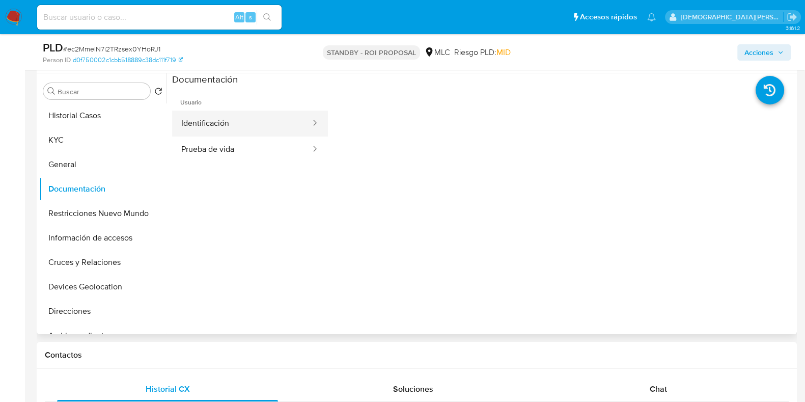
click at [237, 131] on button "Identificación" at bounding box center [242, 124] width 140 height 26
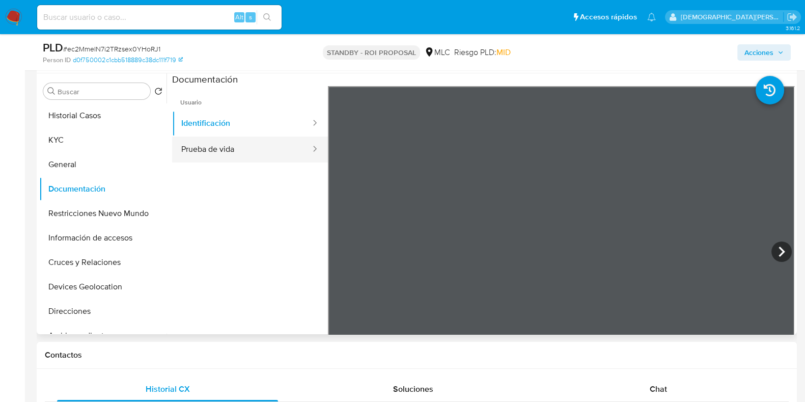
click at [223, 154] on button "Prueba de vida" at bounding box center [242, 149] width 140 height 26
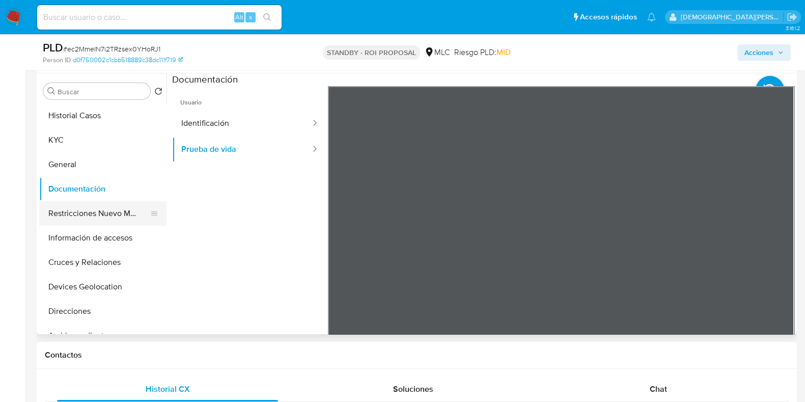
click at [97, 220] on button "Restricciones Nuevo Mundo" at bounding box center [98, 213] width 119 height 24
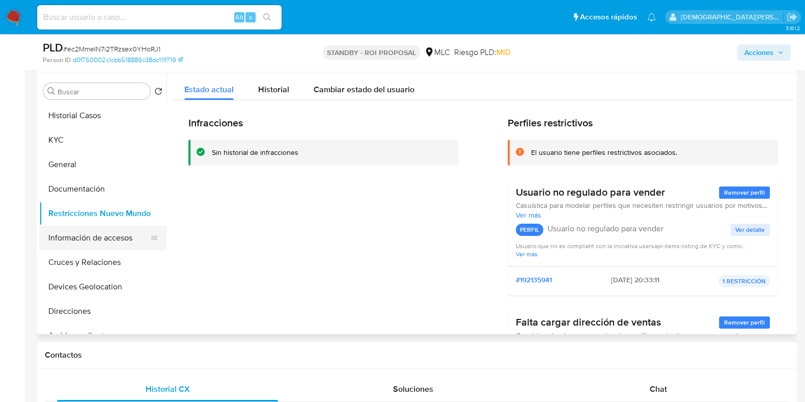
click at [98, 237] on button "Información de accesos" at bounding box center [98, 238] width 119 height 24
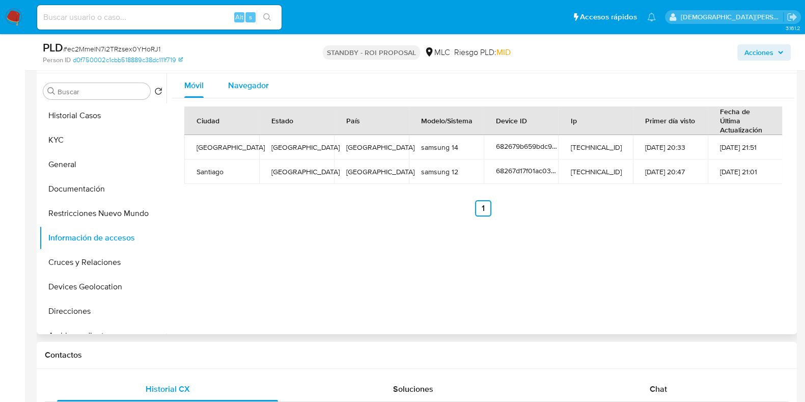
click at [255, 79] on span "Navegador" at bounding box center [248, 85] width 41 height 12
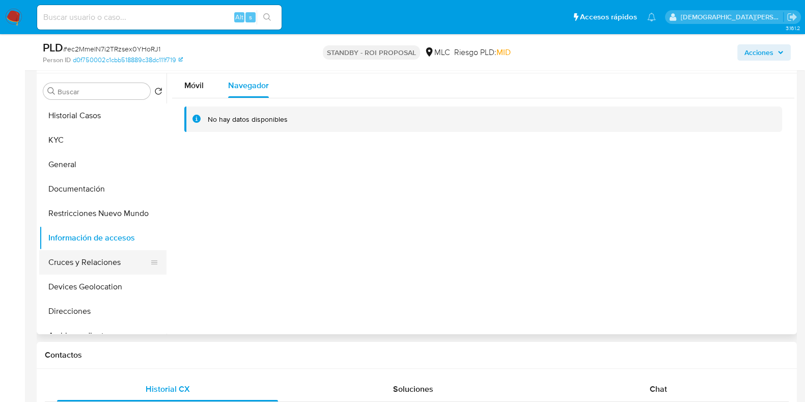
click at [85, 255] on button "Cruces y Relaciones" at bounding box center [98, 262] width 119 height 24
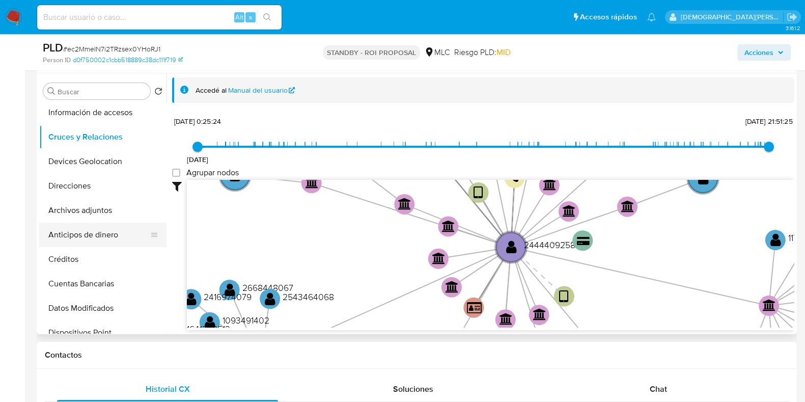
scroll to position [127, 0]
click at [91, 169] on button "Devices Geolocation" at bounding box center [98, 160] width 119 height 24
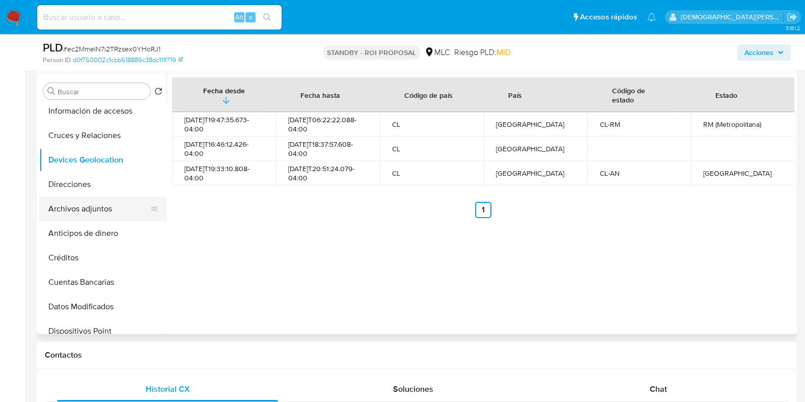
click at [77, 210] on button "Archivos adjuntos" at bounding box center [98, 209] width 119 height 24
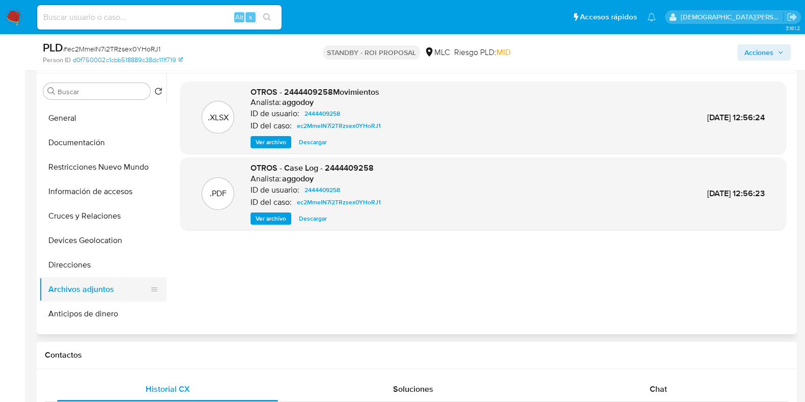
scroll to position [0, 0]
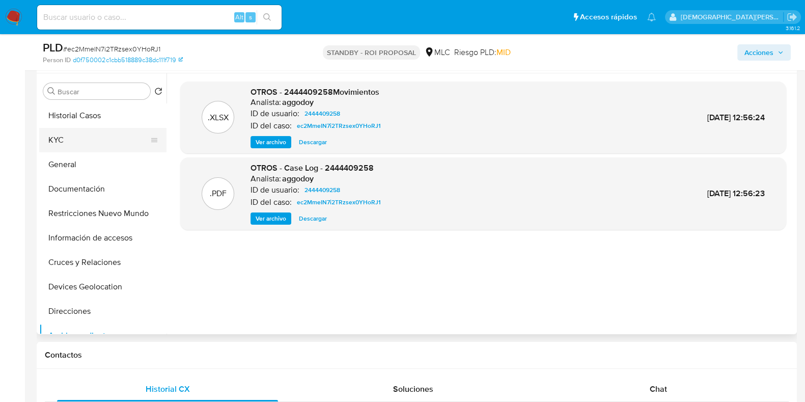
drag, startPoint x: 87, startPoint y: 183, endPoint x: 95, endPoint y: 136, distance: 48.1
click at [87, 183] on button "Documentación" at bounding box center [102, 189] width 127 height 24
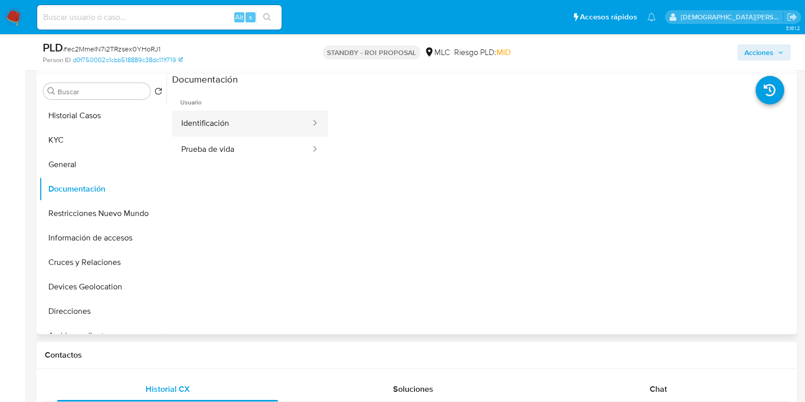
click at [242, 127] on button "Identificación" at bounding box center [242, 124] width 140 height 26
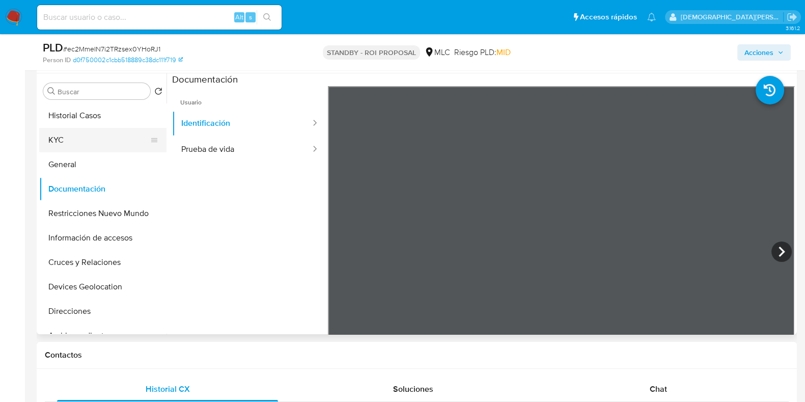
click at [107, 143] on button "KYC" at bounding box center [98, 140] width 119 height 24
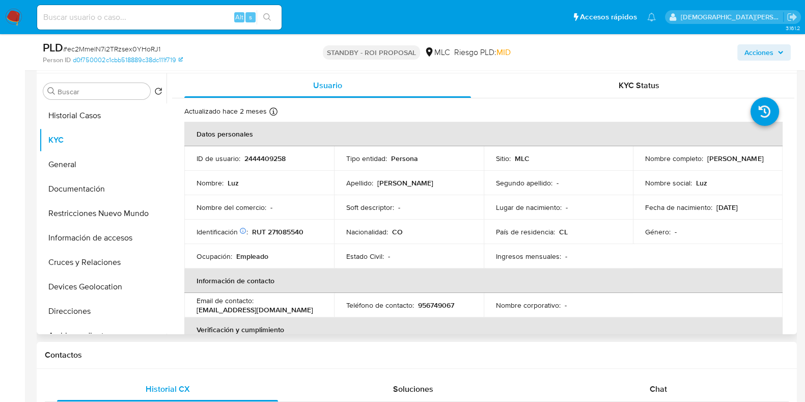
drag, startPoint x: 677, startPoint y: 161, endPoint x: 637, endPoint y: 163, distance: 40.3
click at [637, 163] on td "Nombre completo : [PERSON_NAME]" at bounding box center [708, 158] width 150 height 24
copy p "[PERSON_NAME]"
click at [107, 234] on button "Información de accesos" at bounding box center [98, 238] width 119 height 24
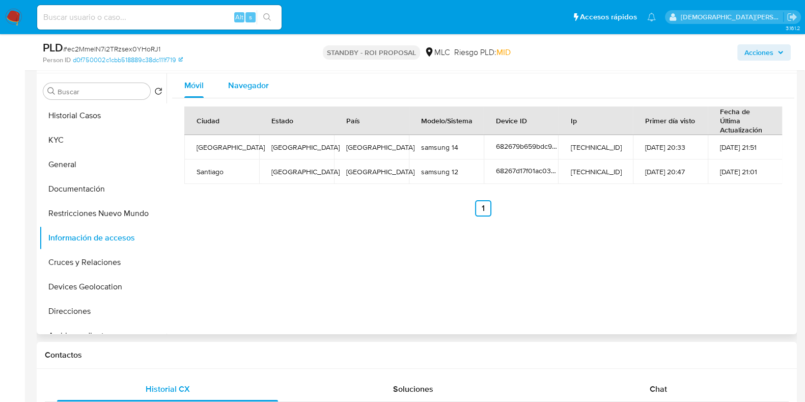
click at [235, 83] on span "Navegador" at bounding box center [248, 85] width 41 height 12
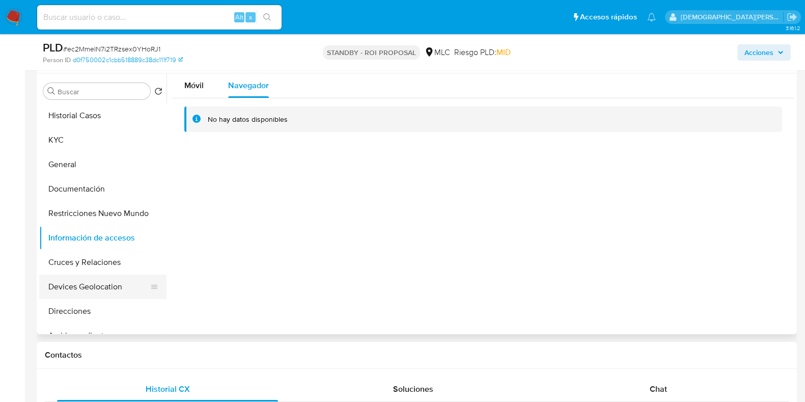
click at [88, 287] on button "Devices Geolocation" at bounding box center [98, 287] width 119 height 24
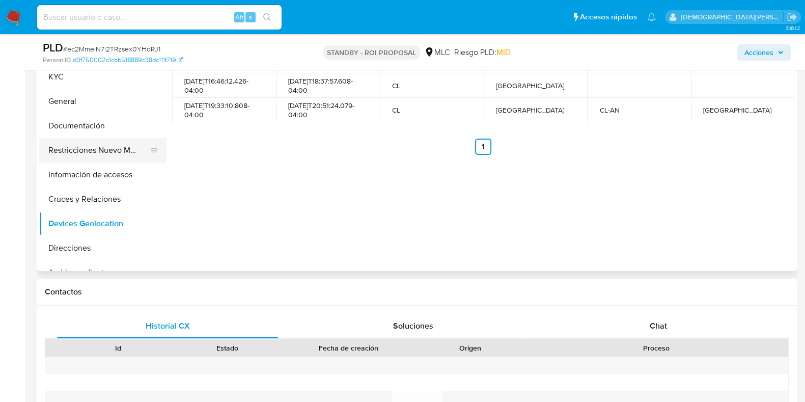
click at [113, 145] on button "Restricciones Nuevo Mundo" at bounding box center [98, 150] width 119 height 24
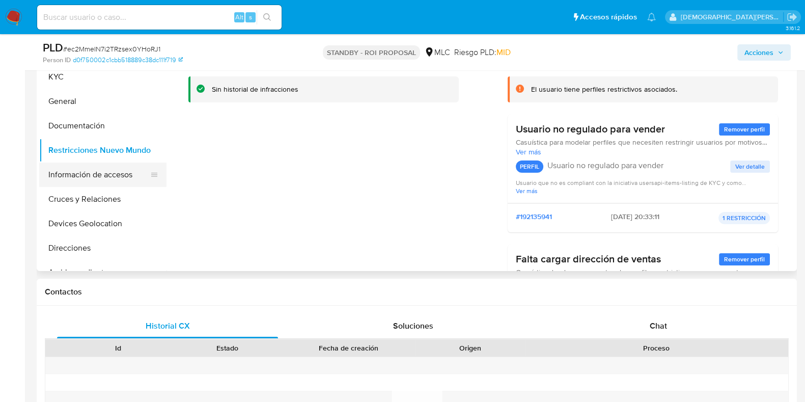
drag, startPoint x: 83, startPoint y: 175, endPoint x: 97, endPoint y: 165, distance: 17.8
click at [83, 175] on button "Información de accesos" at bounding box center [98, 174] width 119 height 24
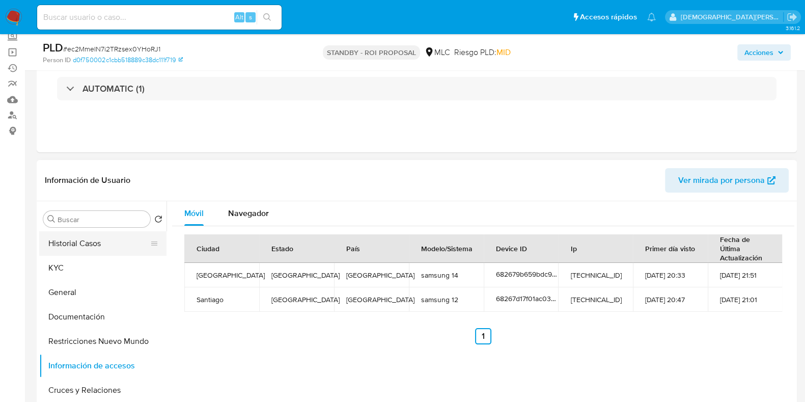
drag, startPoint x: 95, startPoint y: 251, endPoint x: 97, endPoint y: 244, distance: 6.8
click at [96, 245] on button "Historial Casos" at bounding box center [98, 243] width 119 height 24
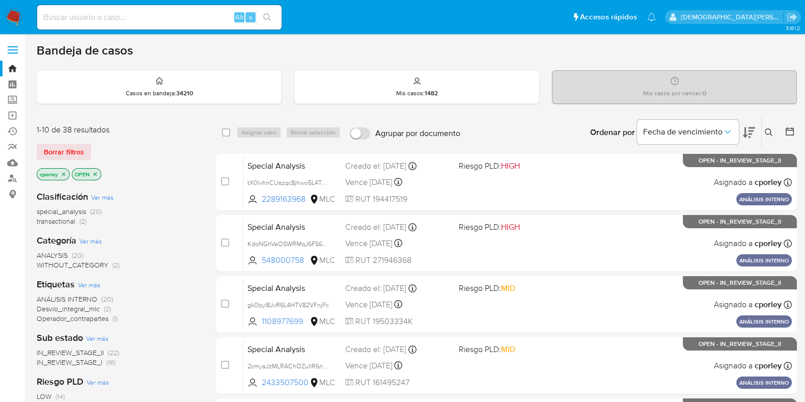
click at [772, 134] on icon at bounding box center [769, 132] width 8 height 8
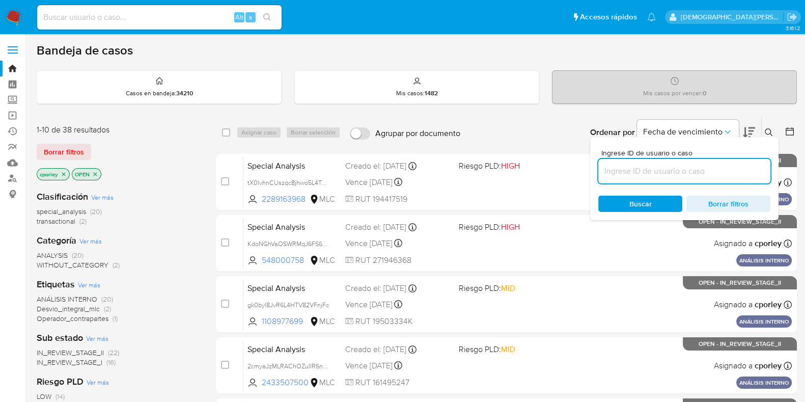
click at [706, 172] on input at bounding box center [684, 171] width 172 height 13
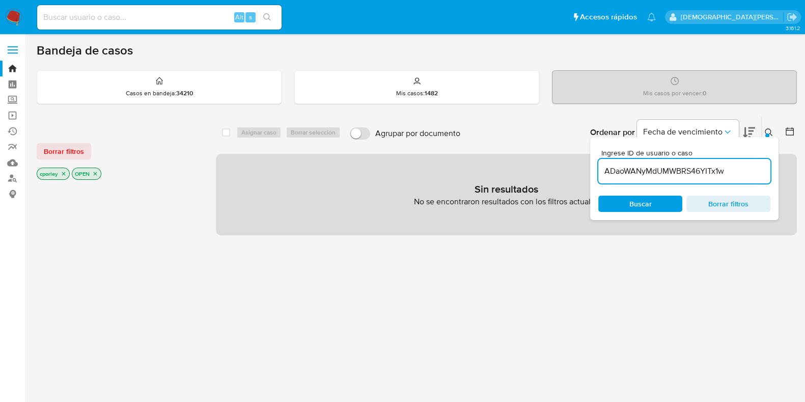
click at [759, 172] on input "ADaoWANyMdUMWBRS46YITx1w" at bounding box center [684, 171] width 172 height 13
type input "ADaoWANyMdUMWBRS46YITx1w"
click at [63, 173] on icon "close-filter" at bounding box center [64, 174] width 6 height 6
click at [64, 172] on p "OPEN" at bounding box center [51, 173] width 29 height 11
click at [61, 171] on icon "close-filter" at bounding box center [60, 174] width 6 height 6
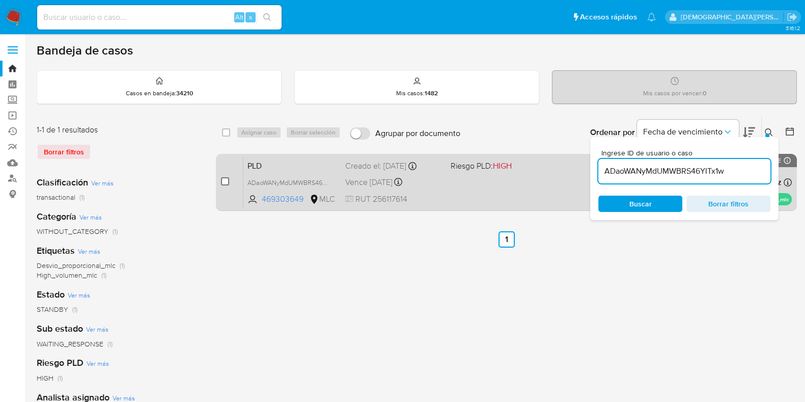
click at [224, 180] on input "checkbox" at bounding box center [225, 181] width 8 height 8
checkbox input "true"
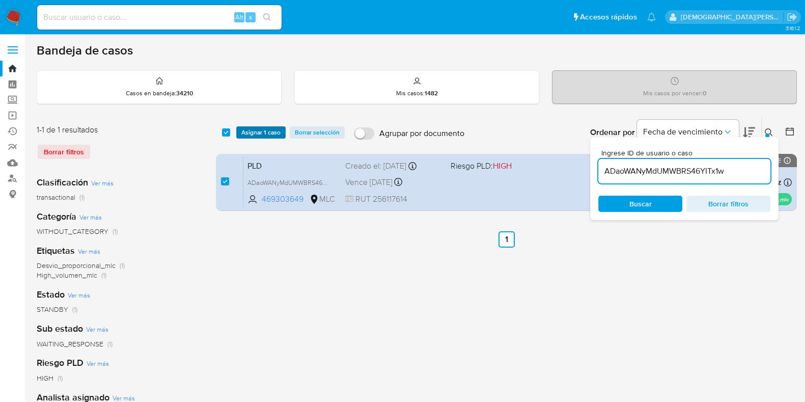
click at [259, 130] on span "Asignar 1 caso" at bounding box center [260, 132] width 39 height 10
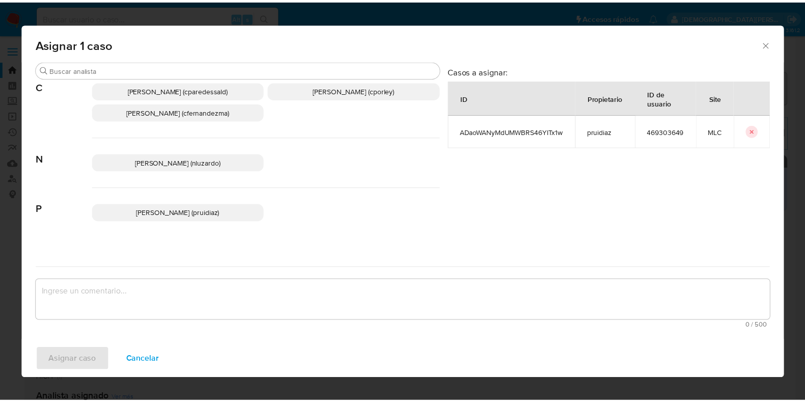
scroll to position [123, 0]
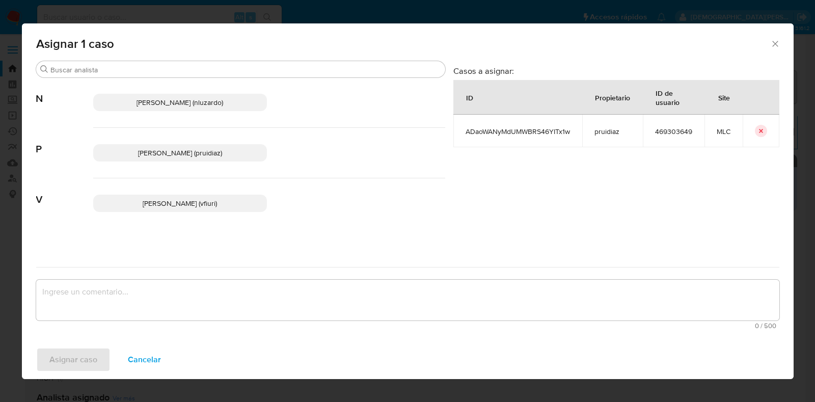
click at [209, 151] on span "Pablo Ruidiaz (pruidiaz)" at bounding box center [180, 153] width 84 height 10
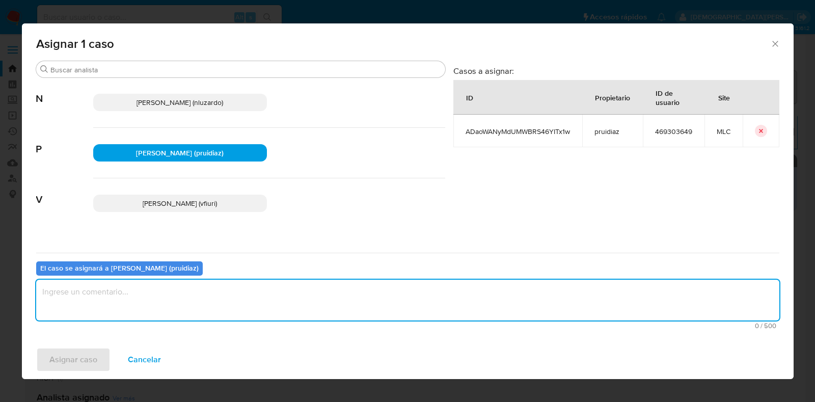
click at [144, 296] on textarea "assign-modal" at bounding box center [407, 300] width 743 height 41
type textarea "-"
click at [88, 354] on span "Asignar caso" at bounding box center [73, 359] width 48 height 22
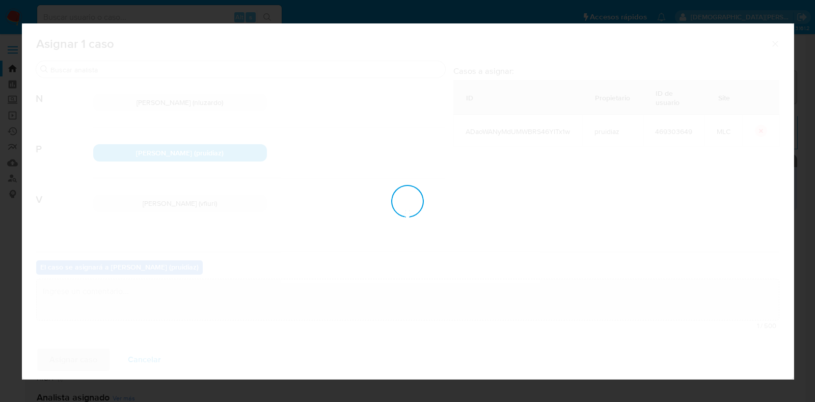
checkbox input "false"
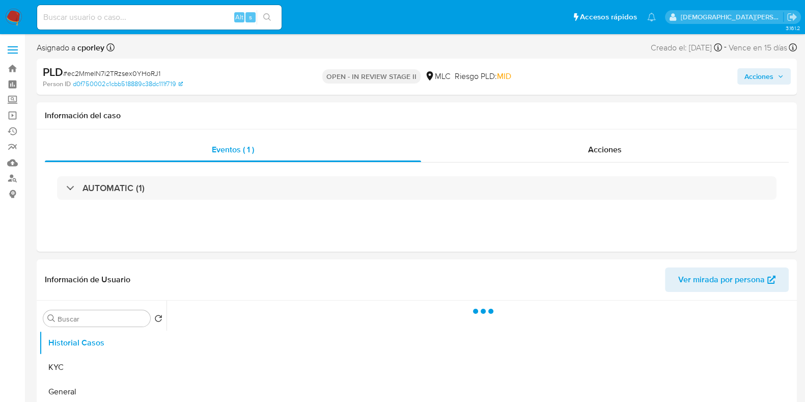
drag, startPoint x: 759, startPoint y: 77, endPoint x: 728, endPoint y: 77, distance: 30.6
click at [758, 77] on span "Acciones" at bounding box center [759, 76] width 29 height 16
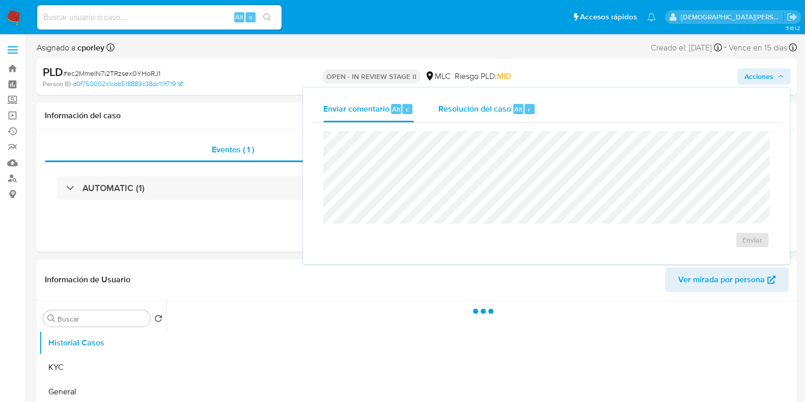
select select "10"
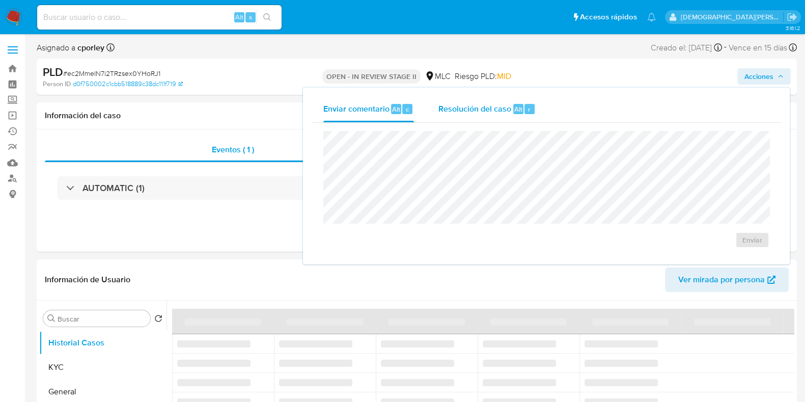
click at [486, 116] on div "Resolución del caso Alt r" at bounding box center [487, 109] width 97 height 26
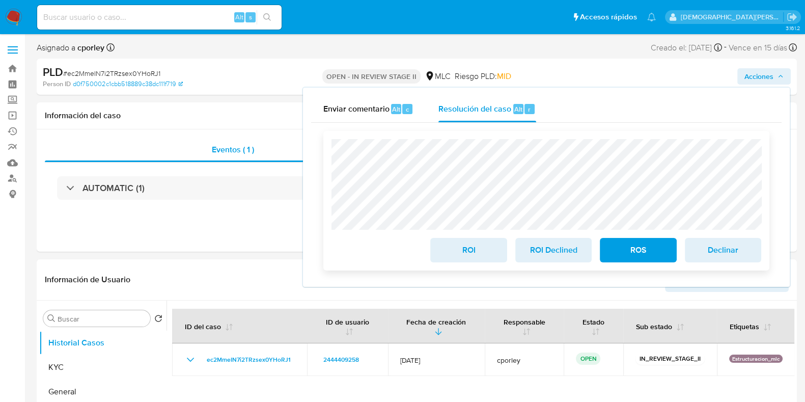
click at [458, 244] on span "ROI" at bounding box center [469, 250] width 50 height 22
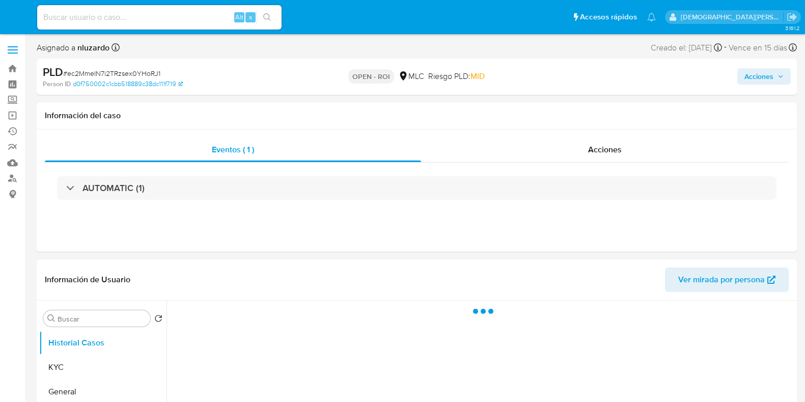
select select "10"
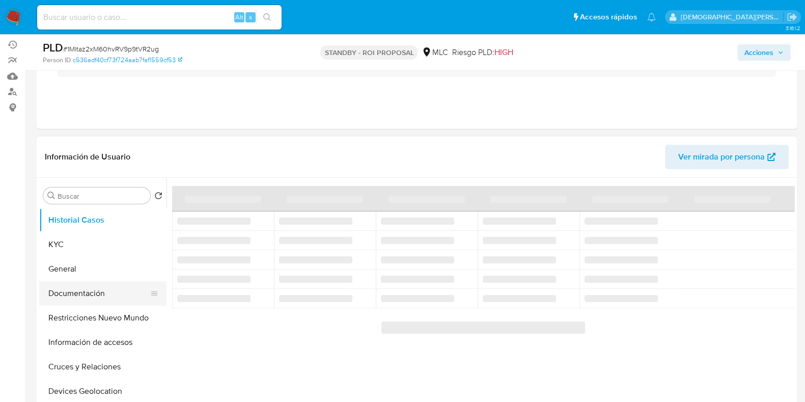
scroll to position [127, 0]
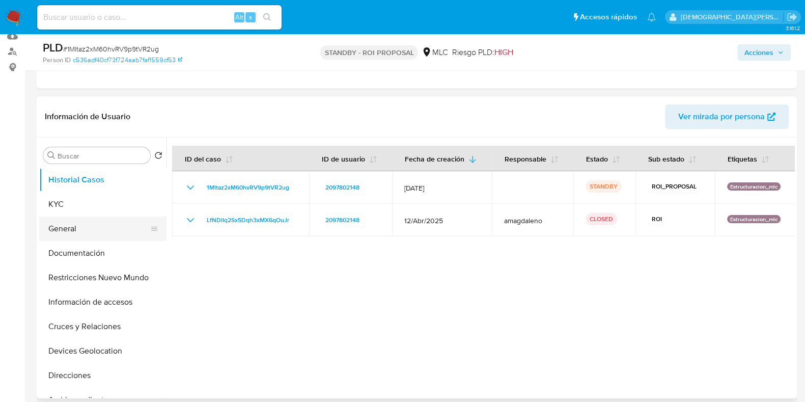
click at [76, 223] on button "General" at bounding box center [98, 228] width 119 height 24
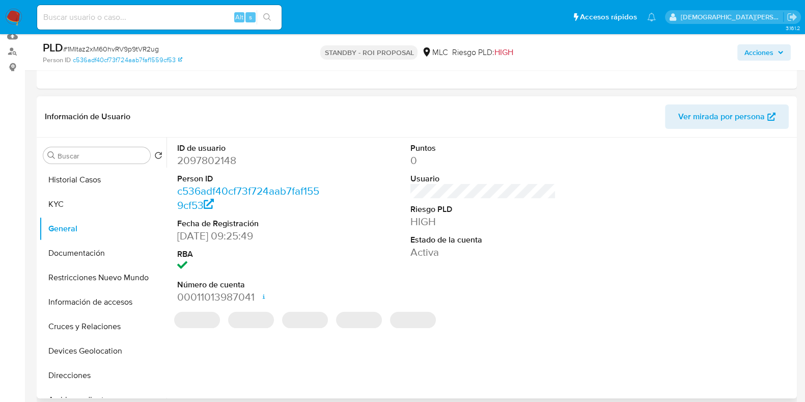
click at [199, 156] on dd "2097802148" at bounding box center [250, 160] width 146 height 14
copy dd "2097802148"
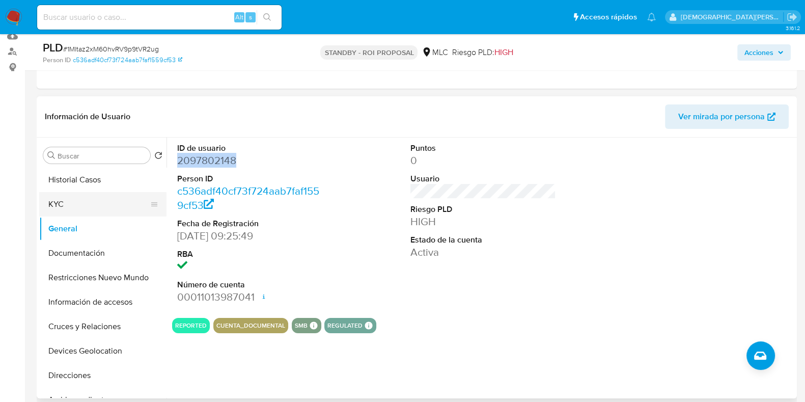
click at [95, 208] on button "KYC" at bounding box center [98, 204] width 119 height 24
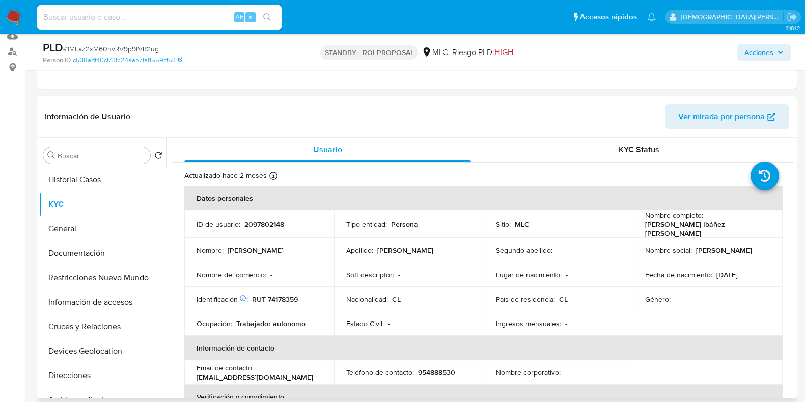
drag, startPoint x: 754, startPoint y: 222, endPoint x: 641, endPoint y: 227, distance: 113.2
click at [641, 227] on td "Nombre completo : Juan Orlando Ibáñez Álvarez" at bounding box center [708, 224] width 150 height 28
drag, startPoint x: 642, startPoint y: 227, endPoint x: 733, endPoint y: 225, distance: 91.2
click at [736, 225] on div "Nombre completo : Juan Orlando Ibáñez Álvarez" at bounding box center [707, 224] width 125 height 28
click at [101, 258] on button "Documentación" at bounding box center [98, 253] width 119 height 24
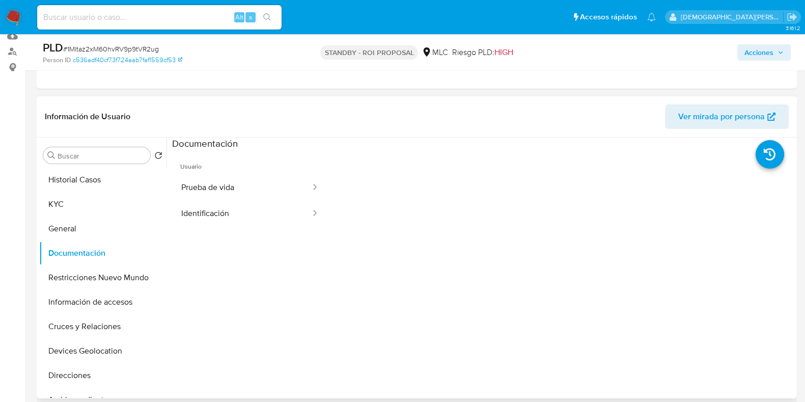
click at [268, 172] on span "Usuario" at bounding box center [250, 162] width 156 height 24
click at [304, 182] on div at bounding box center [312, 188] width 16 height 12
click at [304, 184] on div at bounding box center [312, 188] width 16 height 12
click at [283, 178] on button "Prueba de vida" at bounding box center [242, 188] width 140 height 26
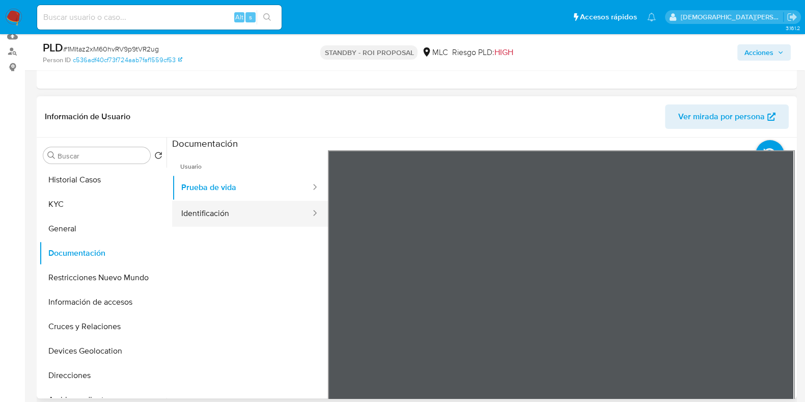
click at [215, 212] on button "Identificación" at bounding box center [242, 214] width 140 height 26
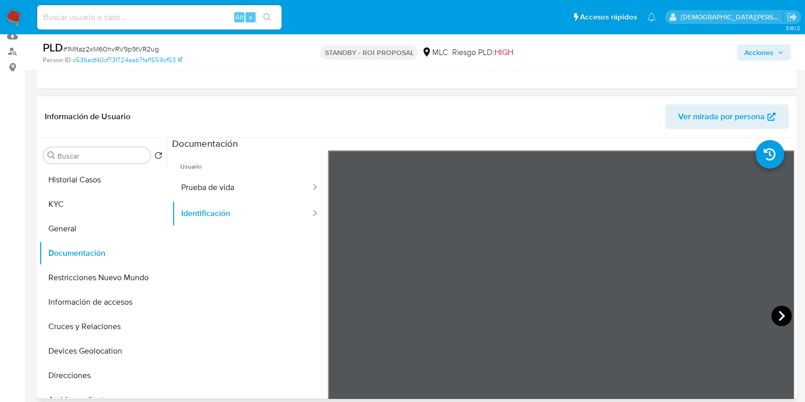
click at [774, 316] on icon at bounding box center [782, 316] width 20 height 20
click at [109, 279] on button "Restricciones Nuevo Mundo" at bounding box center [98, 277] width 119 height 24
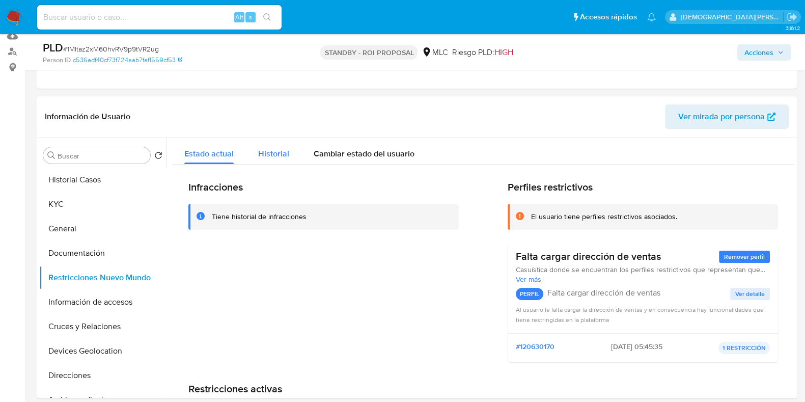
click at [272, 143] on div "Historial" at bounding box center [273, 151] width 31 height 27
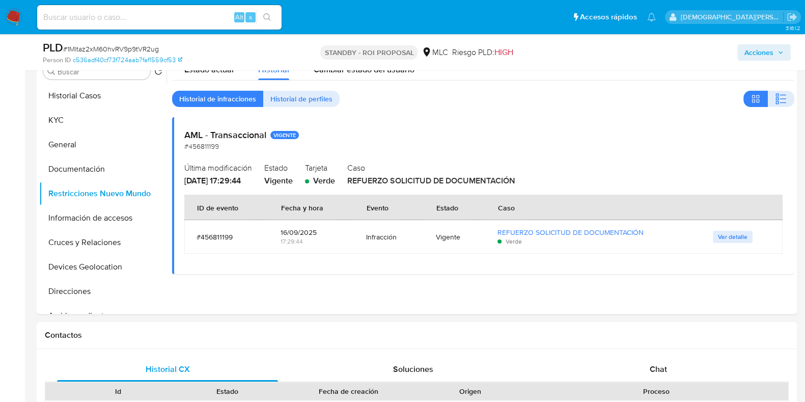
scroll to position [191, 0]
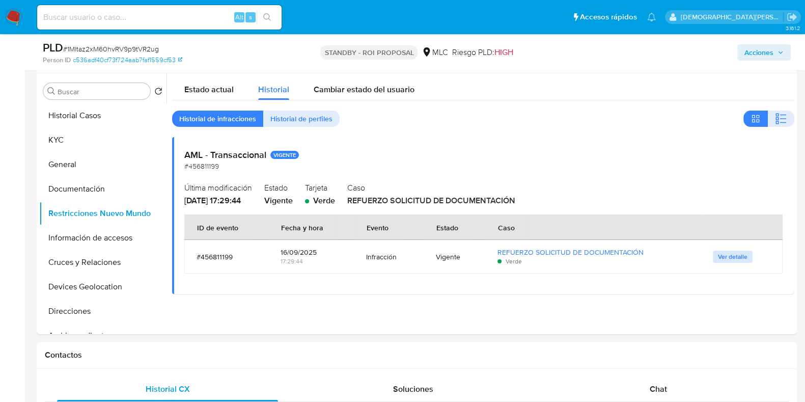
click at [728, 258] on span "Ver detalle" at bounding box center [733, 257] width 30 height 10
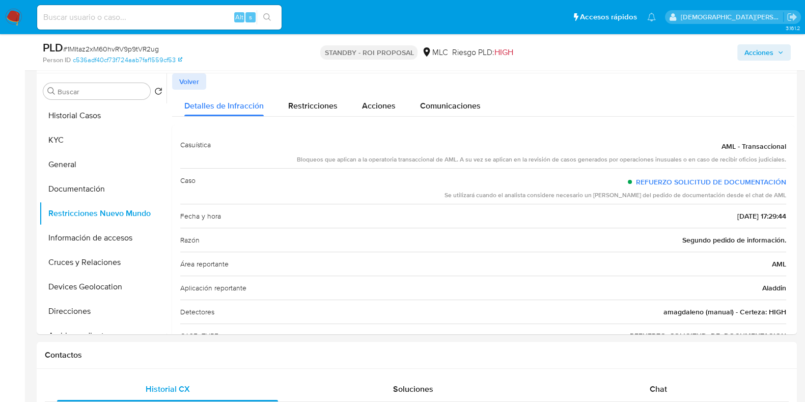
scroll to position [58, 0]
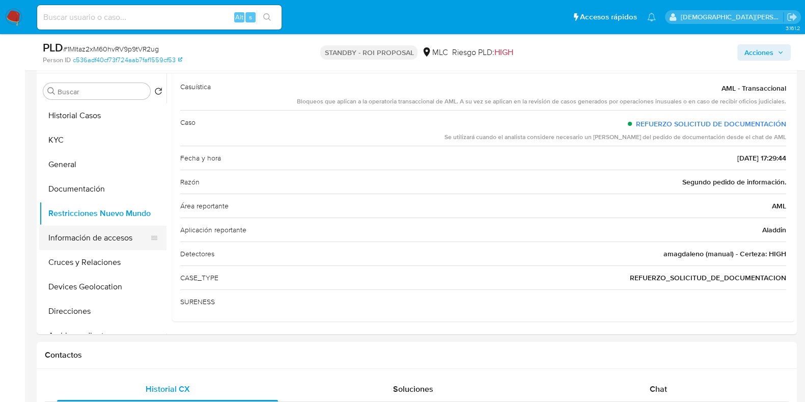
click at [122, 239] on button "Información de accesos" at bounding box center [98, 238] width 119 height 24
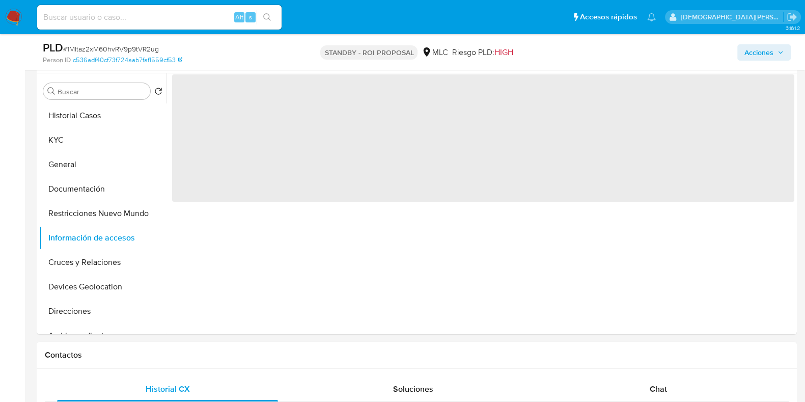
scroll to position [127, 0]
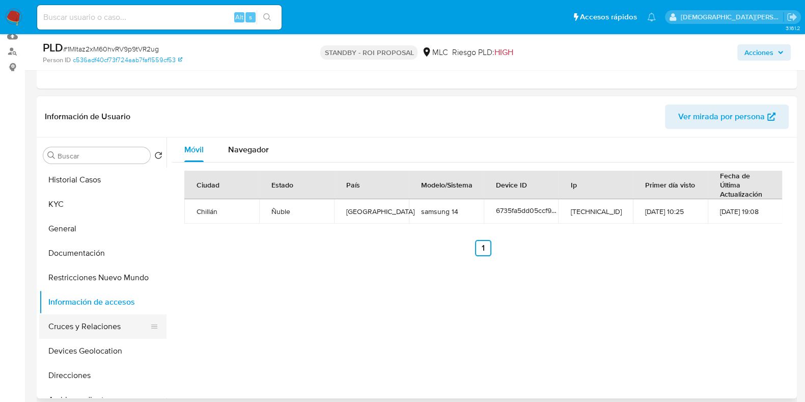
click at [94, 333] on button "Cruces y Relaciones" at bounding box center [98, 326] width 119 height 24
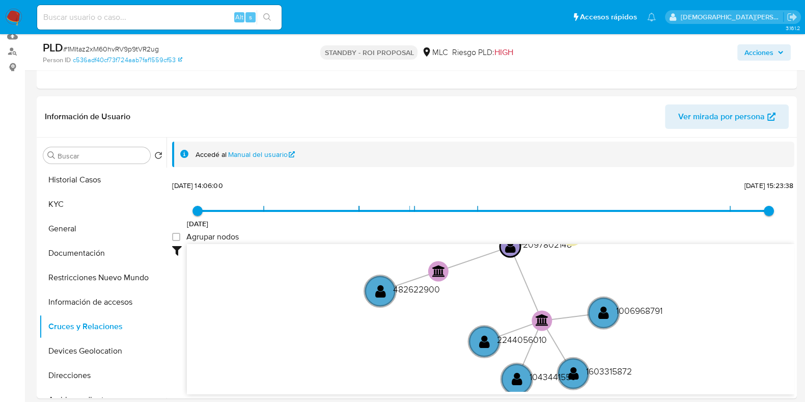
scroll to position [38, 0]
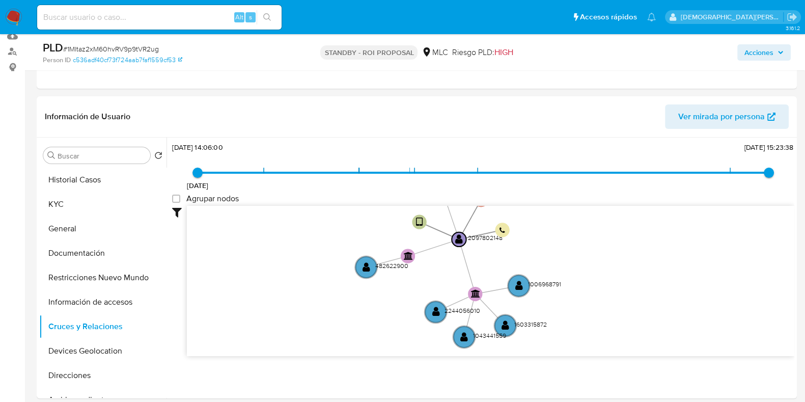
drag, startPoint x: 318, startPoint y: 252, endPoint x: 318, endPoint y: 267, distance: 14.8
click at [318, 267] on icon "user-2097802148  2097802148 device-6735fa5dd05ccf9c0c31938c  person-c536adf40…" at bounding box center [491, 280] width 608 height 148
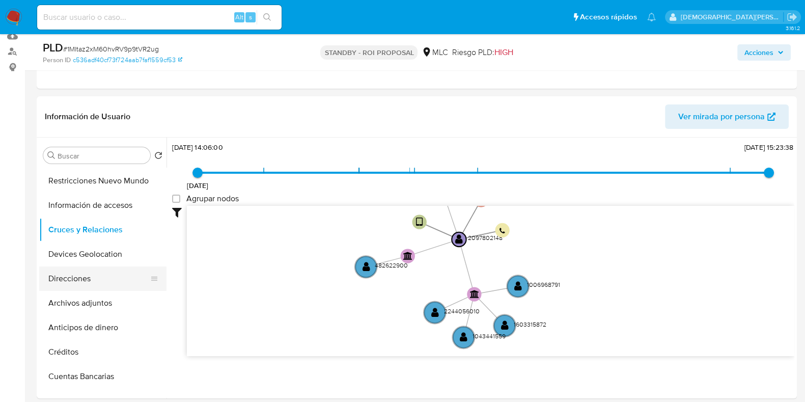
scroll to position [0, 0]
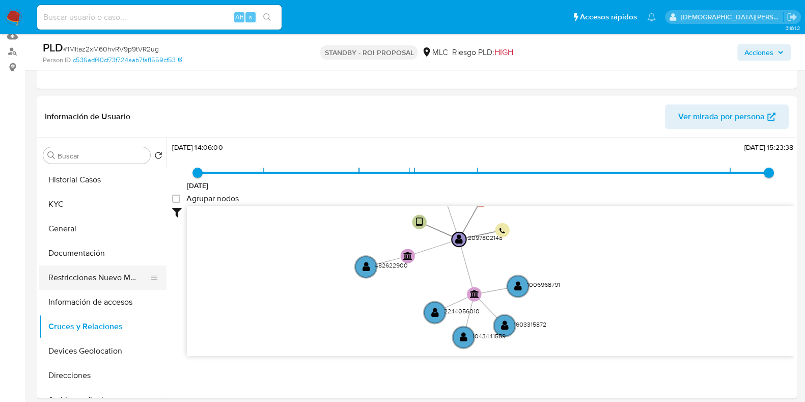
click at [93, 271] on button "Restricciones Nuevo Mundo" at bounding box center [98, 277] width 119 height 24
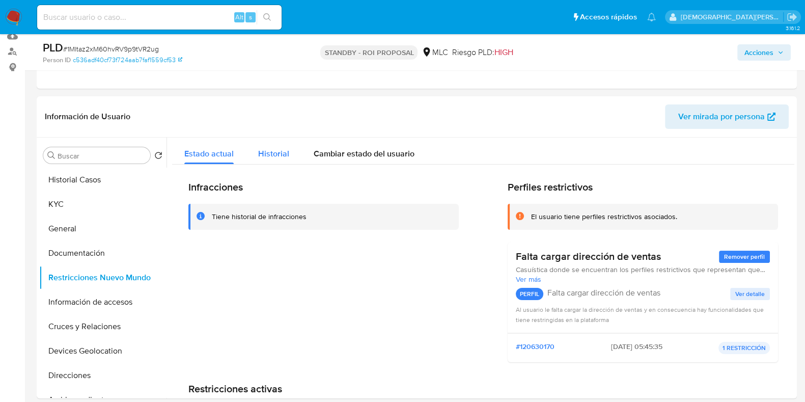
click at [273, 158] on span "Historial" at bounding box center [273, 154] width 31 height 12
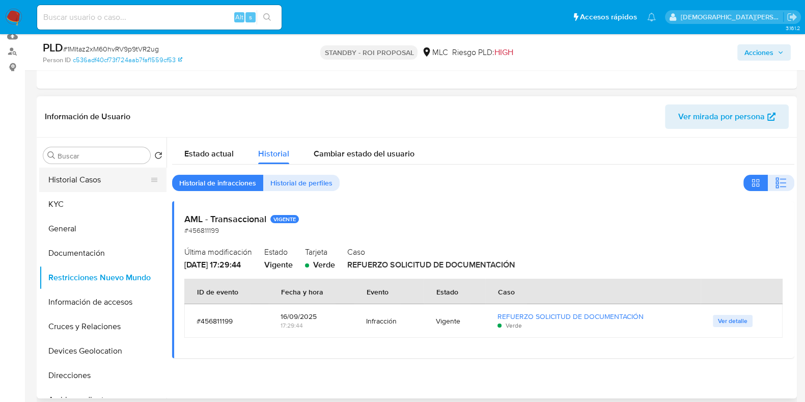
click at [99, 176] on button "Historial Casos" at bounding box center [98, 180] width 119 height 24
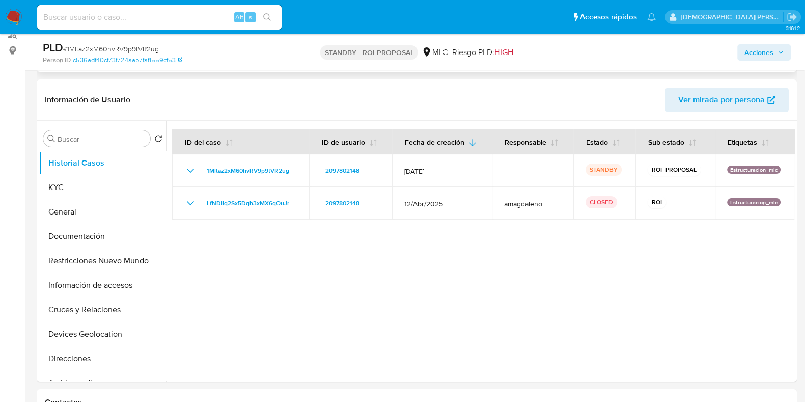
scroll to position [127, 0]
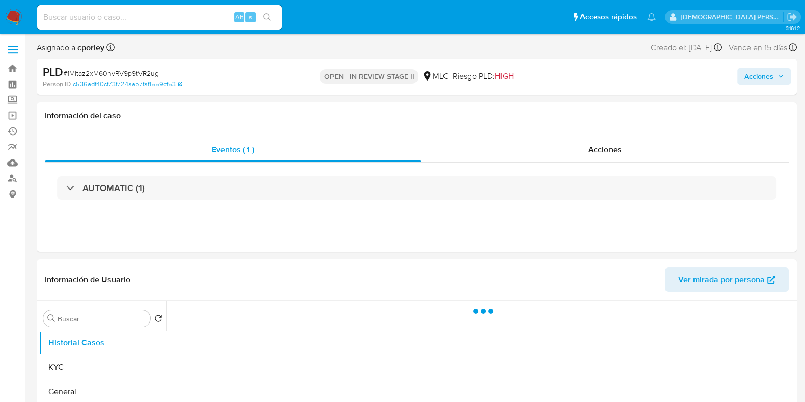
click at [766, 78] on span "Acciones" at bounding box center [759, 76] width 29 height 16
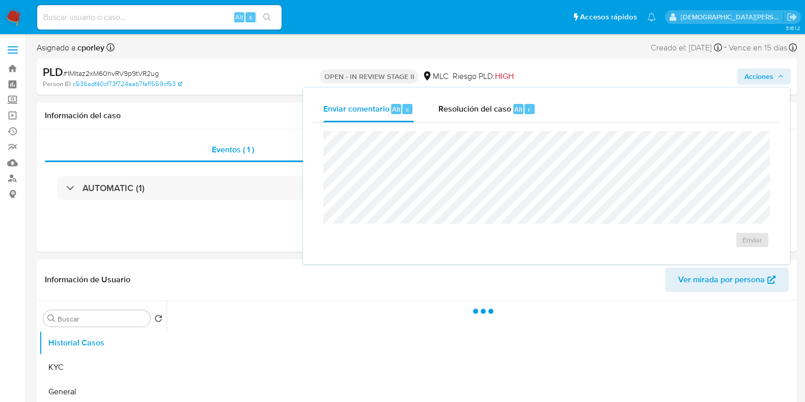
select select "10"
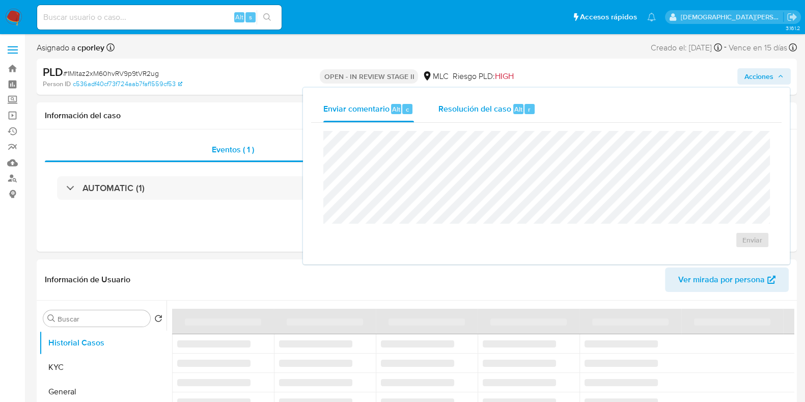
drag, startPoint x: 478, startPoint y: 115, endPoint x: 468, endPoint y: 123, distance: 12.7
click at [477, 115] on div "Resolución del caso Alt r" at bounding box center [487, 109] width 97 height 26
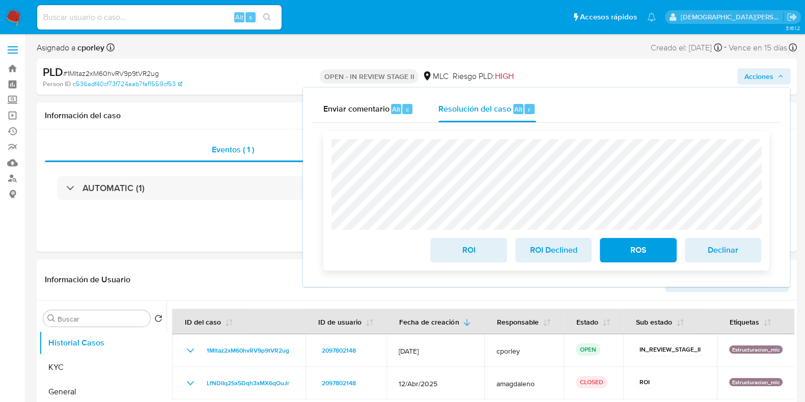
click at [471, 251] on span "ROI" at bounding box center [469, 250] width 50 height 22
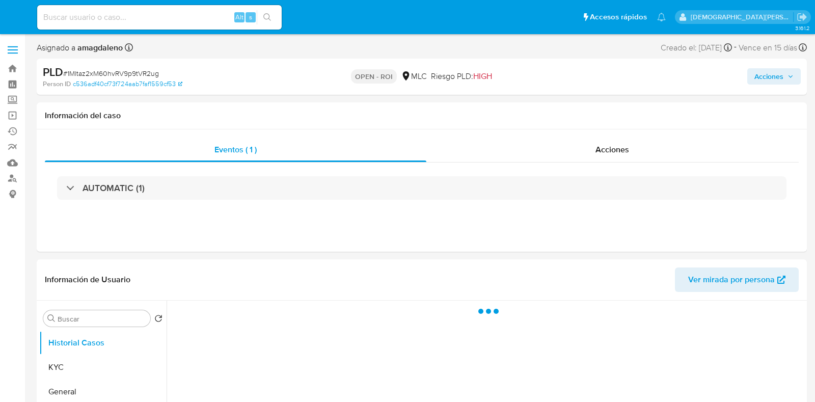
select select "10"
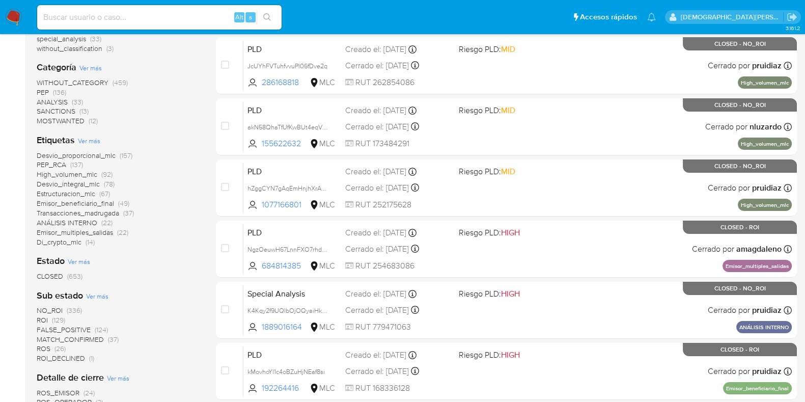
scroll to position [254, 0]
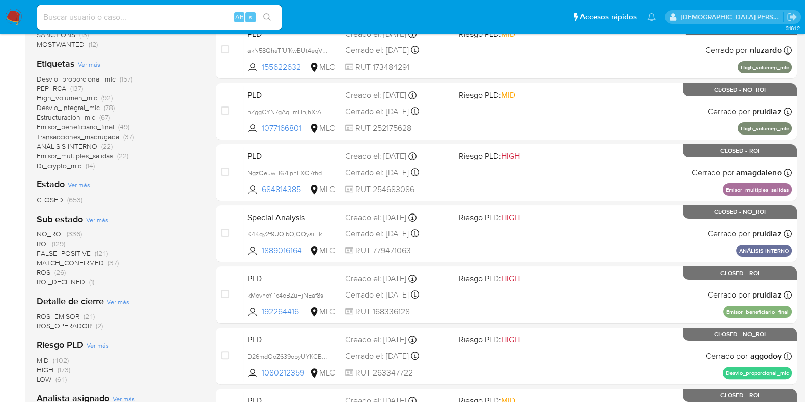
click at [41, 240] on span "ROI" at bounding box center [42, 243] width 11 height 10
